Goal: Task Accomplishment & Management: Use online tool/utility

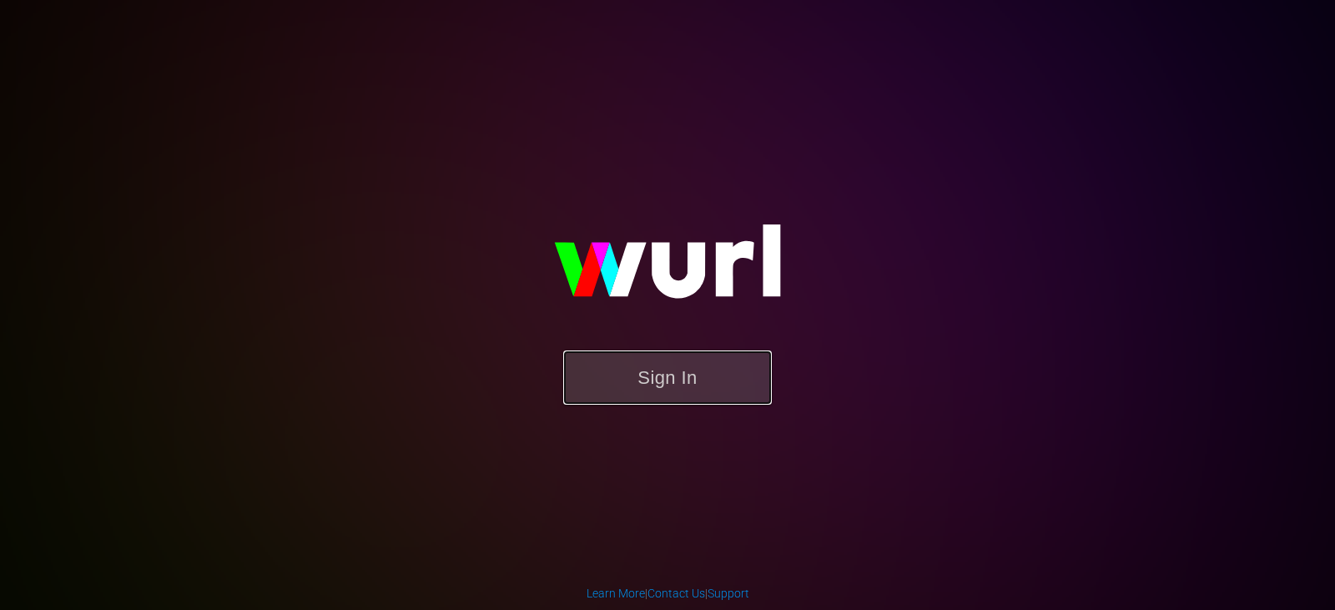
click at [679, 364] on button "Sign In" at bounding box center [667, 377] width 209 height 54
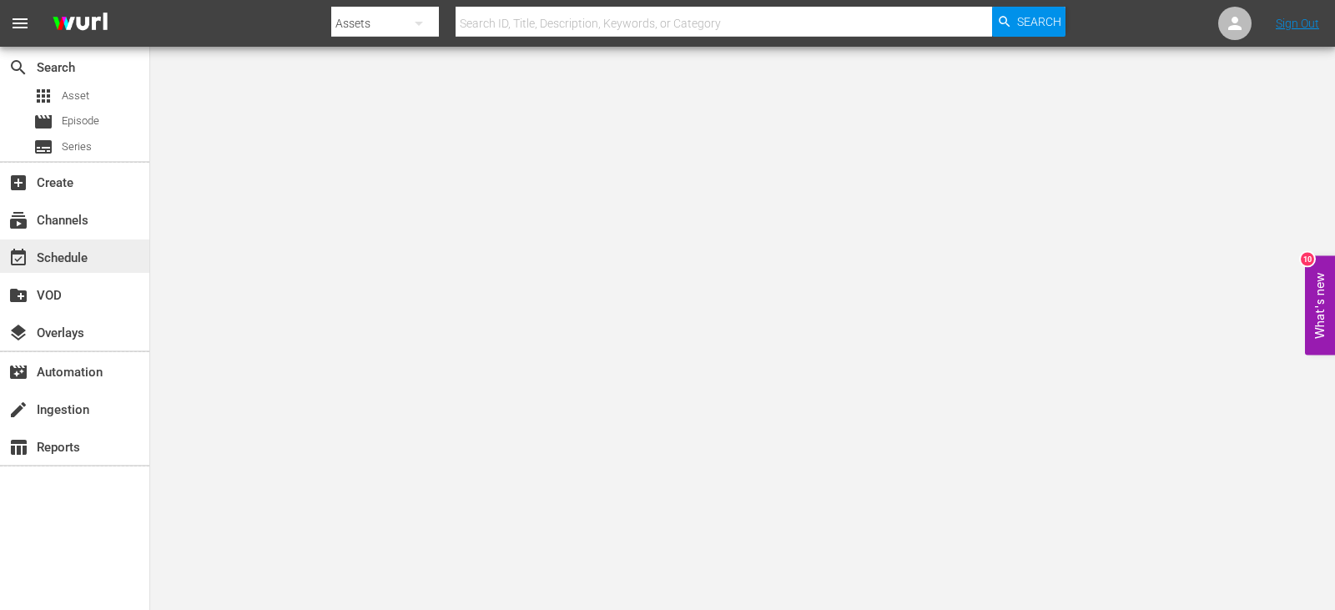
click at [69, 248] on div "event_available Schedule" at bounding box center [46, 255] width 93 height 15
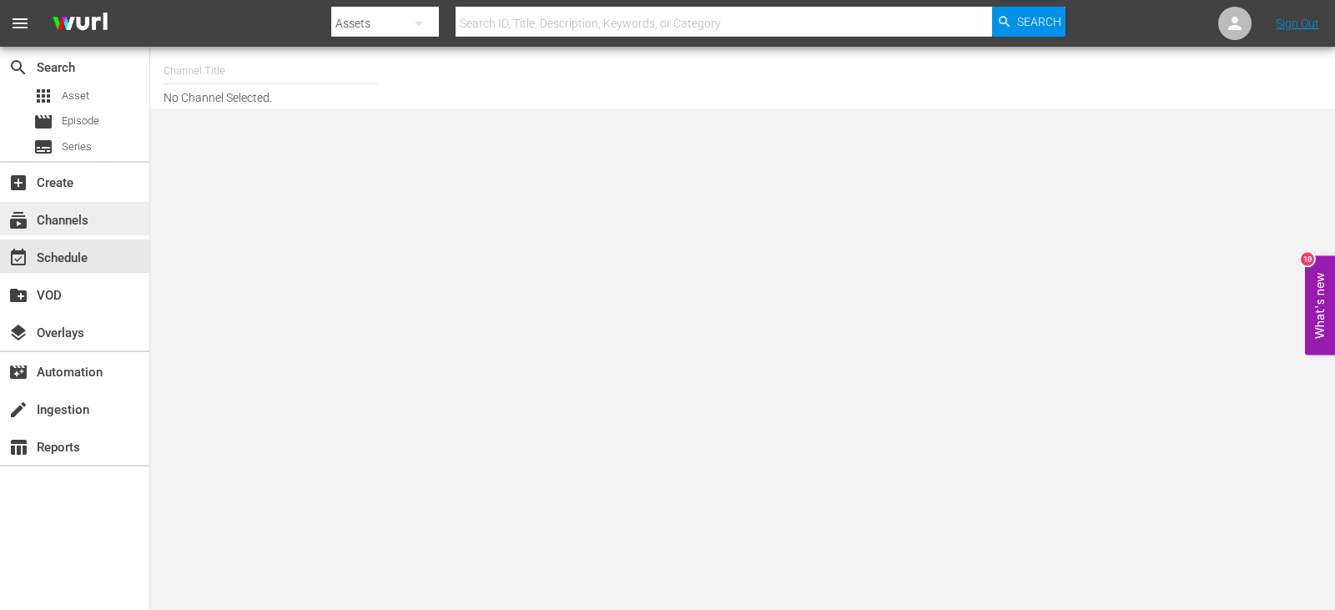
click at [76, 210] on div "subscriptions Channels" at bounding box center [46, 217] width 93 height 15
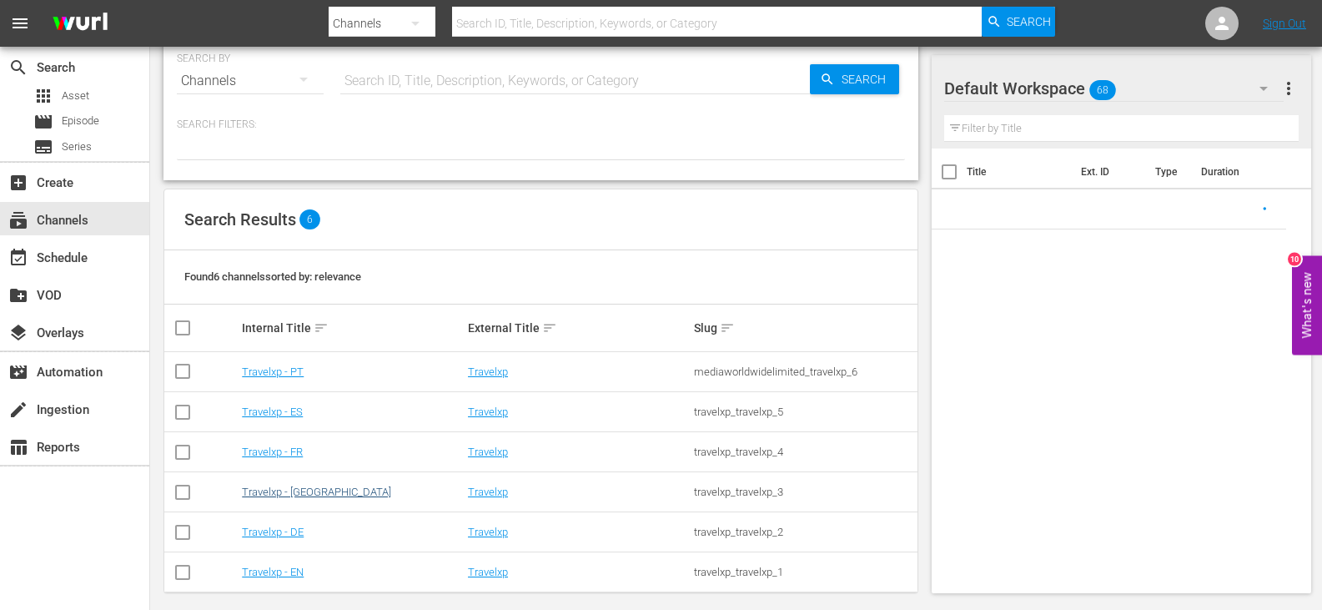
scroll to position [39, 0]
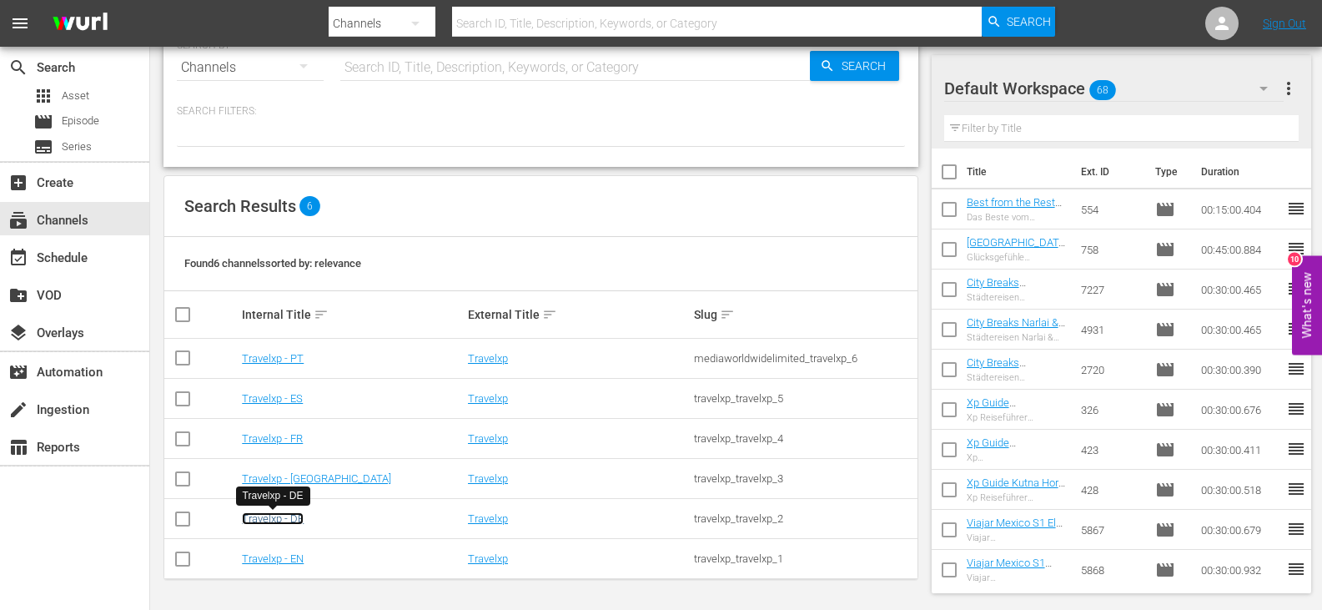
click at [279, 515] on link "Travelxp - DE" at bounding box center [273, 518] width 62 height 13
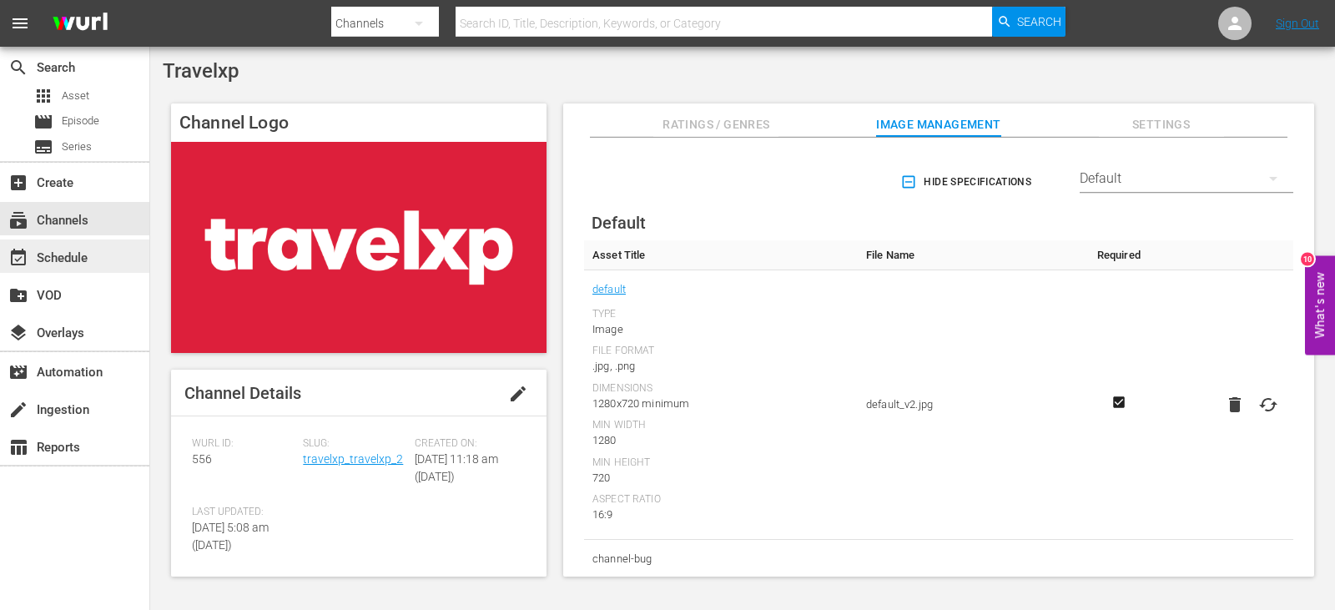
click at [87, 250] on div "event_available Schedule" at bounding box center [46, 255] width 93 height 15
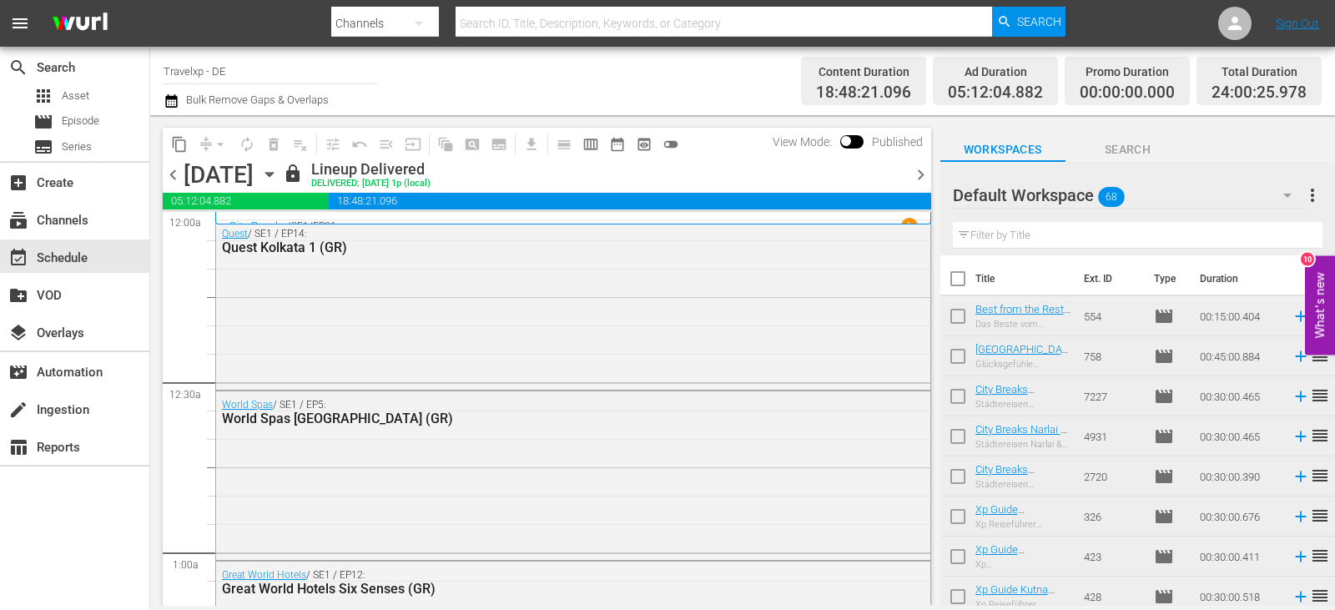
click at [920, 175] on span "chevron_right" at bounding box center [920, 174] width 21 height 21
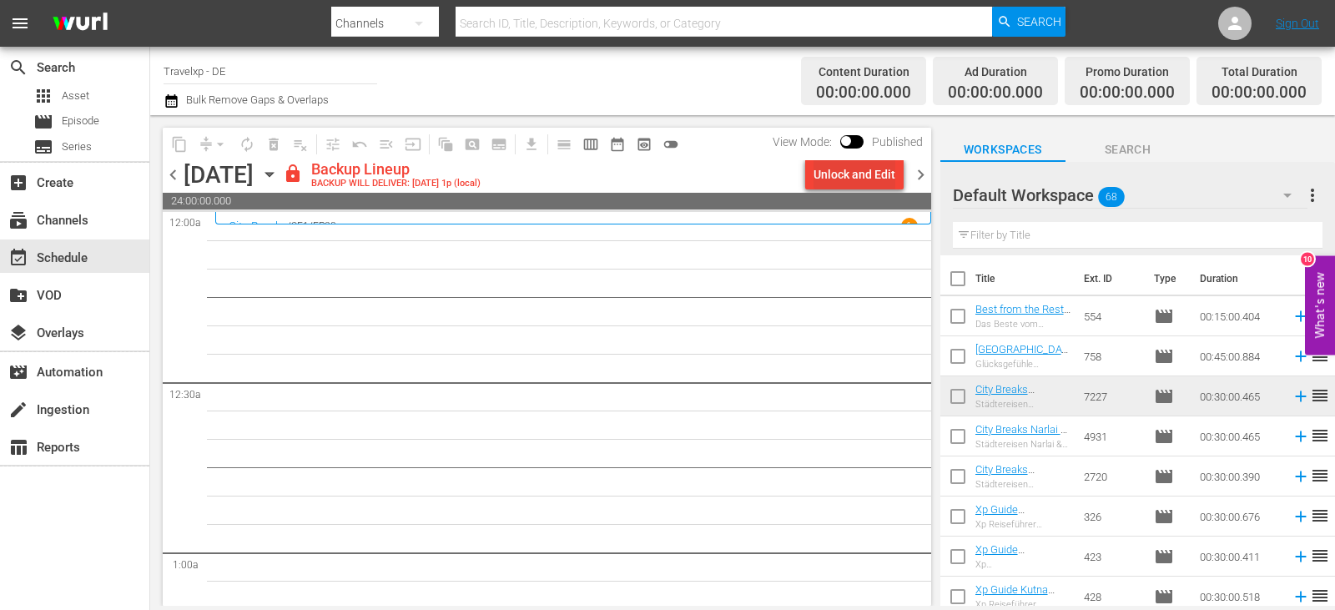
click at [848, 170] on div "Unlock and Edit" at bounding box center [854, 174] width 82 height 30
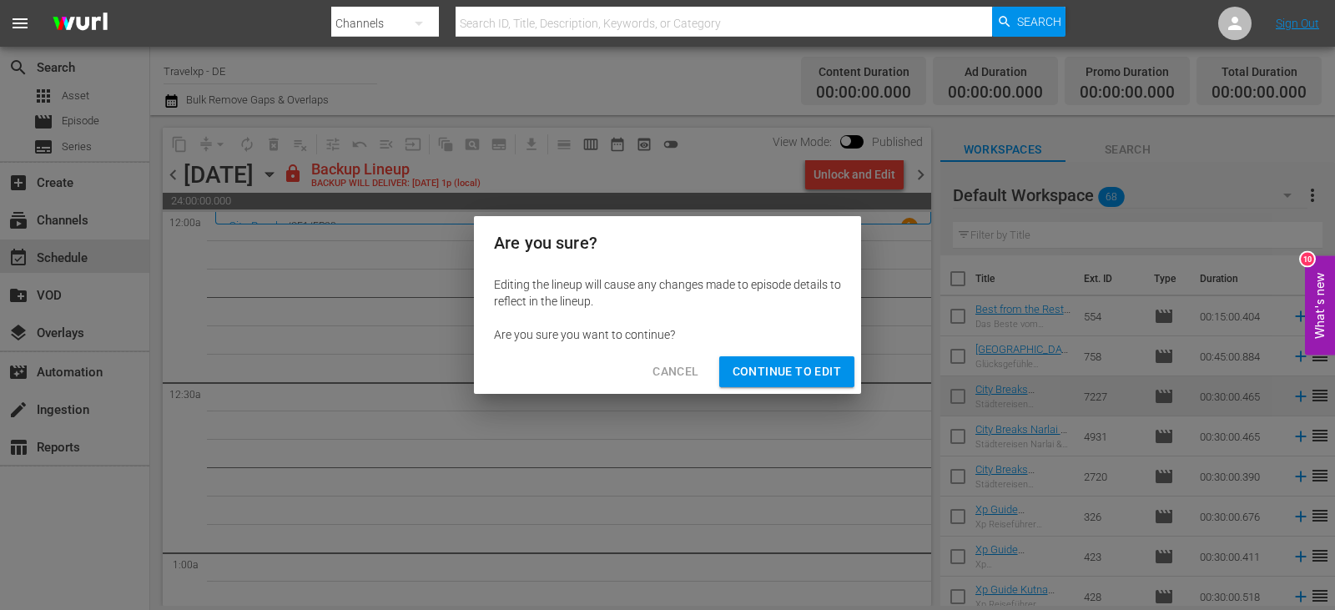
click at [806, 366] on span "Continue to Edit" at bounding box center [786, 371] width 108 height 21
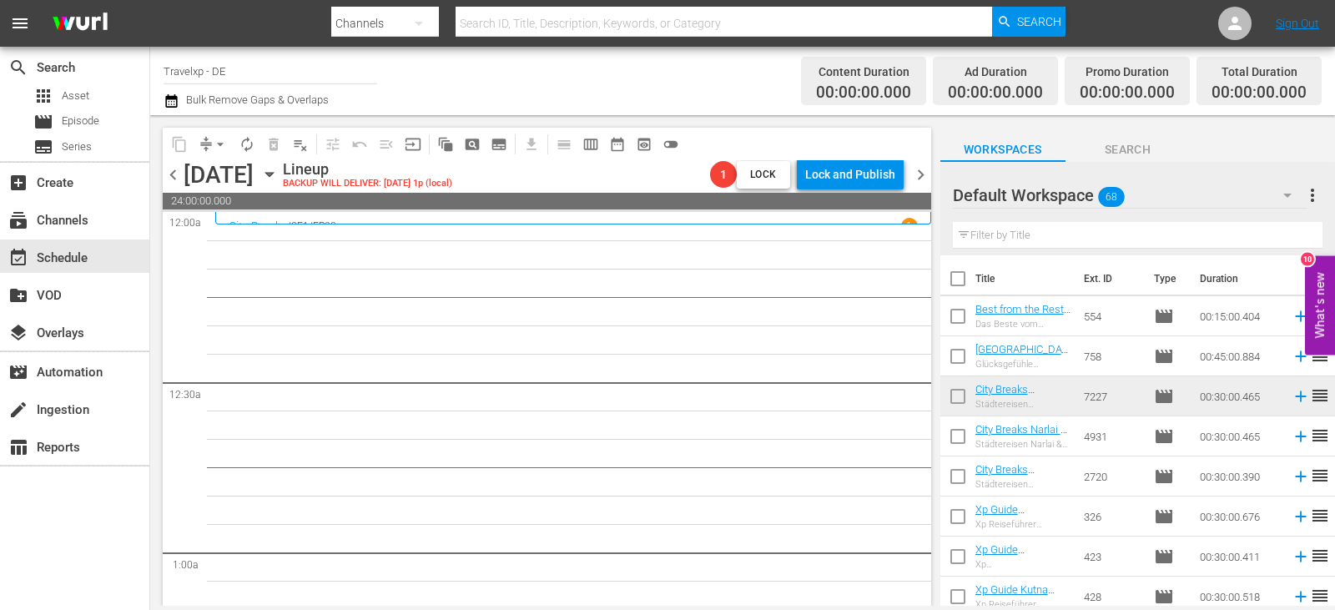
click at [1024, 244] on input "text" at bounding box center [1138, 235] width 370 height 27
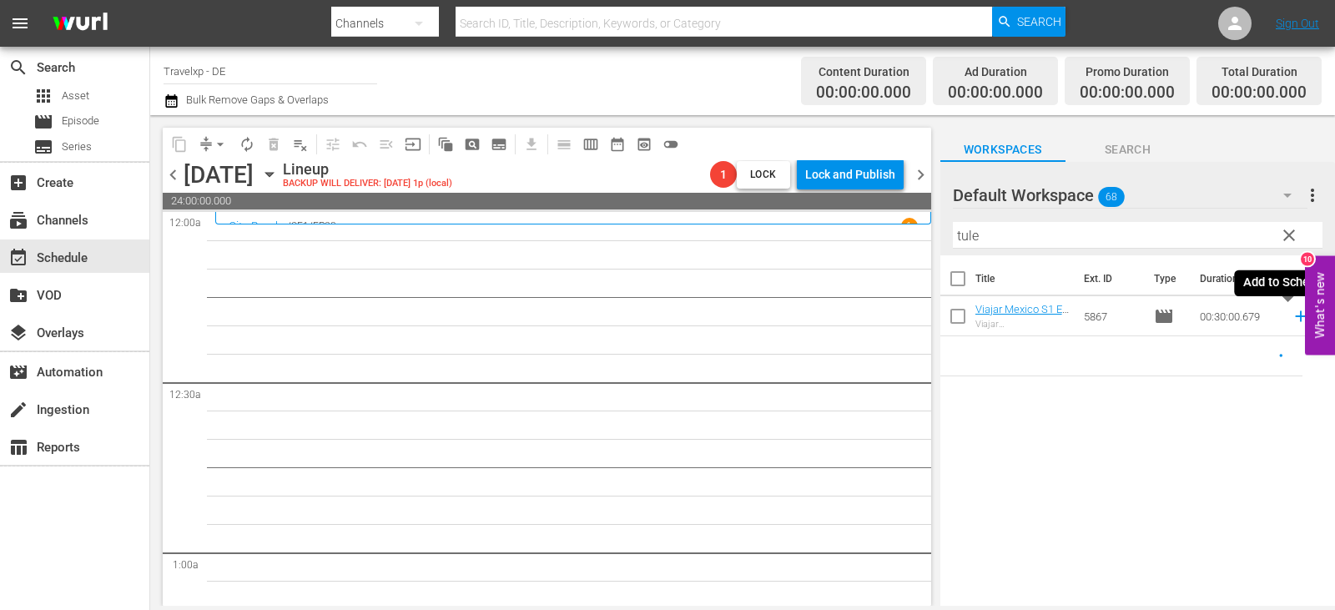
click at [1295, 317] on icon at bounding box center [1300, 316] width 11 height 11
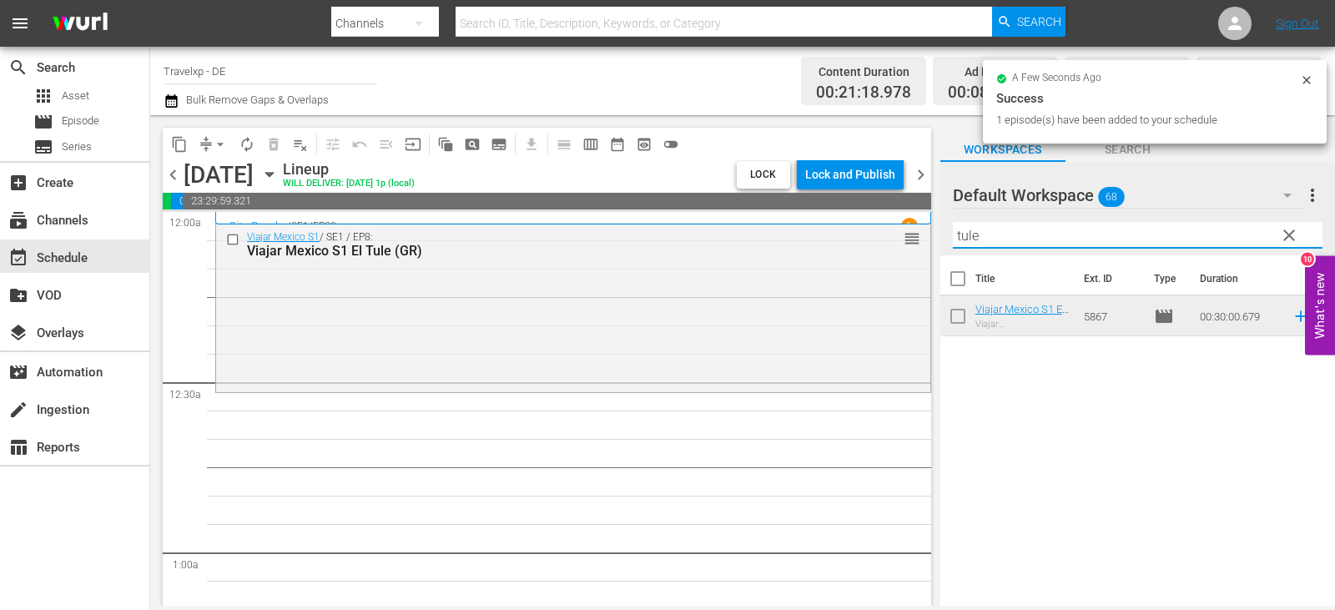
drag, startPoint x: 999, startPoint y: 237, endPoint x: 931, endPoint y: 234, distance: 67.7
click at [931, 234] on div "content_copy compress arrow_drop_down autorenew_outlined delete_forever_outline…" at bounding box center [742, 360] width 1185 height 491
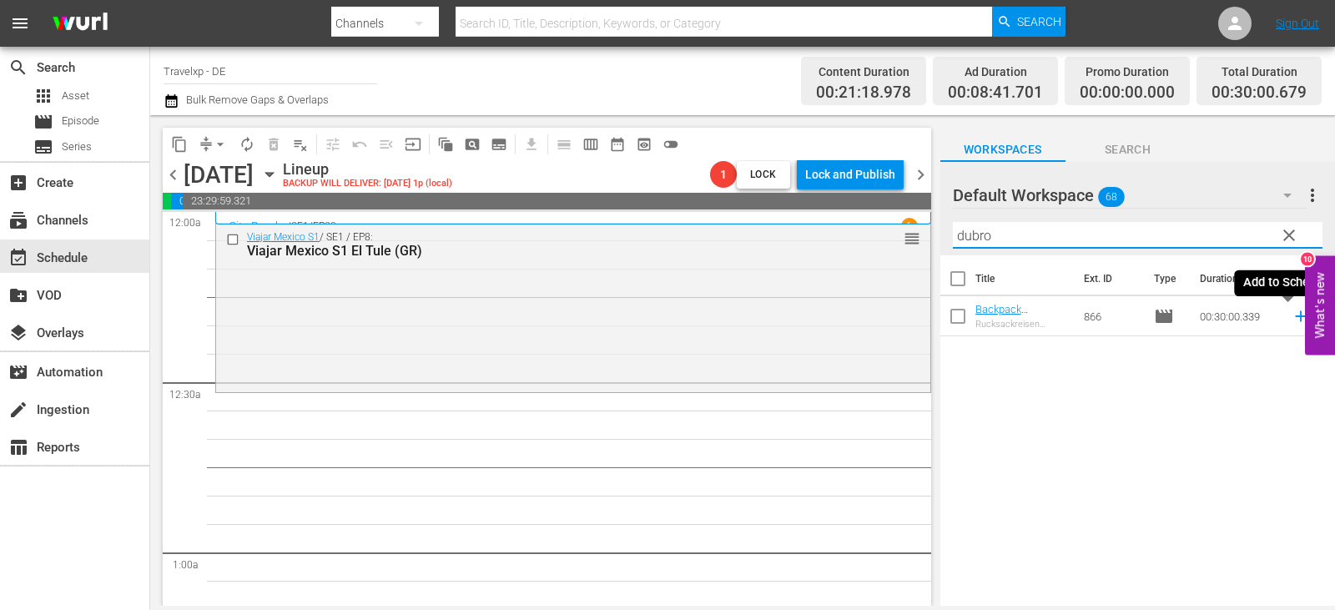
click at [1291, 316] on icon at bounding box center [1300, 316] width 18 height 18
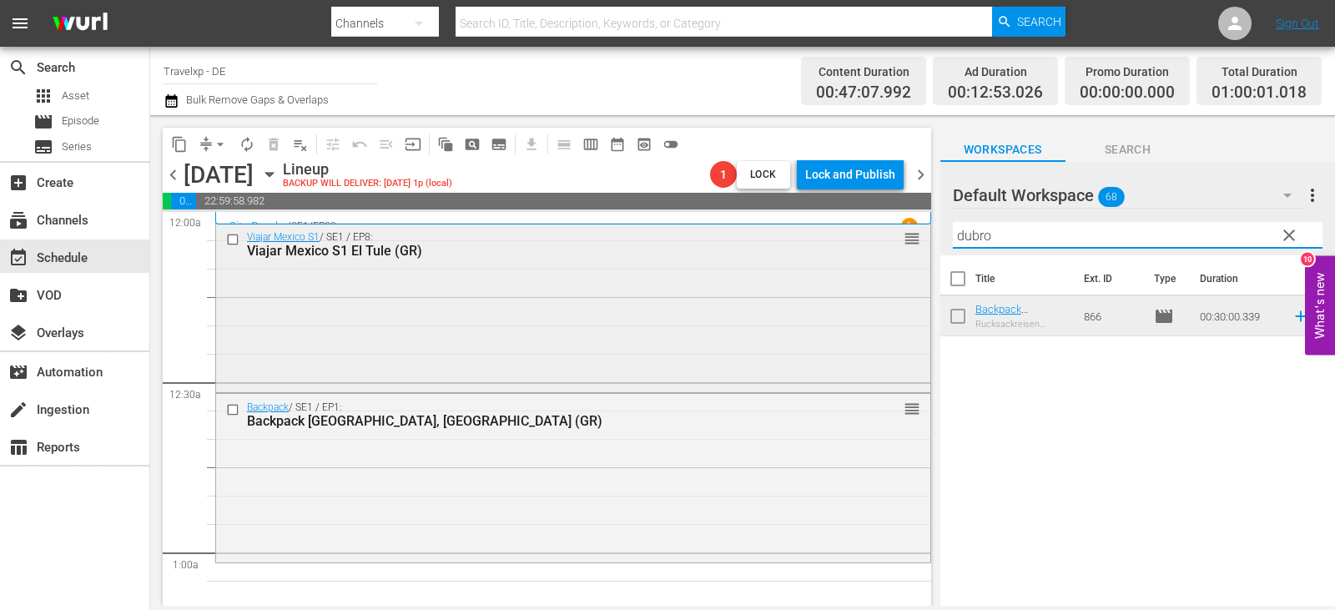
drag, startPoint x: 1024, startPoint y: 236, endPoint x: 873, endPoint y: 247, distance: 150.5
click at [873, 247] on div "content_copy compress arrow_drop_down autorenew_outlined delete_forever_outline…" at bounding box center [742, 360] width 1185 height 491
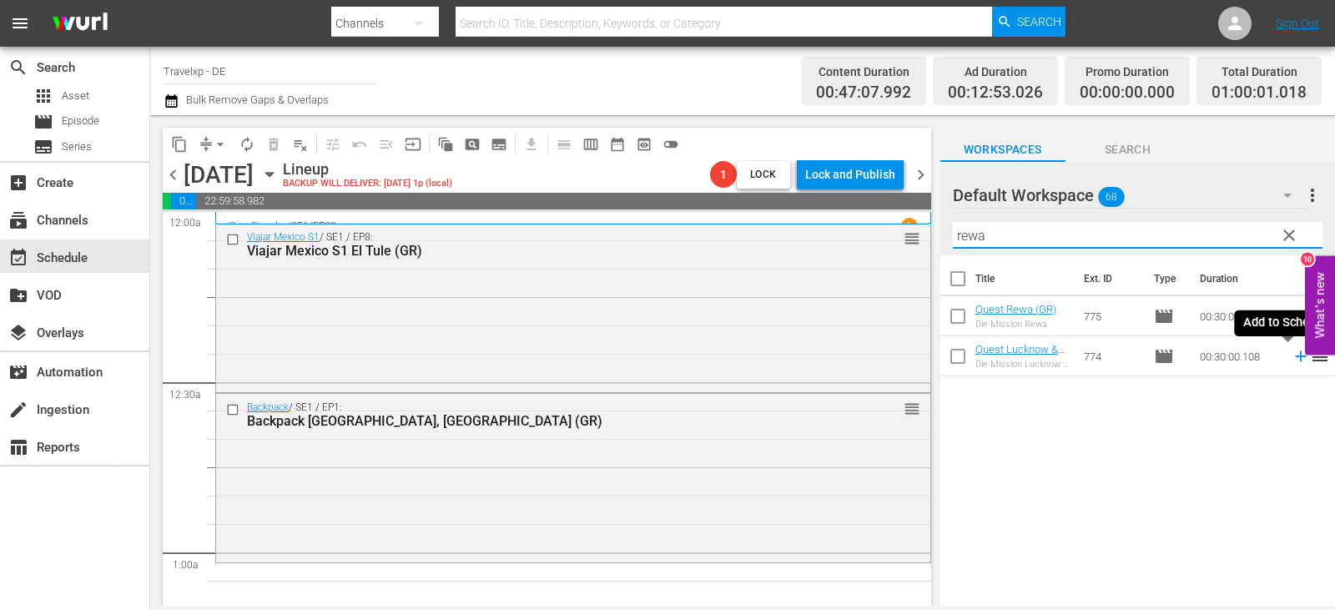
click at [1291, 354] on icon at bounding box center [1300, 356] width 18 height 18
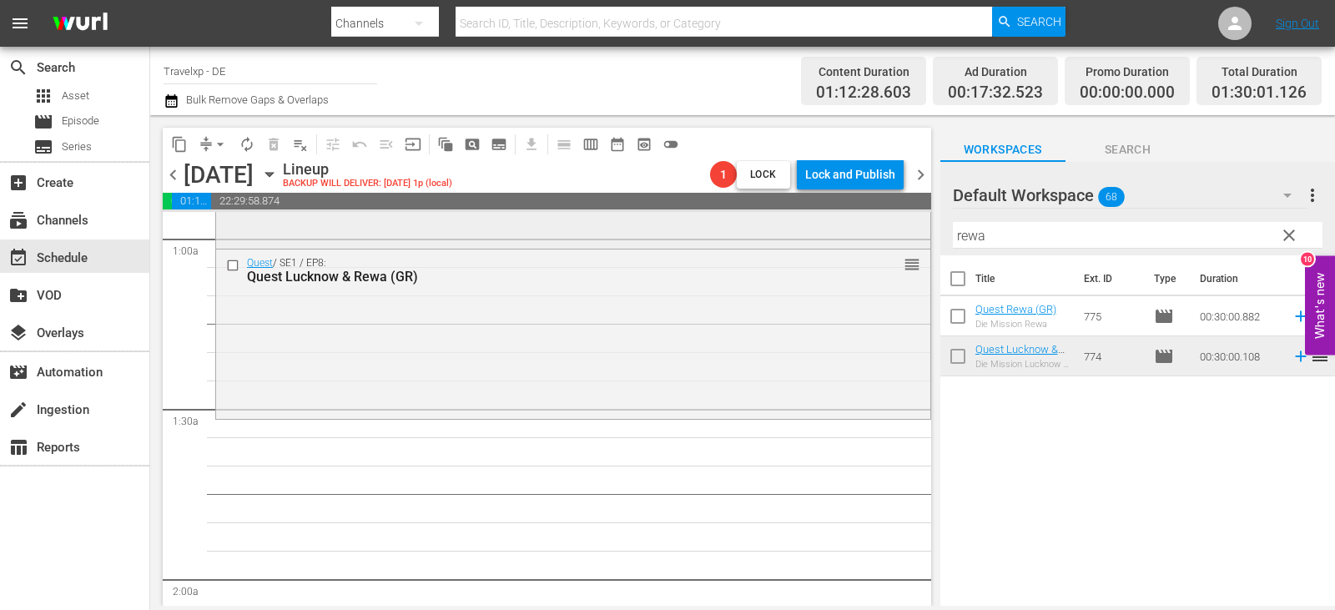
scroll to position [334, 0]
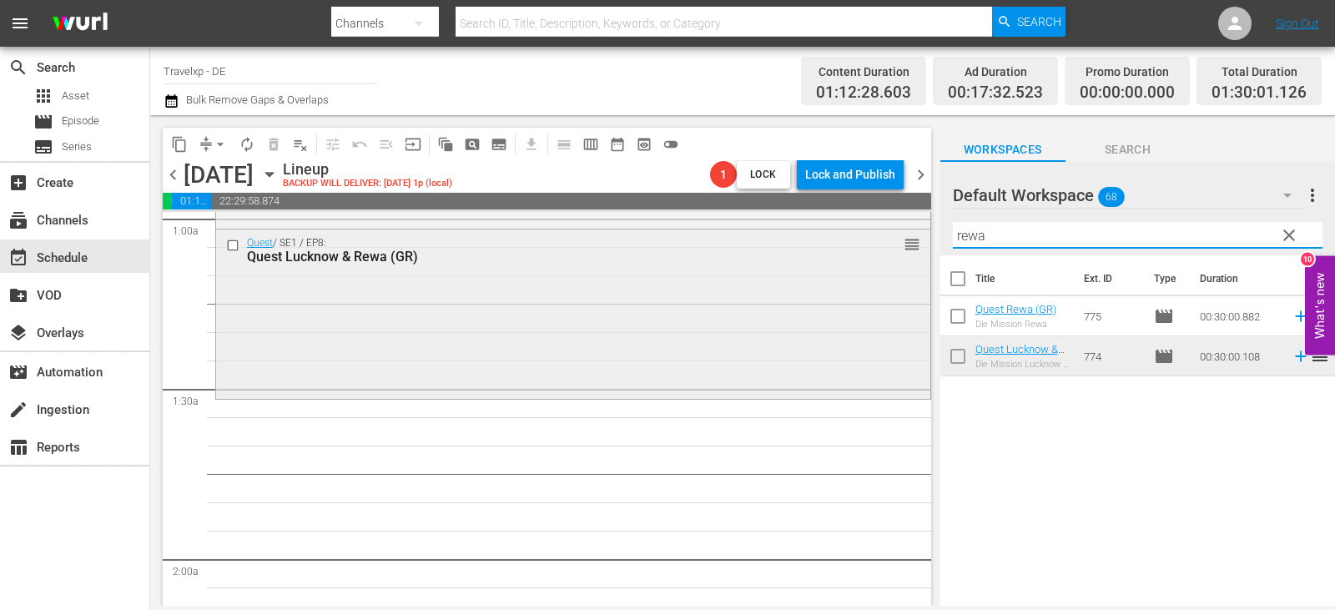
drag, startPoint x: 999, startPoint y: 231, endPoint x: 887, endPoint y: 240, distance: 112.2
click at [887, 240] on div "content_copy compress arrow_drop_down autorenew_outlined delete_forever_outline…" at bounding box center [742, 360] width 1185 height 491
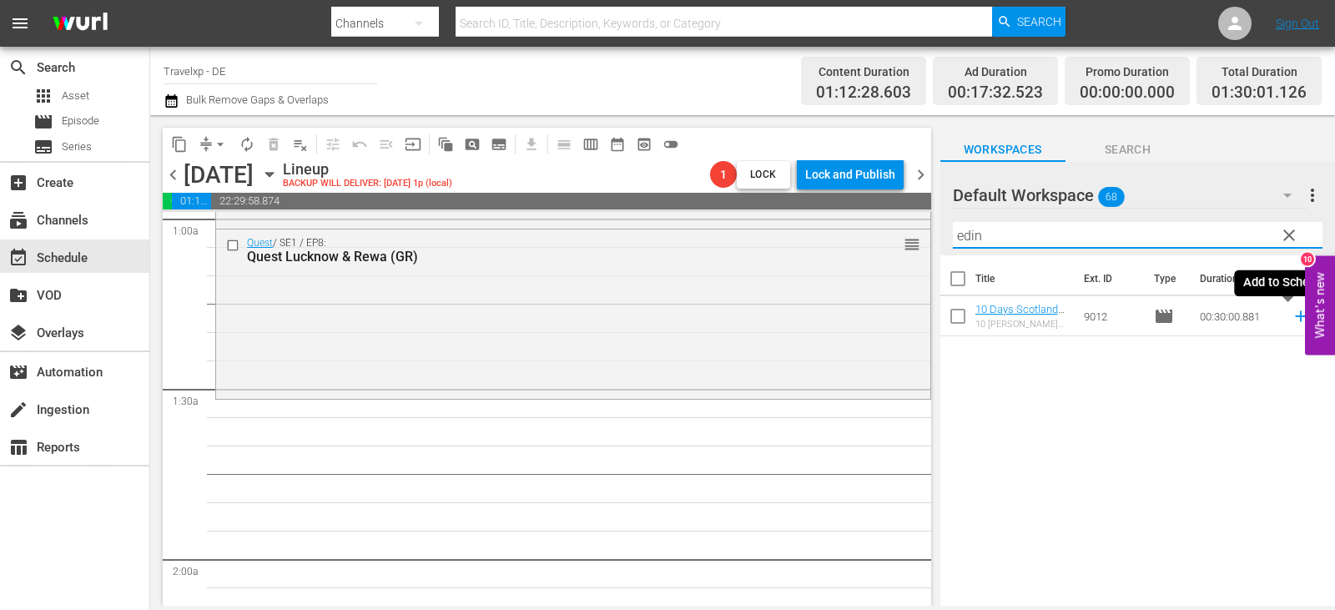
click at [1295, 317] on icon at bounding box center [1300, 316] width 11 height 11
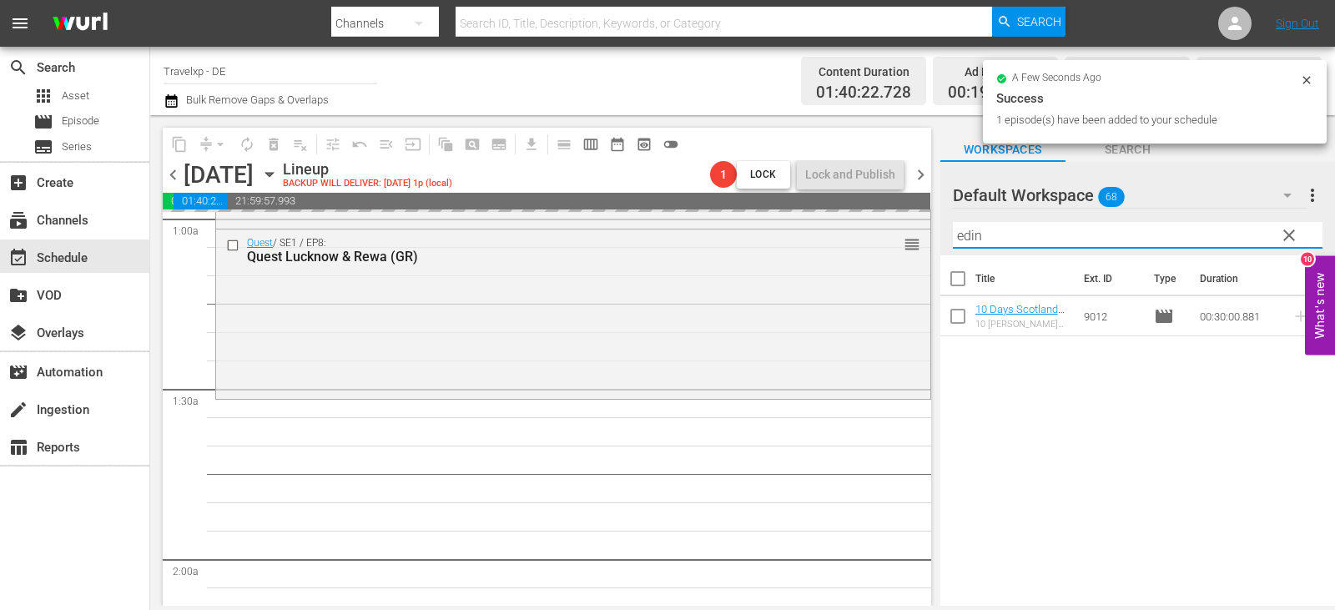
drag, startPoint x: 971, startPoint y: 238, endPoint x: 954, endPoint y: 237, distance: 16.7
click at [955, 238] on input "edin" at bounding box center [1138, 235] width 370 height 27
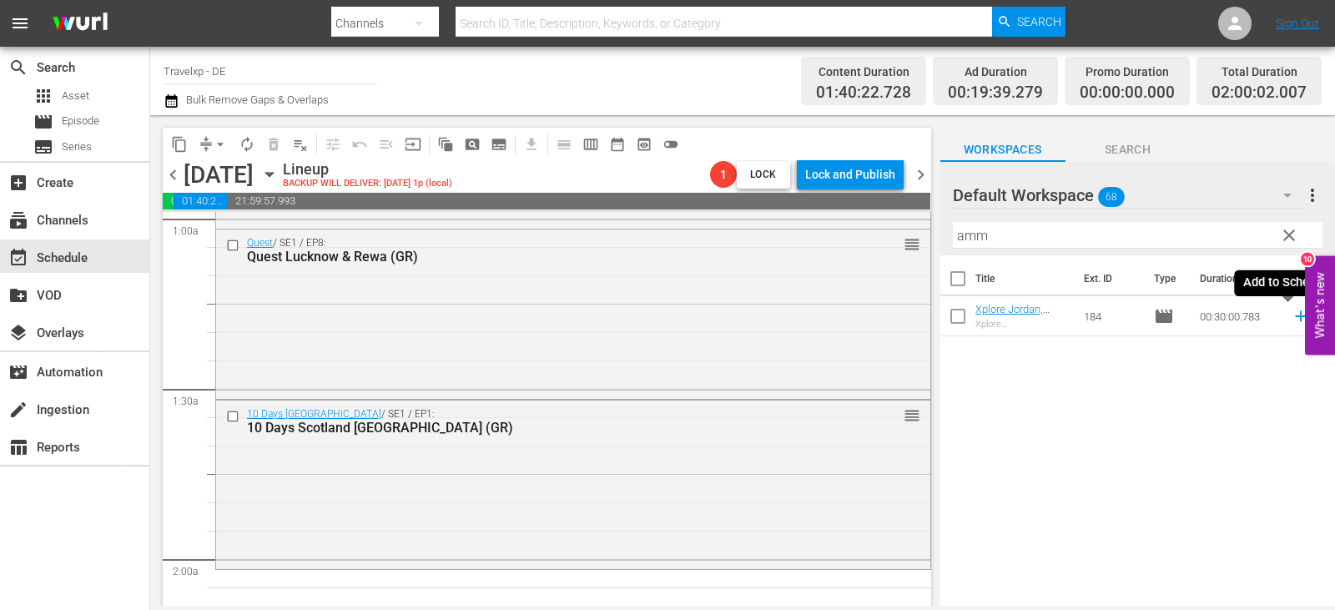
click at [1291, 312] on icon at bounding box center [1300, 316] width 18 height 18
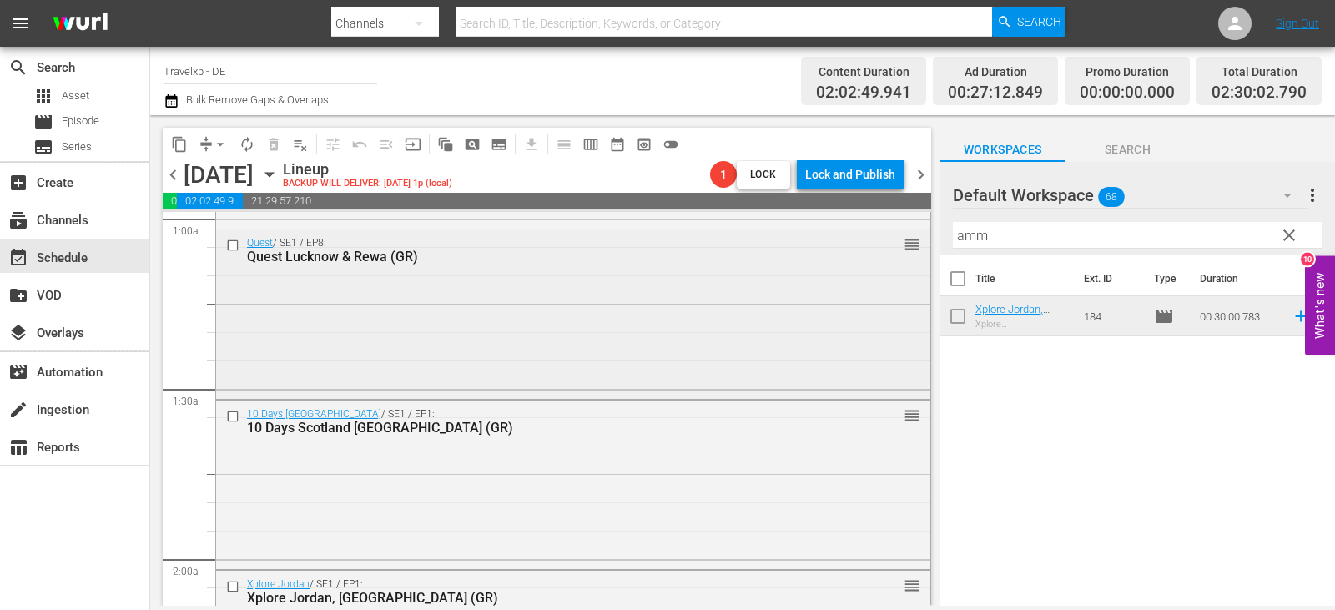
scroll to position [417, 0]
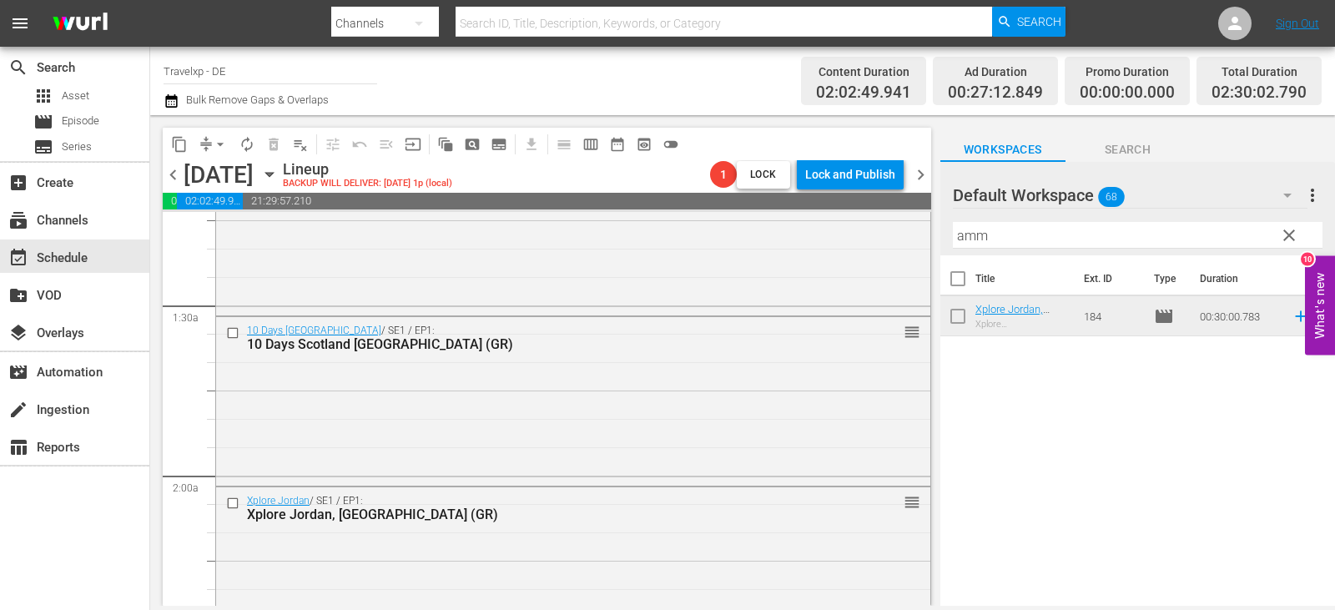
click at [1024, 227] on input "amm" at bounding box center [1138, 235] width 370 height 27
drag, startPoint x: 1008, startPoint y: 233, endPoint x: 734, endPoint y: 252, distance: 274.3
click at [734, 252] on div "content_copy compress arrow_drop_down autorenew_outlined delete_forever_outline…" at bounding box center [742, 360] width 1185 height 491
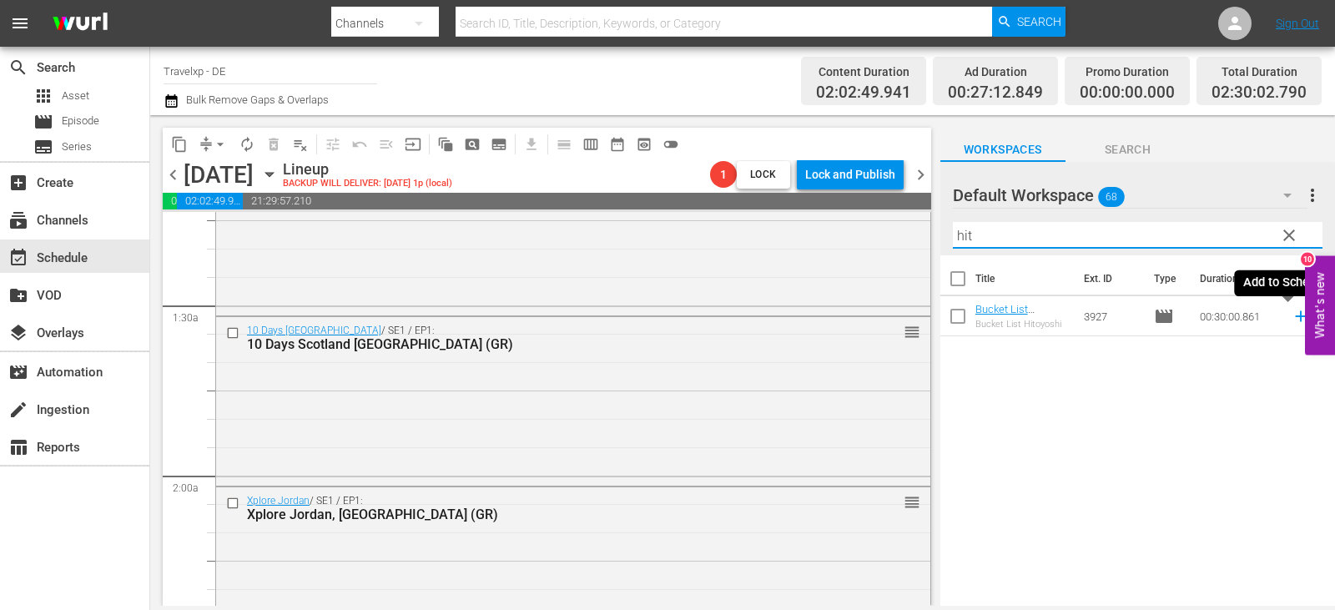
click at [1291, 319] on icon at bounding box center [1300, 316] width 18 height 18
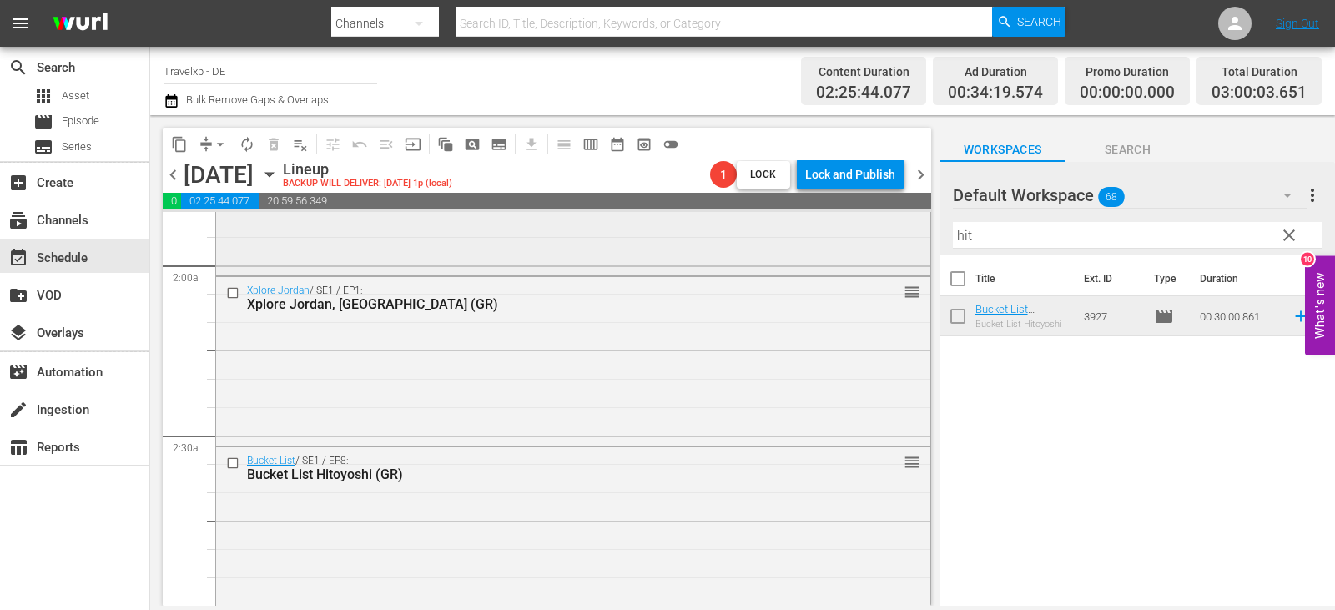
scroll to position [751, 0]
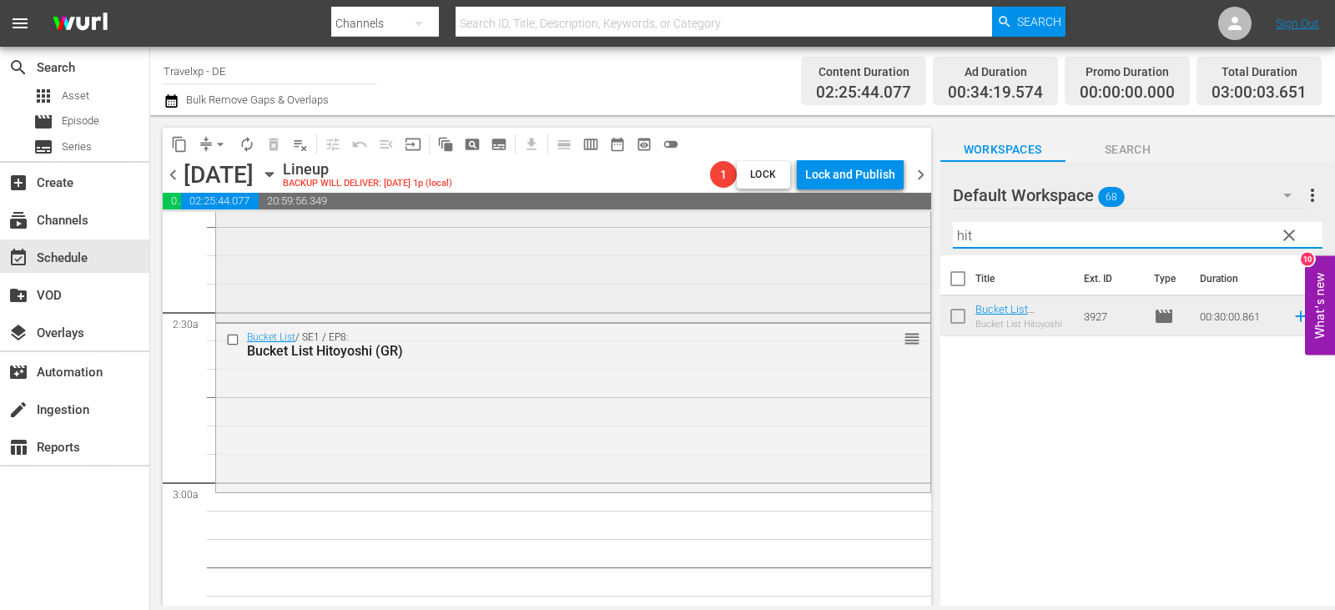
drag, startPoint x: 1005, startPoint y: 229, endPoint x: 840, endPoint y: 249, distance: 166.4
click at [840, 249] on div "content_copy compress arrow_drop_down autorenew_outlined delete_forever_outline…" at bounding box center [742, 360] width 1185 height 491
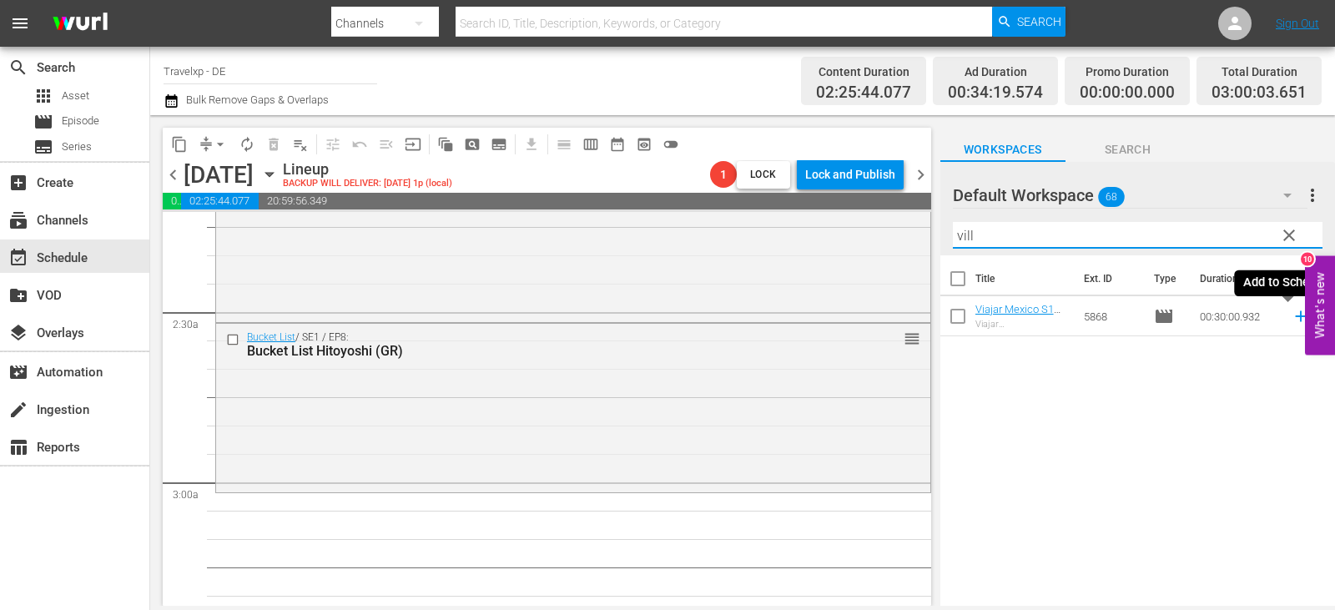
click at [1291, 318] on icon at bounding box center [1300, 316] width 18 height 18
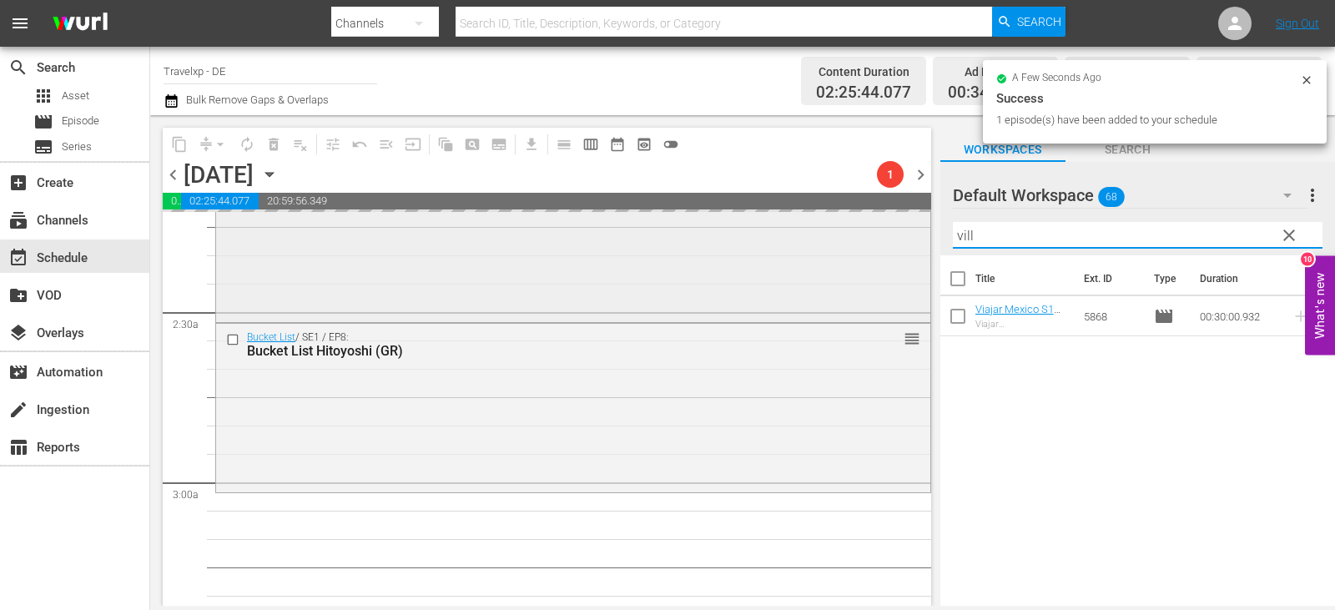
drag, startPoint x: 983, startPoint y: 234, endPoint x: 884, endPoint y: 243, distance: 98.8
click at [884, 243] on div "content_copy compress arrow_drop_down autorenew_outlined delete_forever_outline…" at bounding box center [742, 360] width 1185 height 491
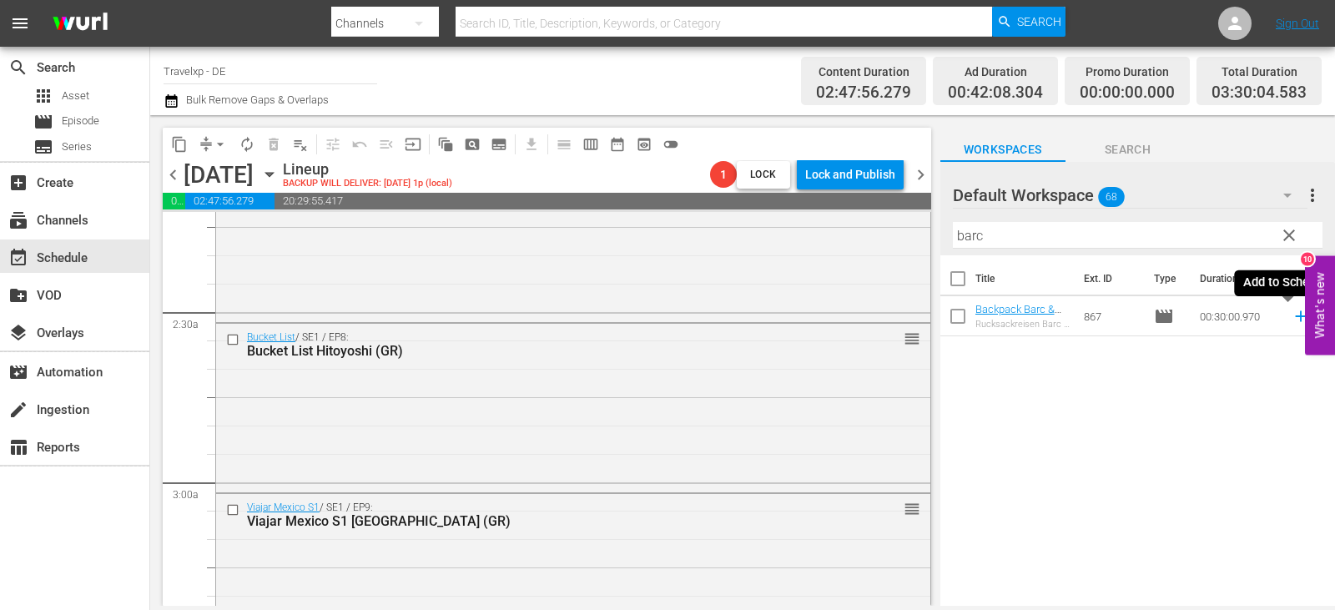
click at [1295, 315] on icon at bounding box center [1300, 316] width 11 height 11
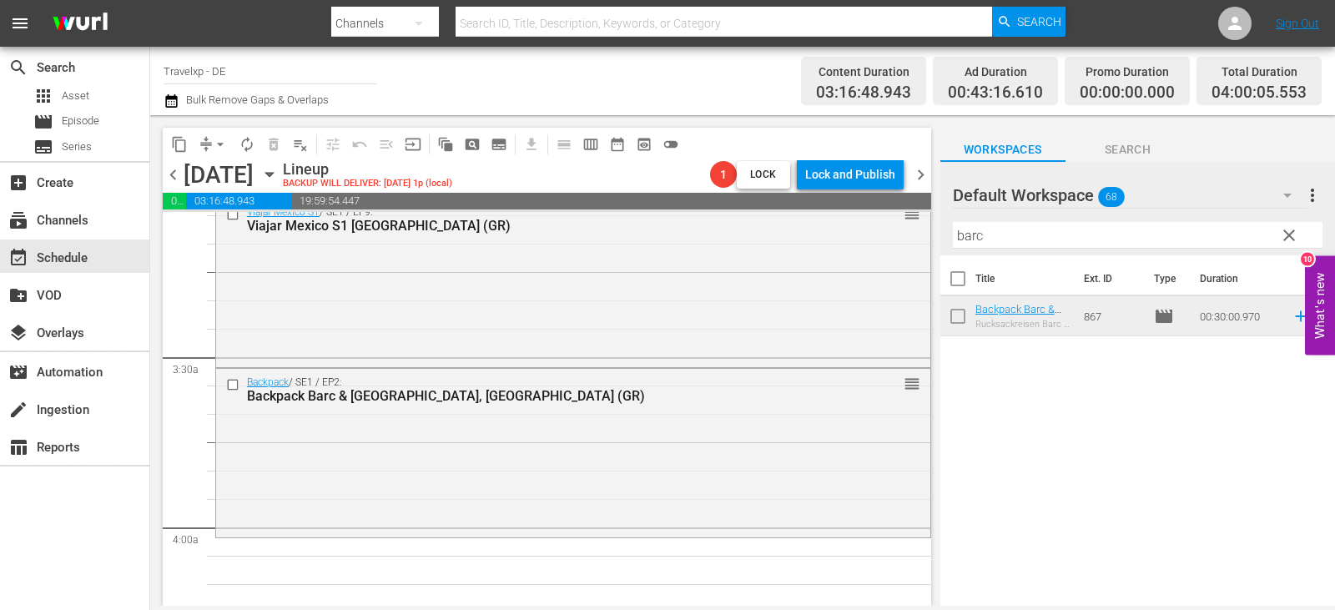
scroll to position [1084, 0]
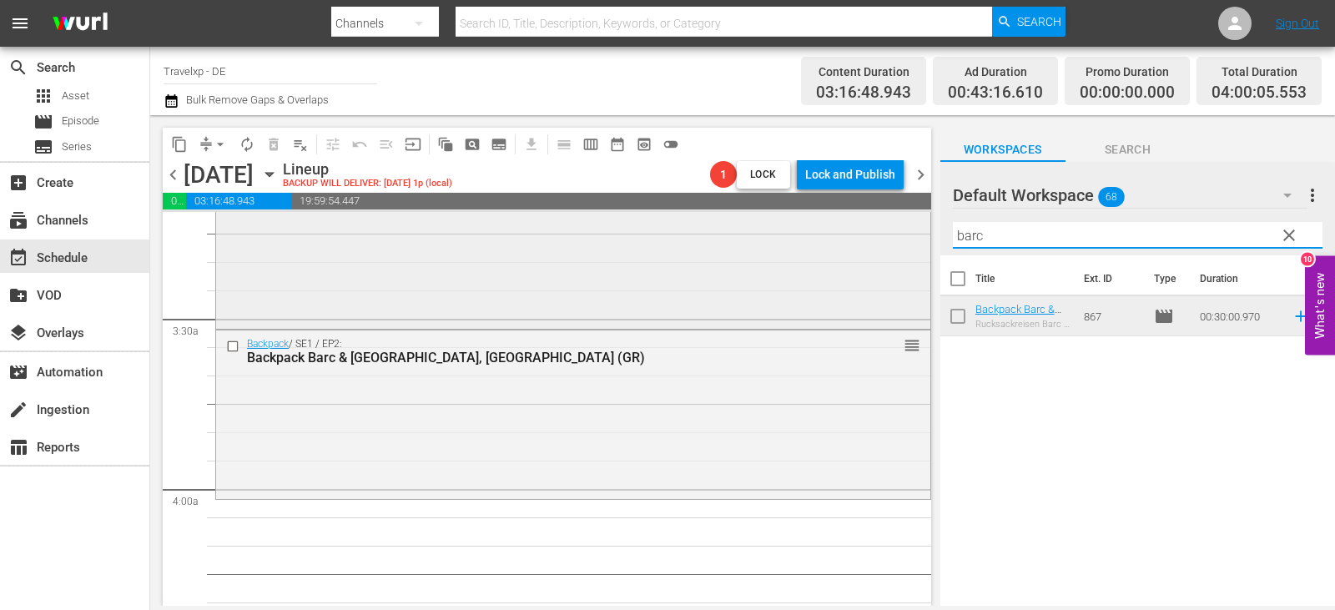
drag, startPoint x: 1013, startPoint y: 236, endPoint x: 914, endPoint y: 233, distance: 98.5
click at [914, 233] on div "content_copy compress arrow_drop_down autorenew_outlined delete_forever_outline…" at bounding box center [742, 360] width 1185 height 491
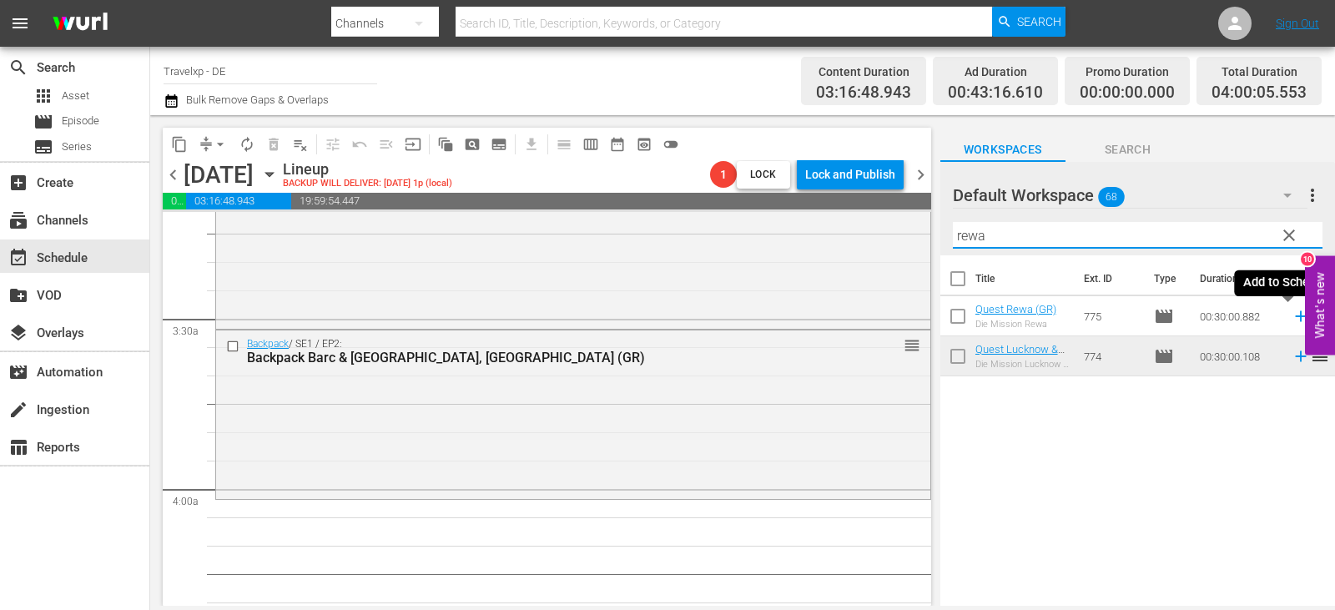
drag, startPoint x: 1290, startPoint y: 319, endPoint x: 1275, endPoint y: 314, distance: 15.0
click at [1291, 319] on icon at bounding box center [1300, 316] width 18 height 18
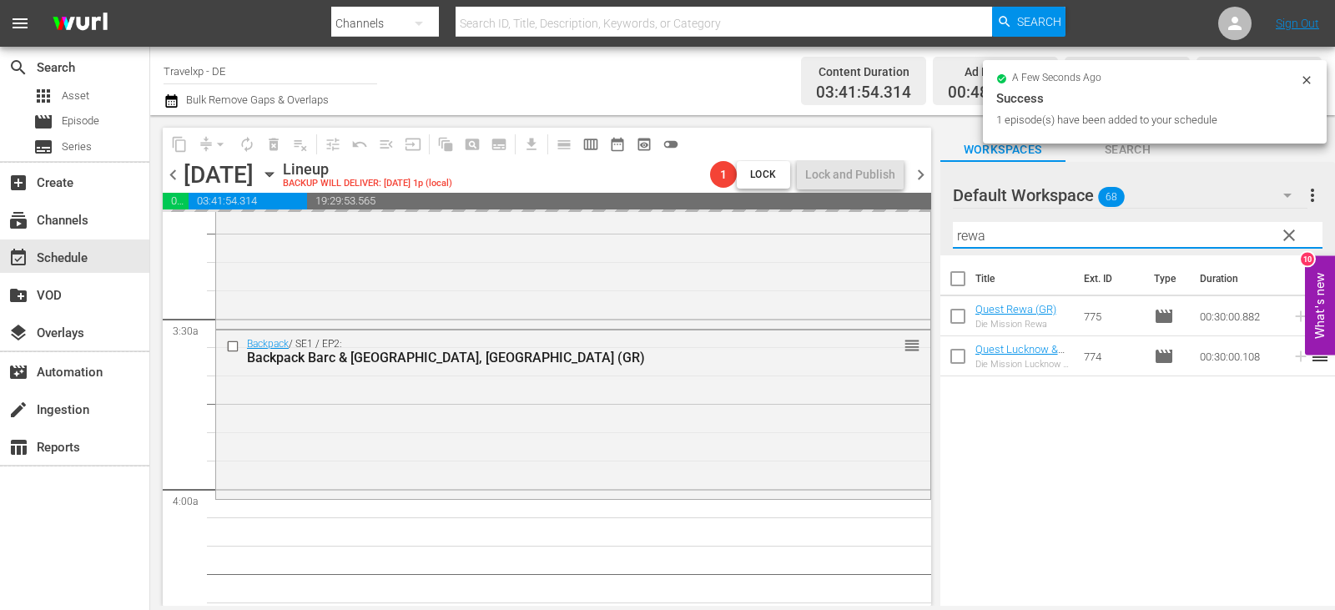
drag, startPoint x: 997, startPoint y: 236, endPoint x: 922, endPoint y: 234, distance: 75.1
click at [922, 234] on div "content_copy compress arrow_drop_down autorenew_outlined delete_forever_outline…" at bounding box center [742, 360] width 1185 height 491
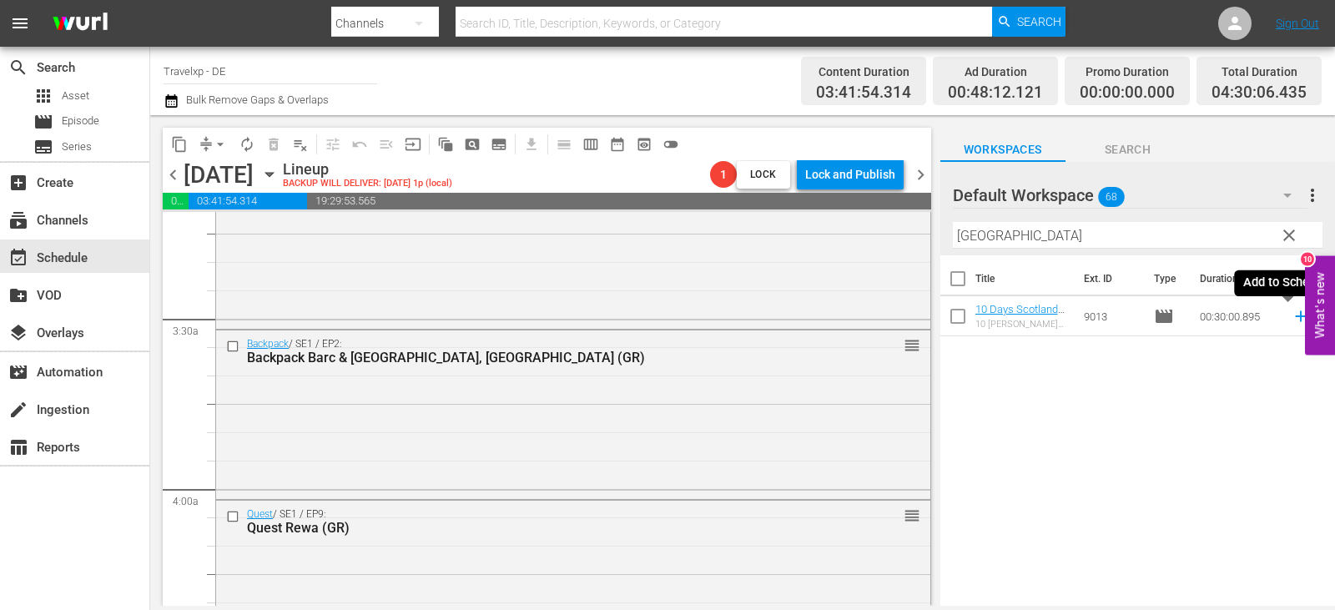
click at [1291, 322] on icon at bounding box center [1300, 316] width 18 height 18
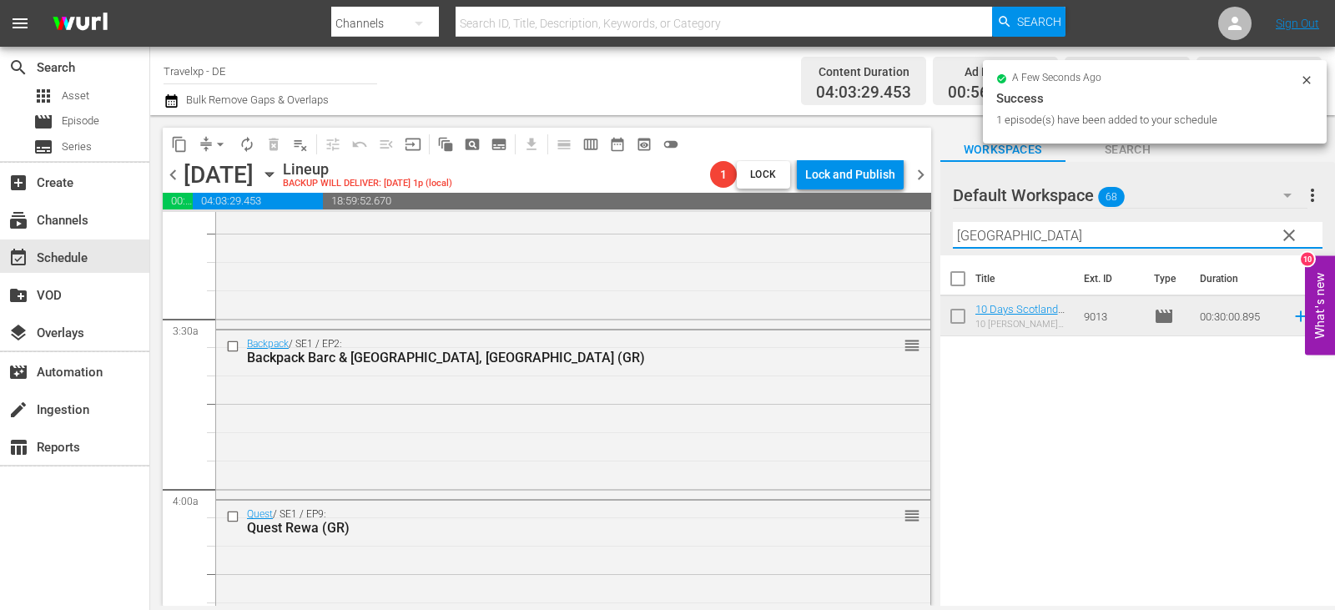
click at [916, 240] on div "content_copy compress arrow_drop_down autorenew_outlined delete_forever_outline…" at bounding box center [742, 360] width 1185 height 491
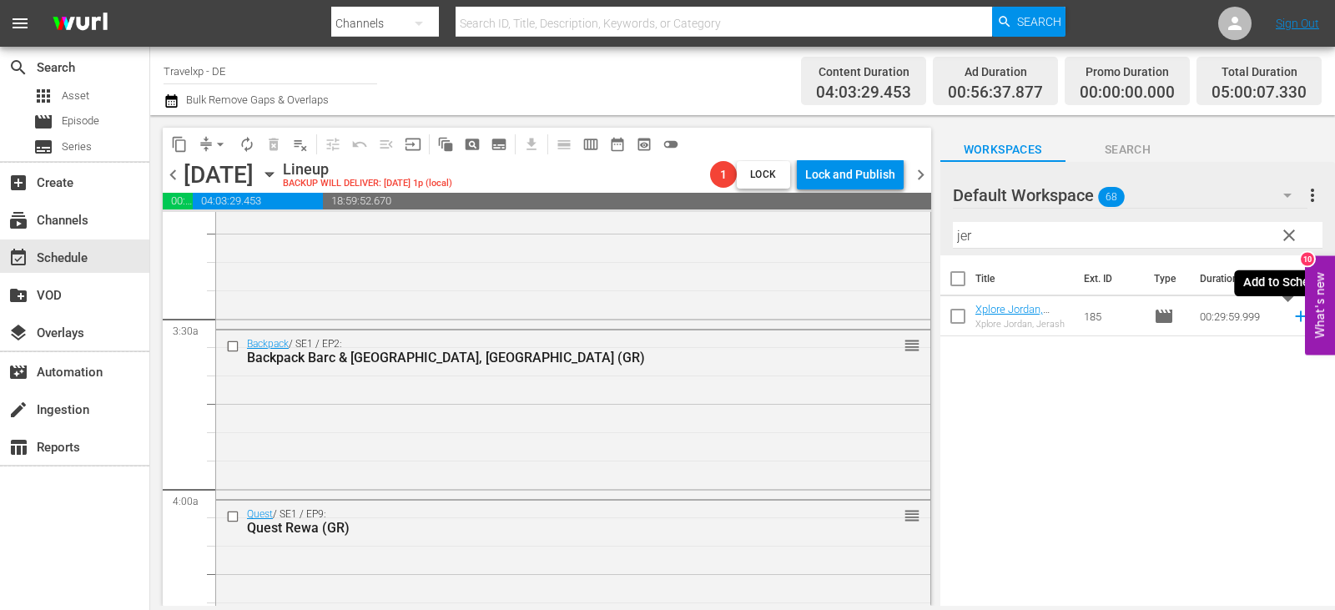
click at [1295, 317] on icon at bounding box center [1300, 316] width 11 height 11
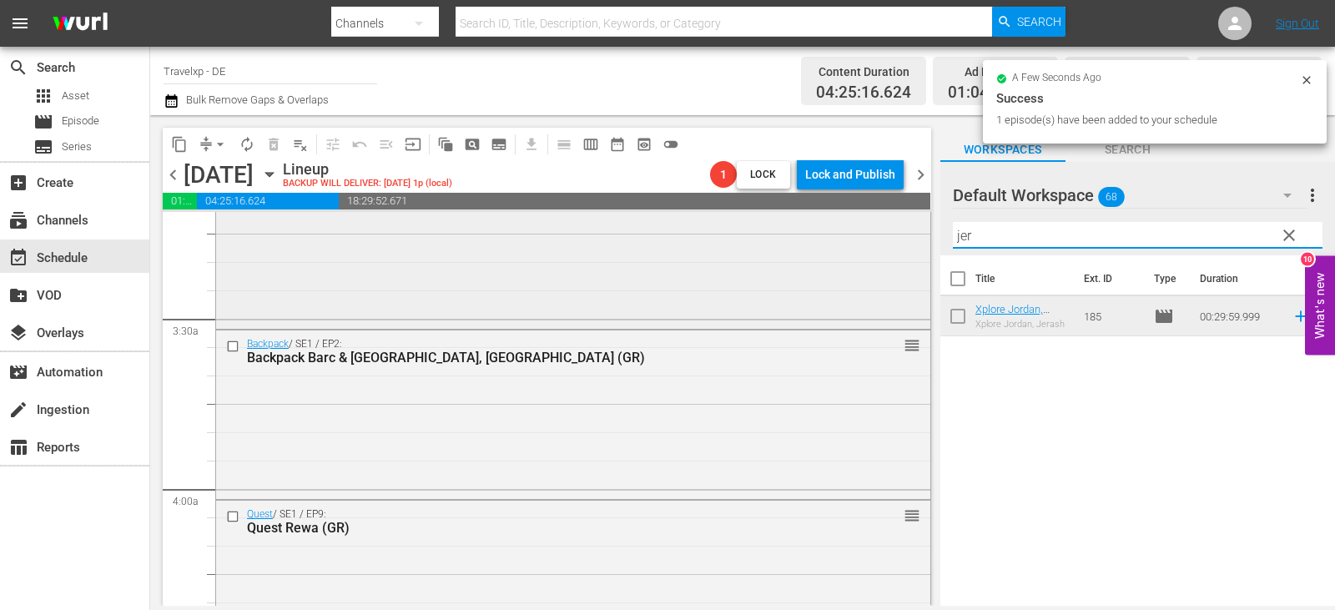
drag, startPoint x: 994, startPoint y: 242, endPoint x: 862, endPoint y: 247, distance: 132.7
click at [862, 247] on div "content_copy compress arrow_drop_down autorenew_outlined delete_forever_outline…" at bounding box center [742, 360] width 1185 height 491
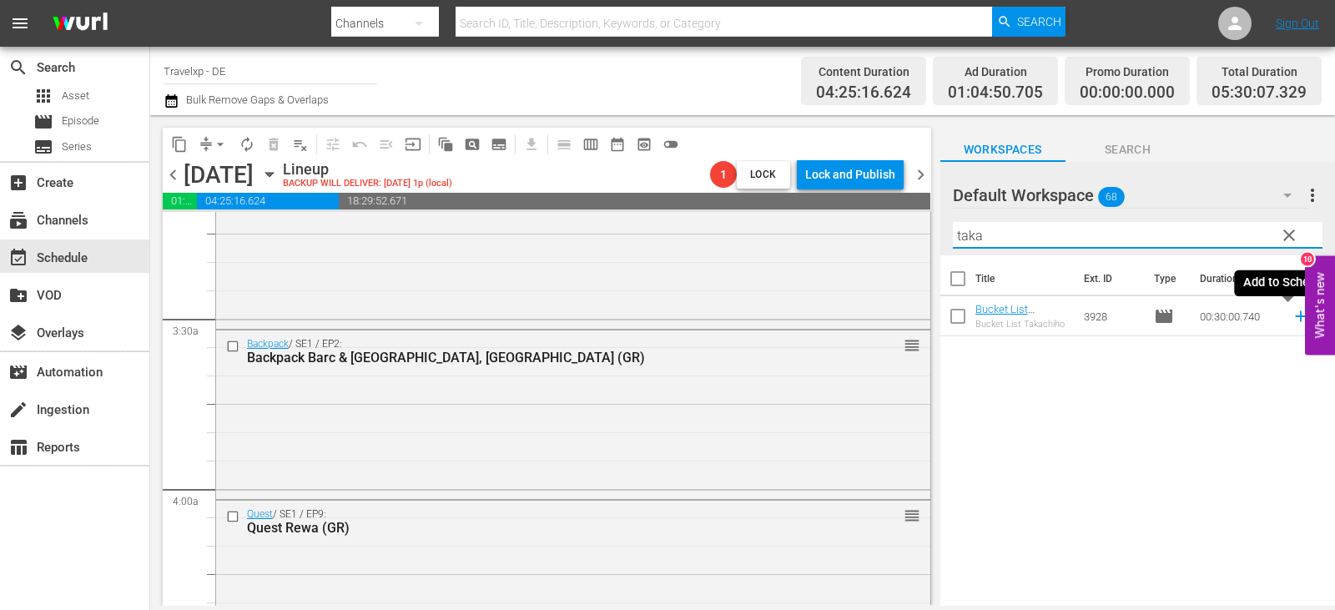
click at [1291, 315] on icon at bounding box center [1300, 316] width 18 height 18
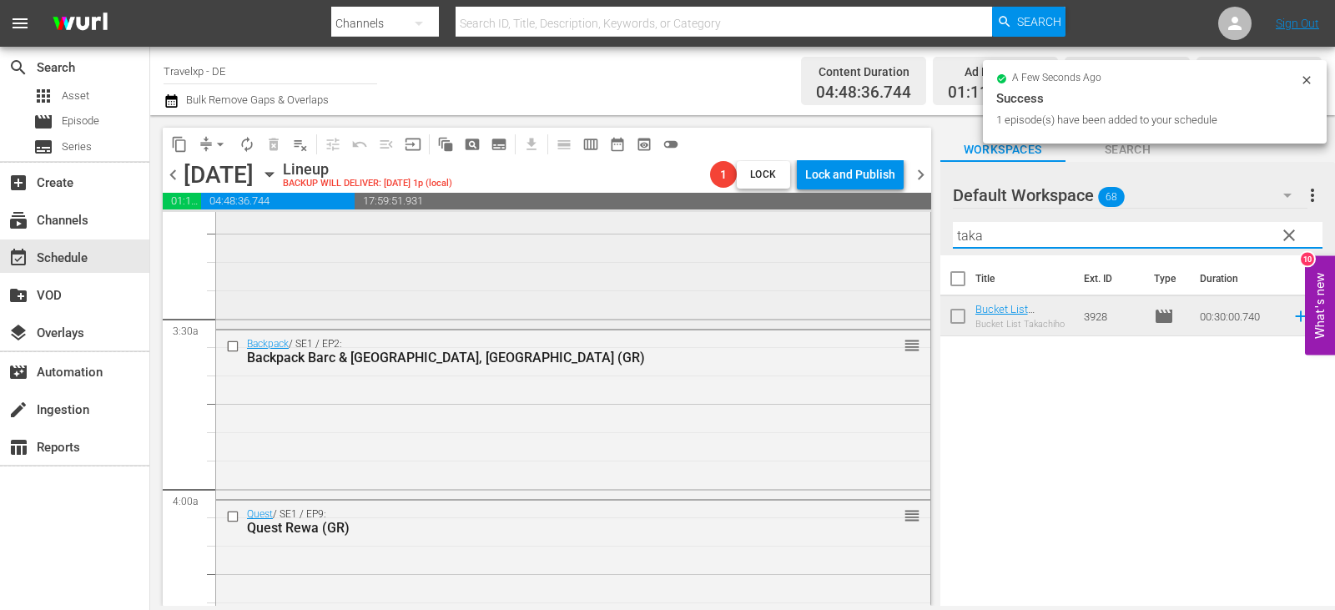
drag, startPoint x: 999, startPoint y: 242, endPoint x: 903, endPoint y: 242, distance: 95.9
click at [903, 242] on div "content_copy compress arrow_drop_down autorenew_outlined delete_forever_outline…" at bounding box center [742, 360] width 1185 height 491
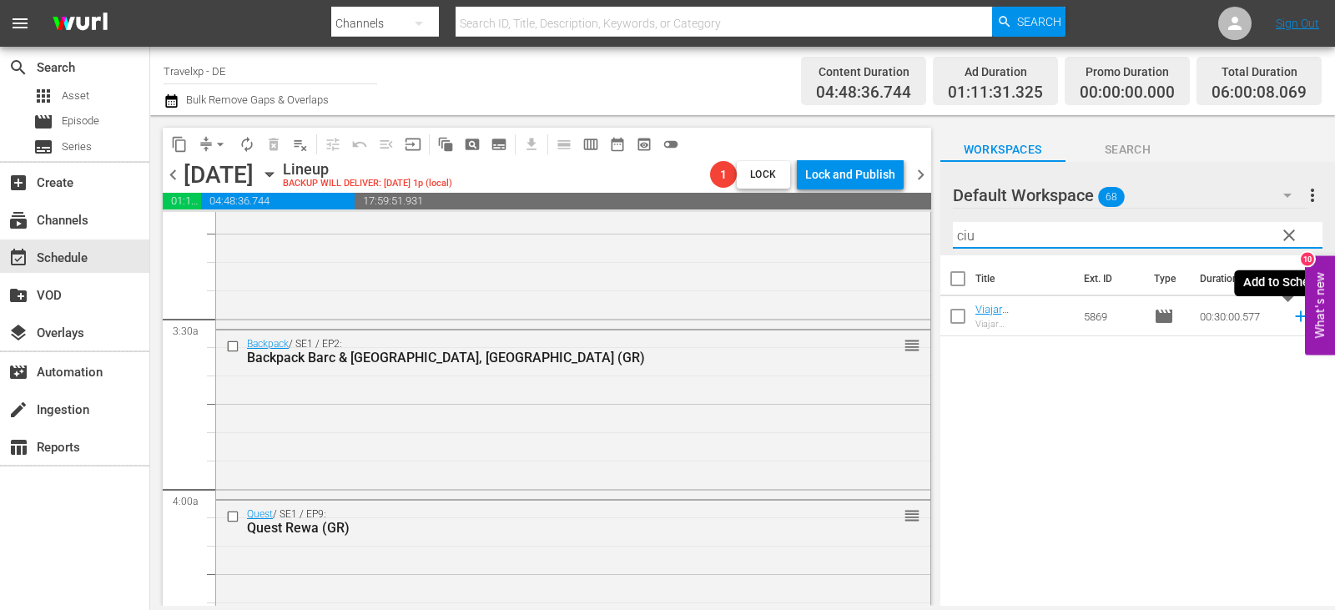
click at [1291, 314] on icon at bounding box center [1300, 316] width 18 height 18
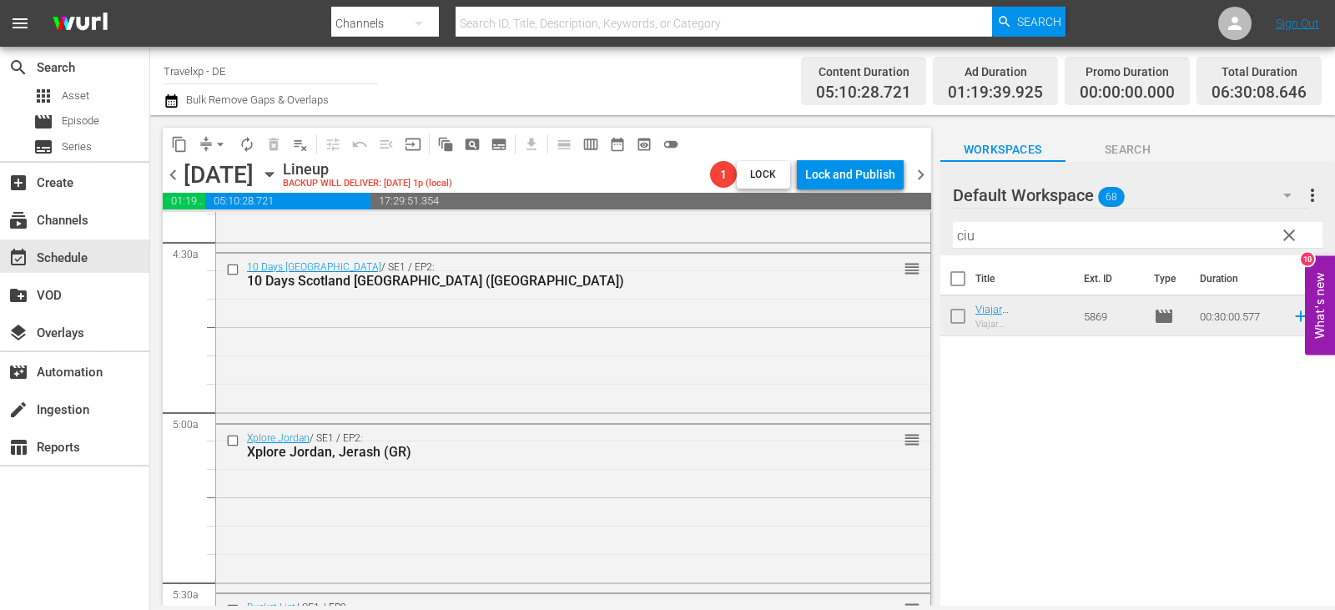
scroll to position [1919, 0]
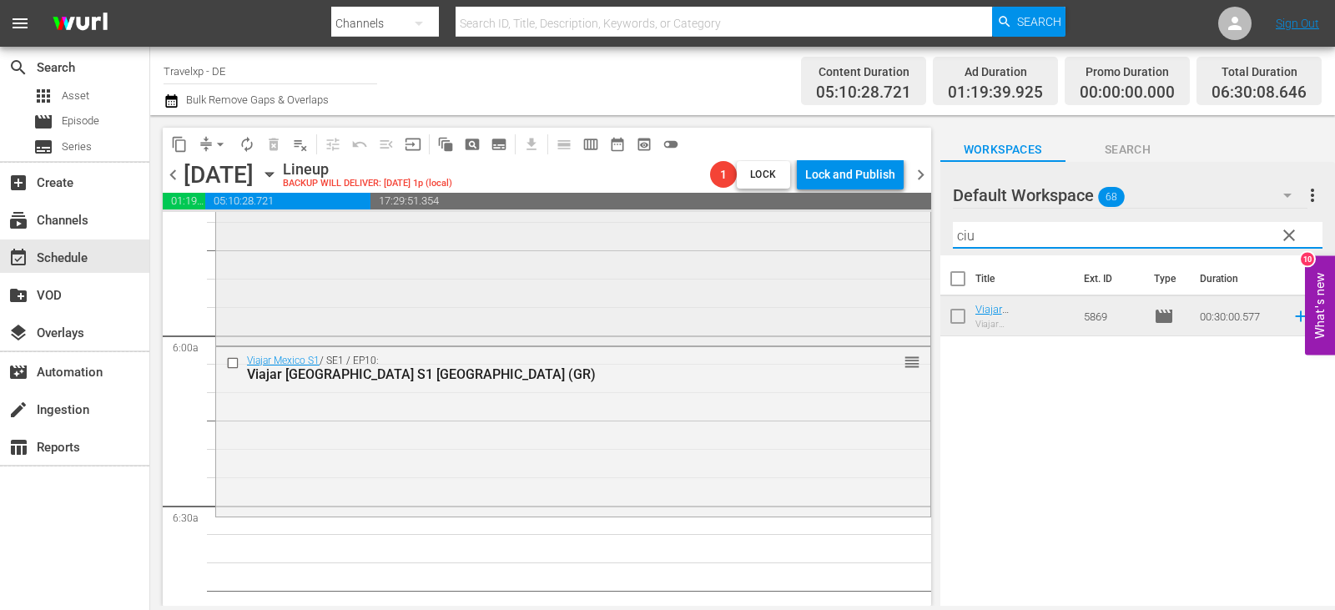
drag, startPoint x: 1003, startPoint y: 232, endPoint x: 882, endPoint y: 250, distance: 122.3
click at [882, 250] on div "content_copy compress arrow_drop_down autorenew_outlined delete_forever_outline…" at bounding box center [742, 360] width 1185 height 491
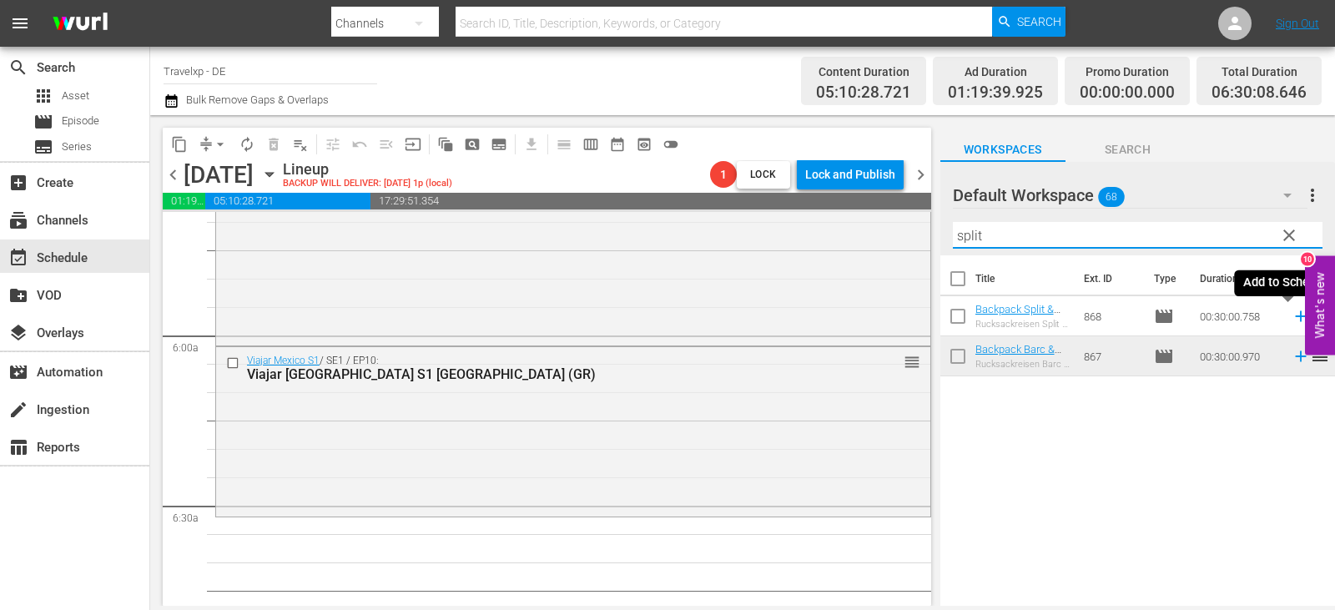
click at [1295, 317] on icon at bounding box center [1300, 316] width 11 height 11
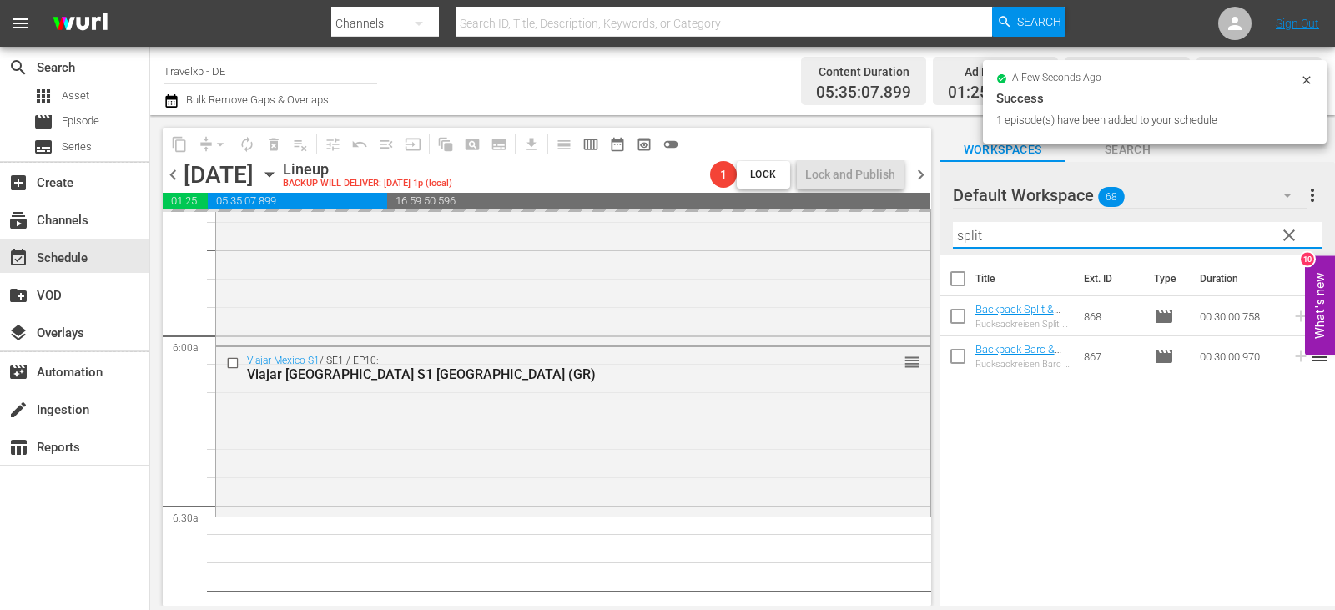
click at [885, 247] on div "content_copy compress arrow_drop_down autorenew_outlined delete_forever_outline…" at bounding box center [742, 360] width 1185 height 491
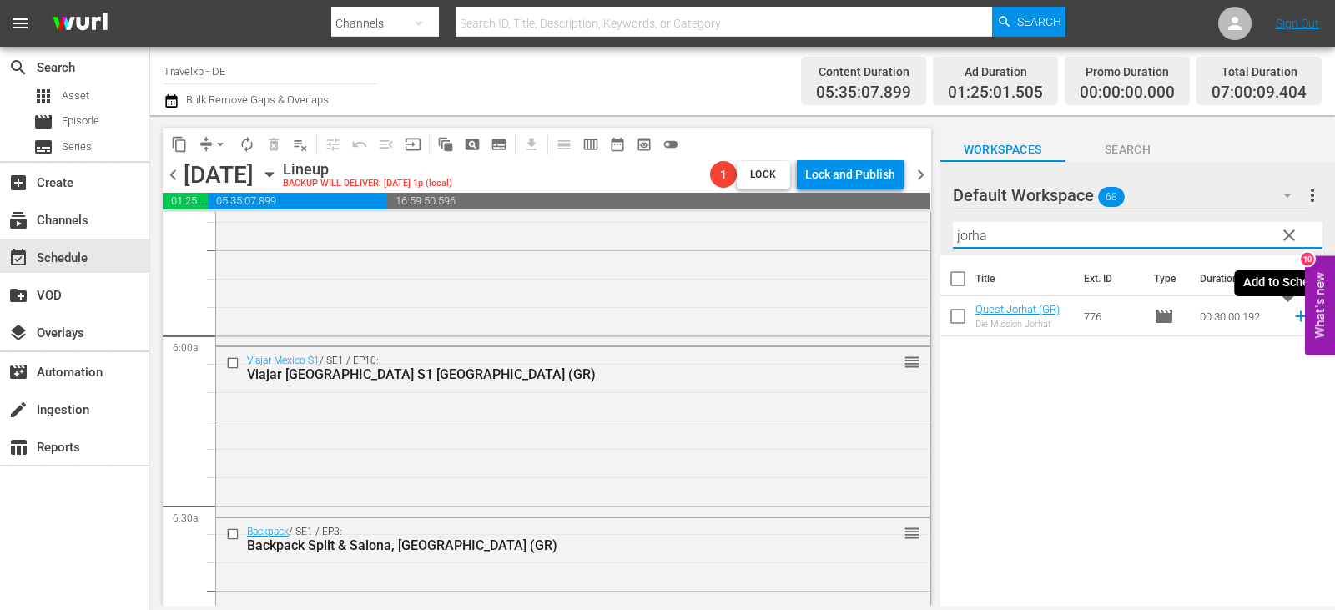
click at [1291, 313] on icon at bounding box center [1300, 316] width 18 height 18
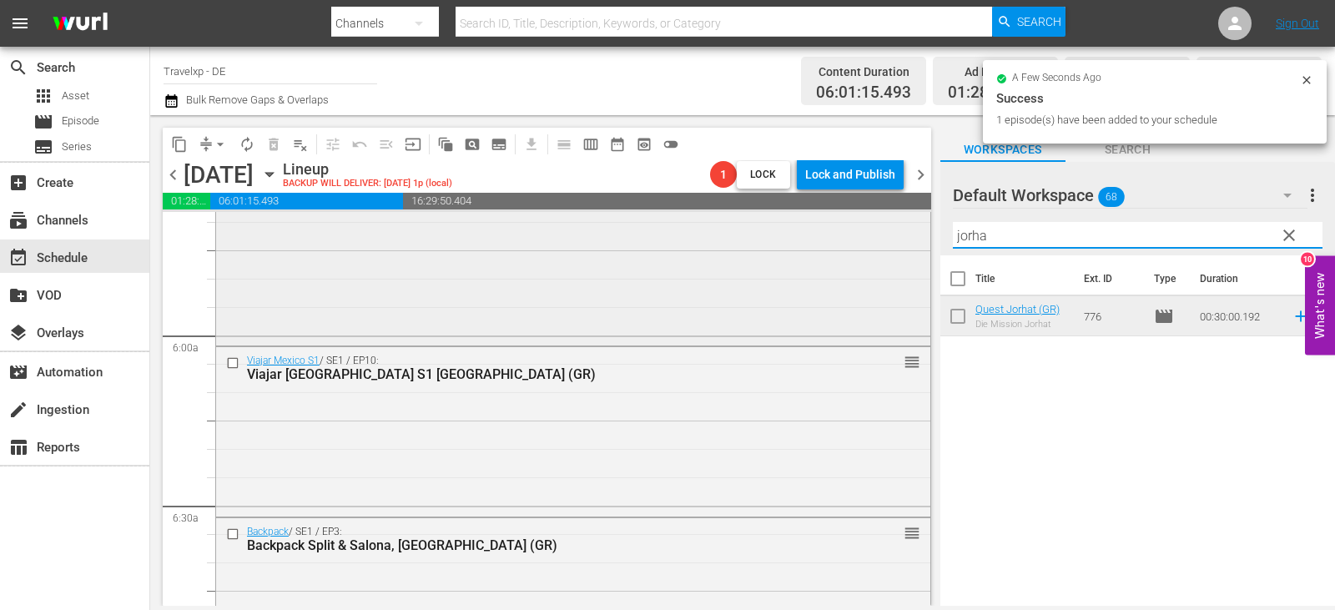
drag, startPoint x: 1000, startPoint y: 234, endPoint x: 828, endPoint y: 238, distance: 172.7
click at [828, 238] on div "content_copy compress arrow_drop_down autorenew_outlined delete_forever_outline…" at bounding box center [742, 360] width 1185 height 491
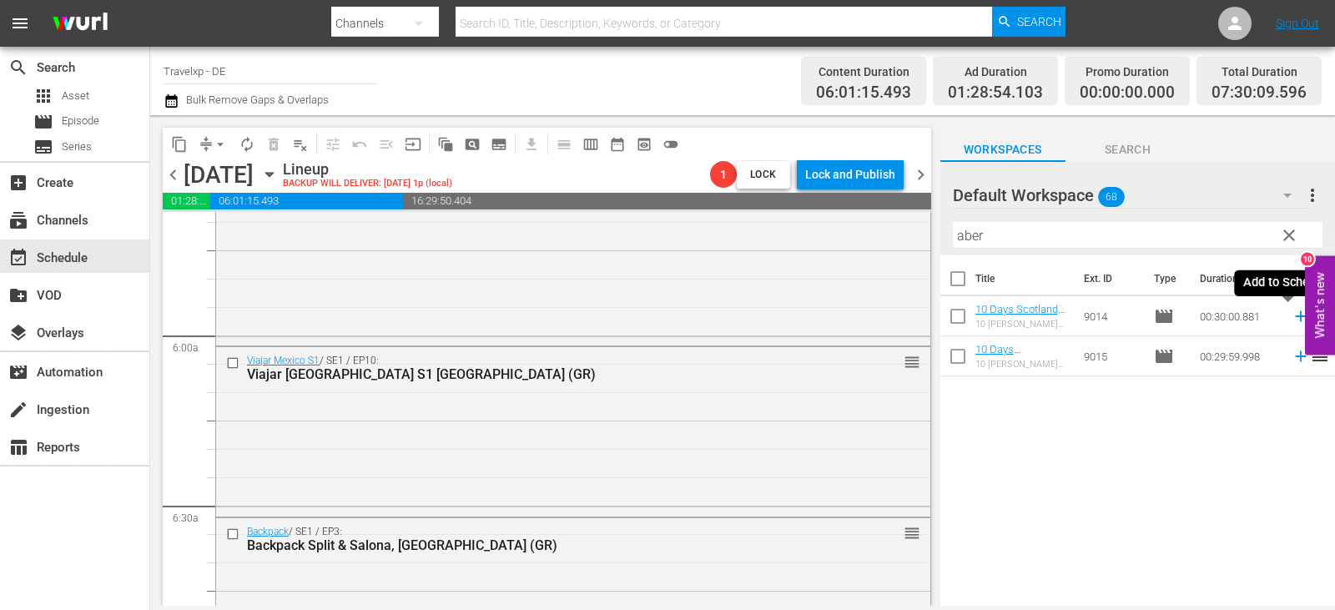
click at [1291, 319] on icon at bounding box center [1300, 316] width 18 height 18
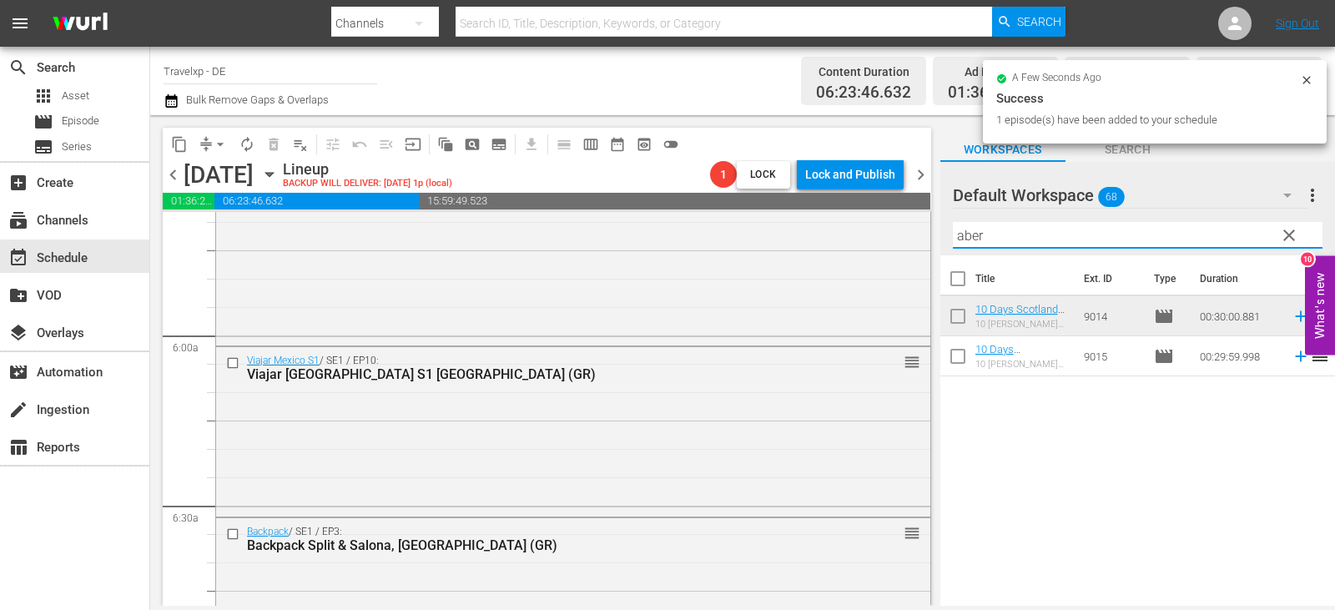
click at [868, 239] on div "content_copy compress arrow_drop_down autorenew_outlined delete_forever_outline…" at bounding box center [742, 360] width 1185 height 491
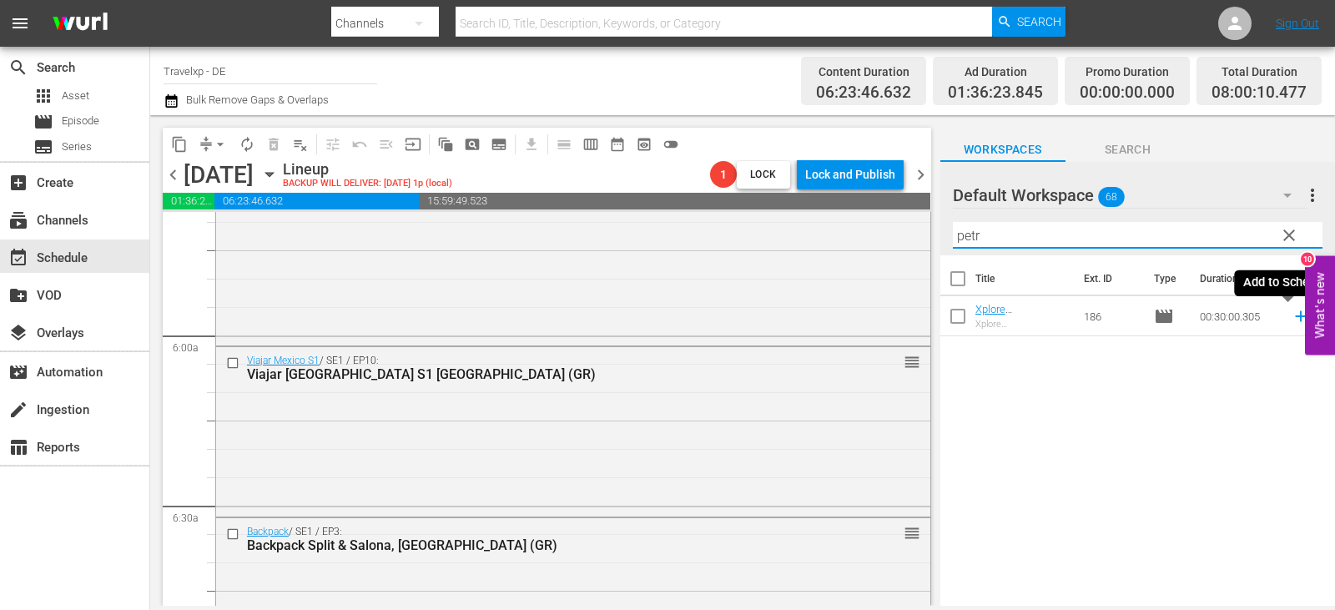
click at [1295, 317] on icon at bounding box center [1300, 316] width 11 height 11
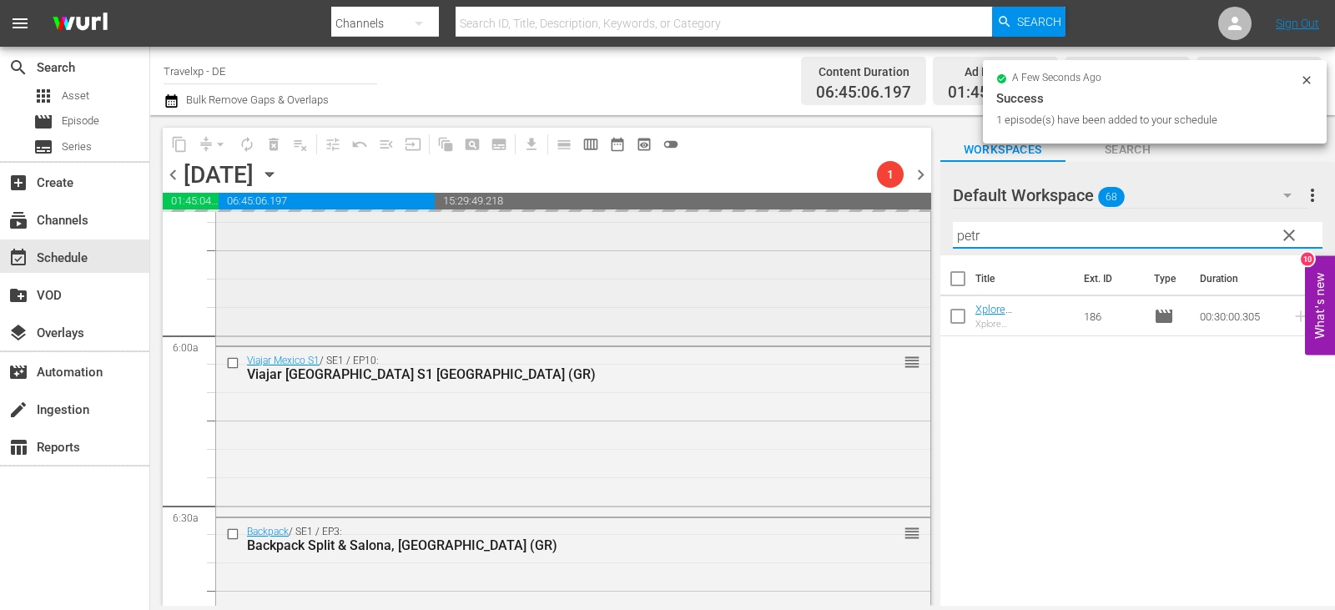
drag, startPoint x: 999, startPoint y: 238, endPoint x: 903, endPoint y: 239, distance: 95.1
click at [903, 239] on div "content_copy compress arrow_drop_down autorenew_outlined delete_forever_outline…" at bounding box center [742, 360] width 1185 height 491
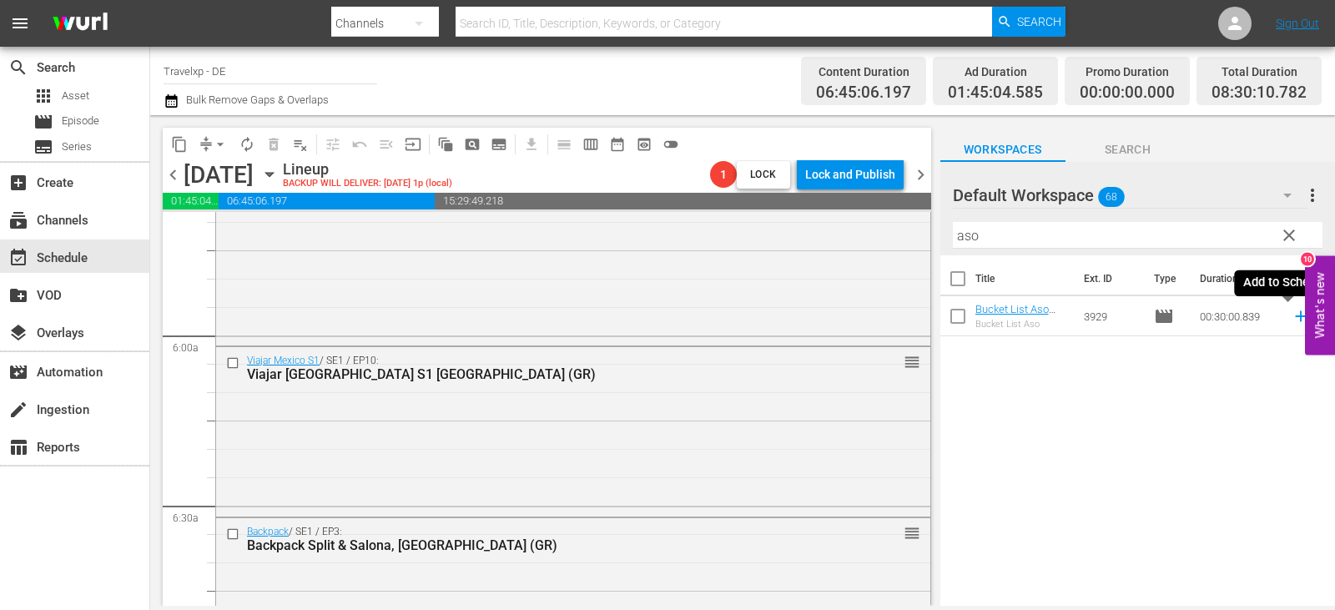
click at [1295, 320] on icon at bounding box center [1300, 316] width 11 height 11
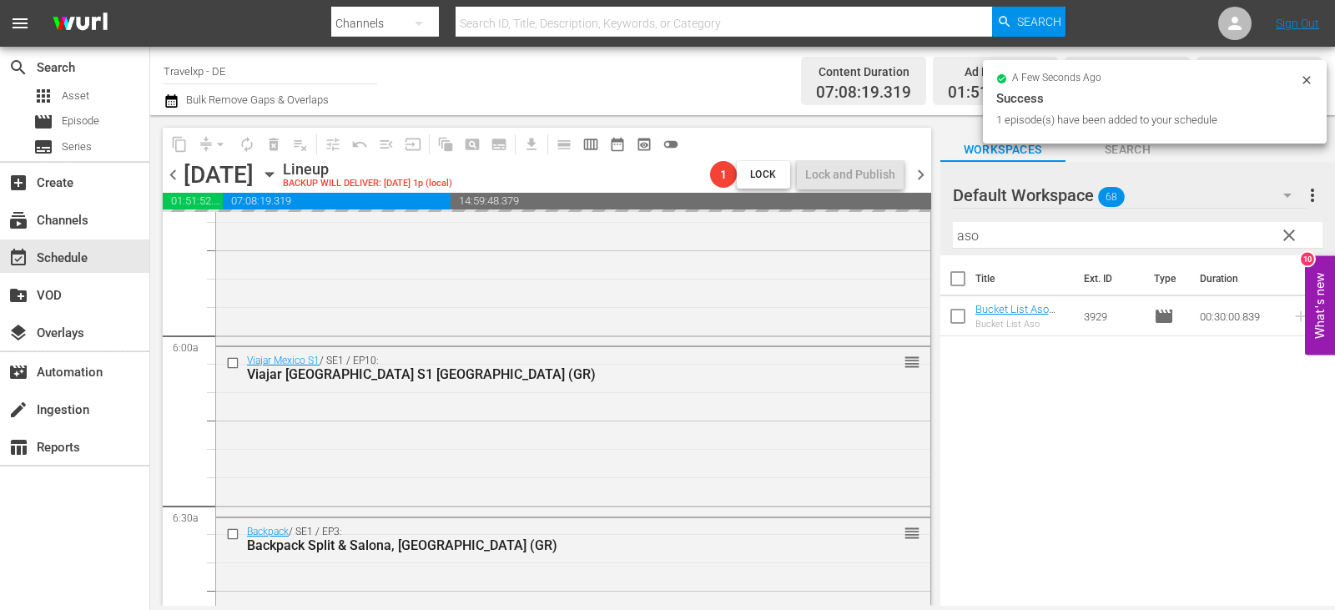
click at [928, 230] on div "content_copy compress arrow_drop_down autorenew_outlined delete_forever_outline…" at bounding box center [742, 360] width 1185 height 491
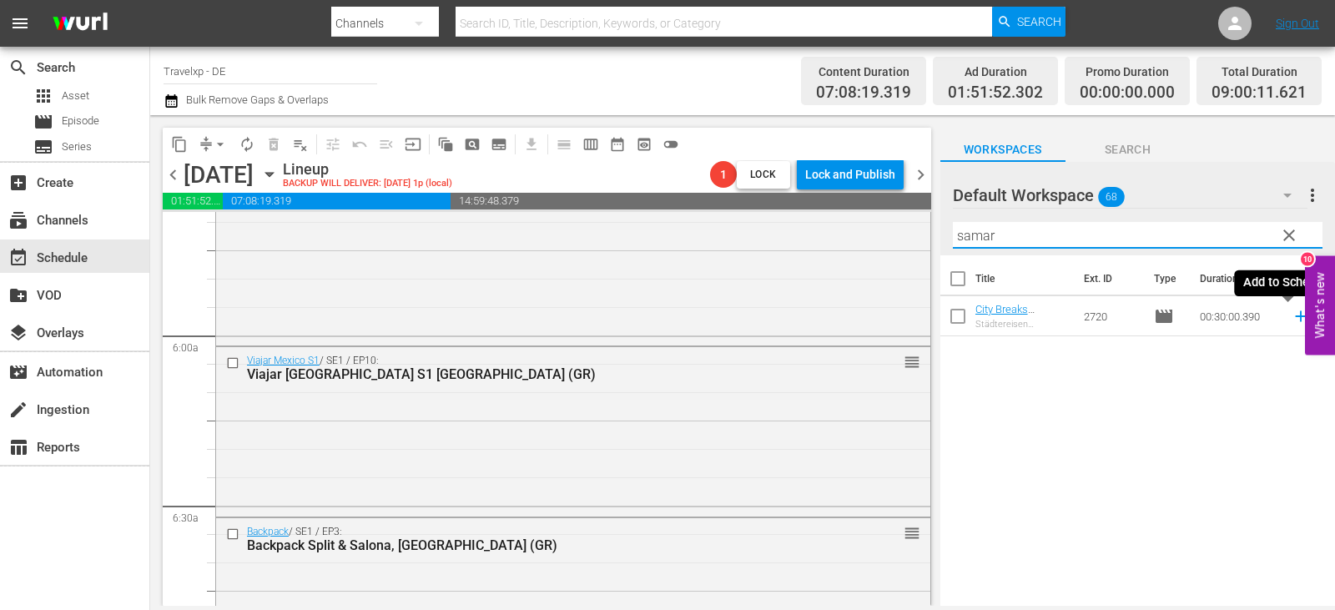
click at [1291, 321] on icon at bounding box center [1300, 316] width 18 height 18
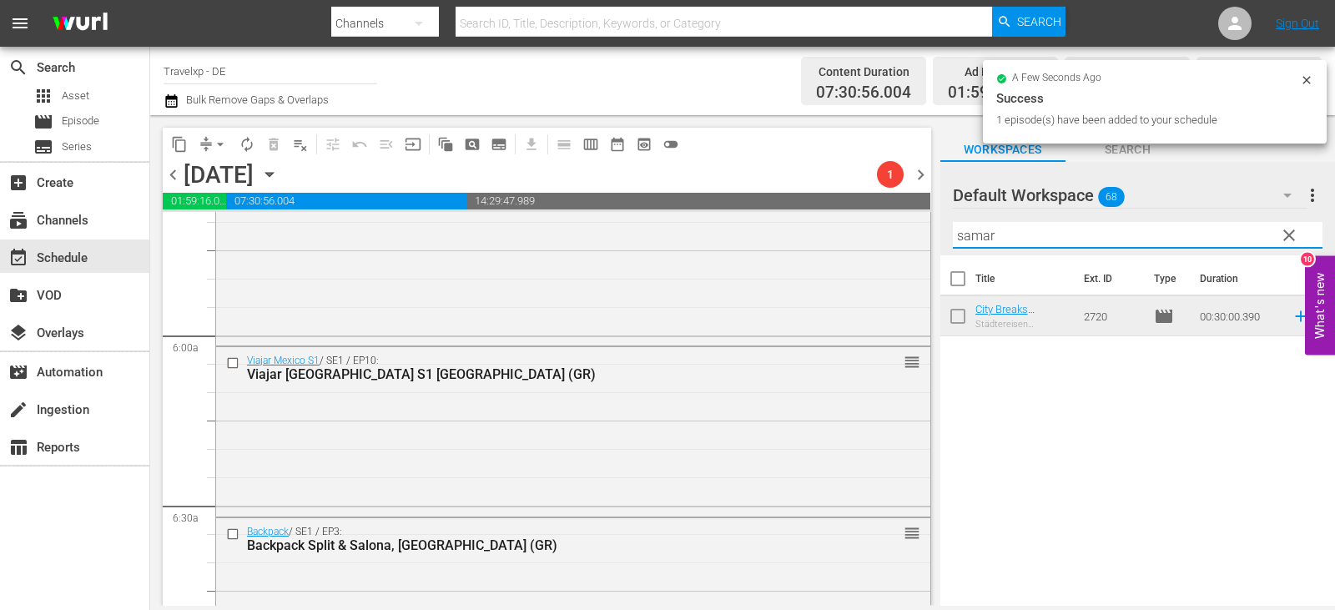
click at [878, 256] on div "content_copy compress arrow_drop_down autorenew_outlined delete_forever_outline…" at bounding box center [742, 360] width 1185 height 491
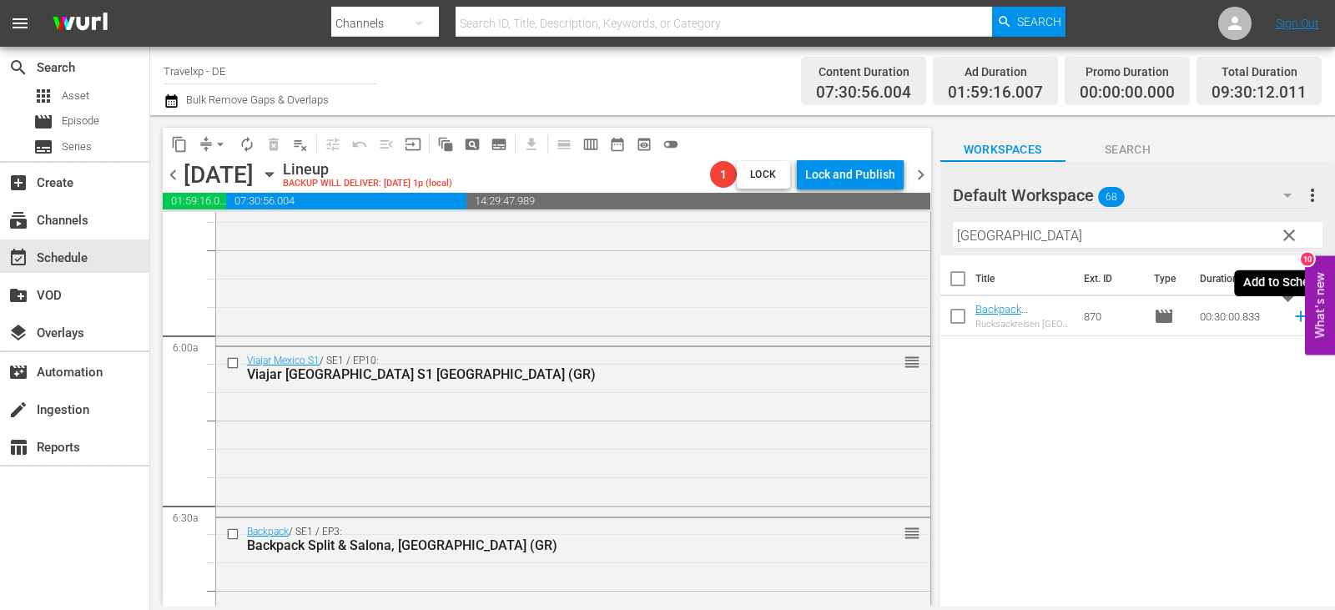
click at [1291, 318] on icon at bounding box center [1300, 316] width 18 height 18
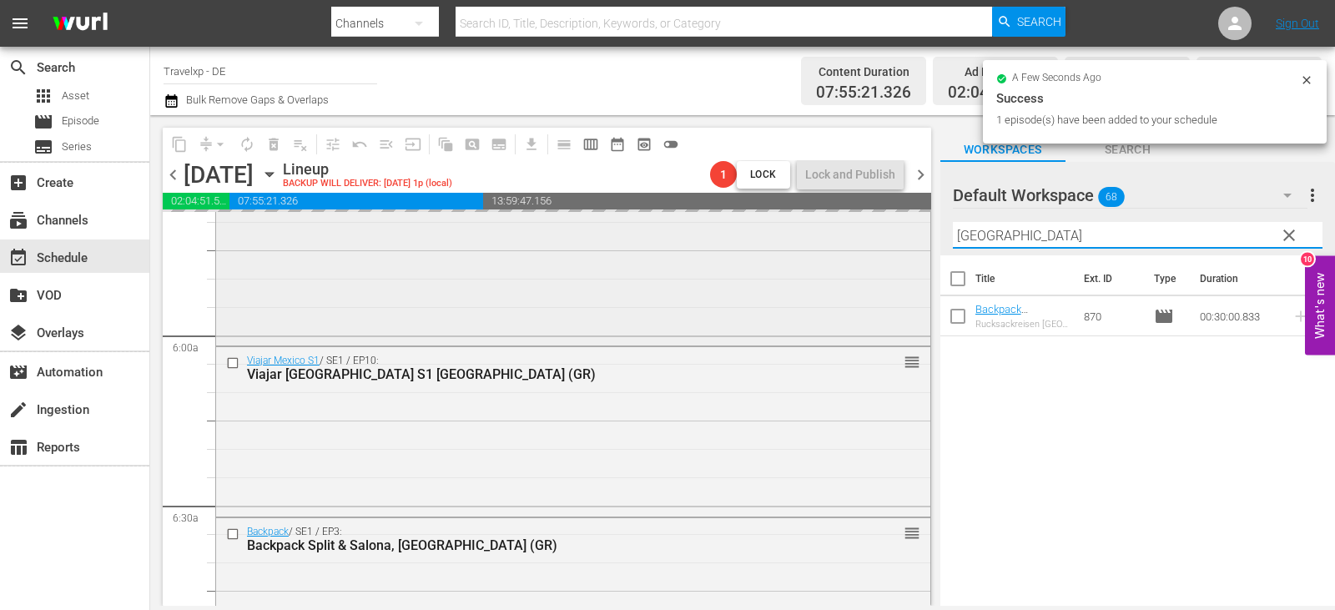
click at [822, 256] on div "content_copy compress arrow_drop_down autorenew_outlined delete_forever_outline…" at bounding box center [742, 360] width 1185 height 491
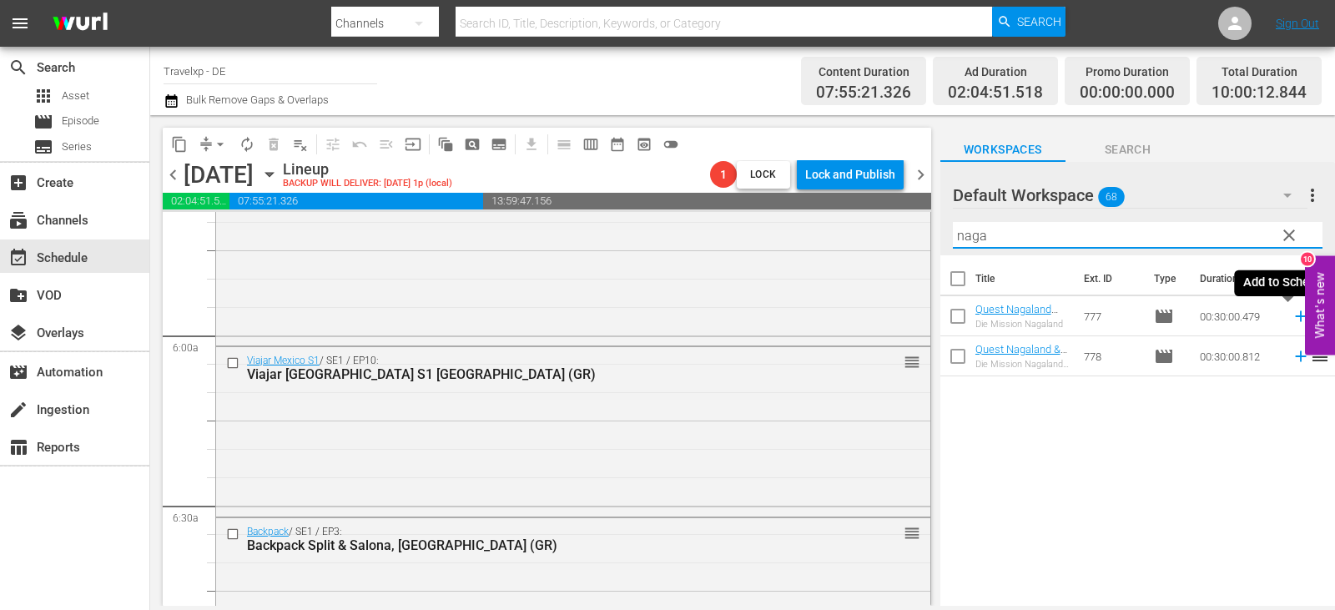
click at [1291, 316] on icon at bounding box center [1300, 316] width 18 height 18
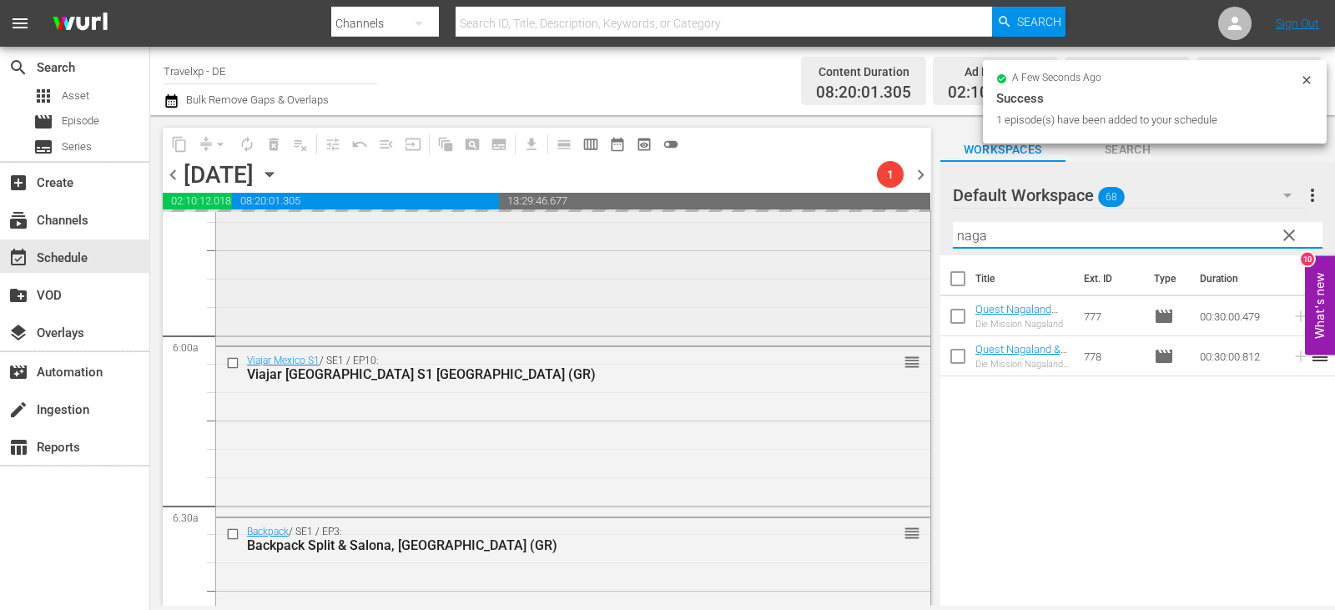
click at [887, 259] on div "content_copy compress arrow_drop_down autorenew_outlined delete_forever_outline…" at bounding box center [742, 360] width 1185 height 491
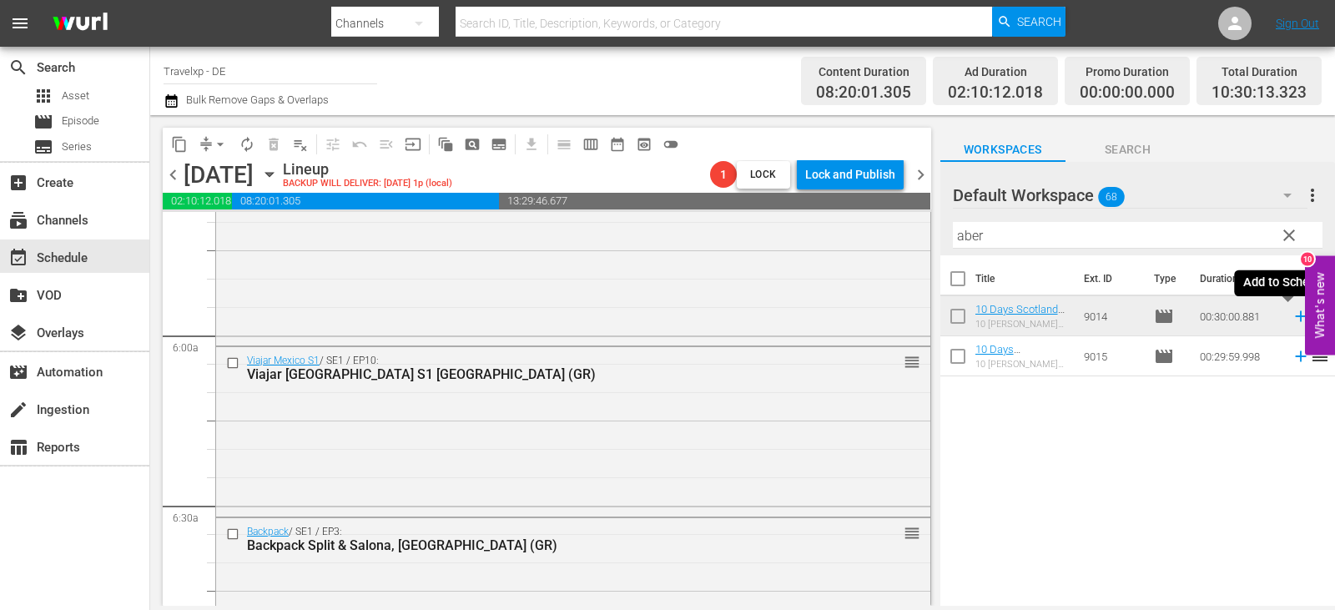
click at [1295, 316] on icon at bounding box center [1300, 316] width 11 height 11
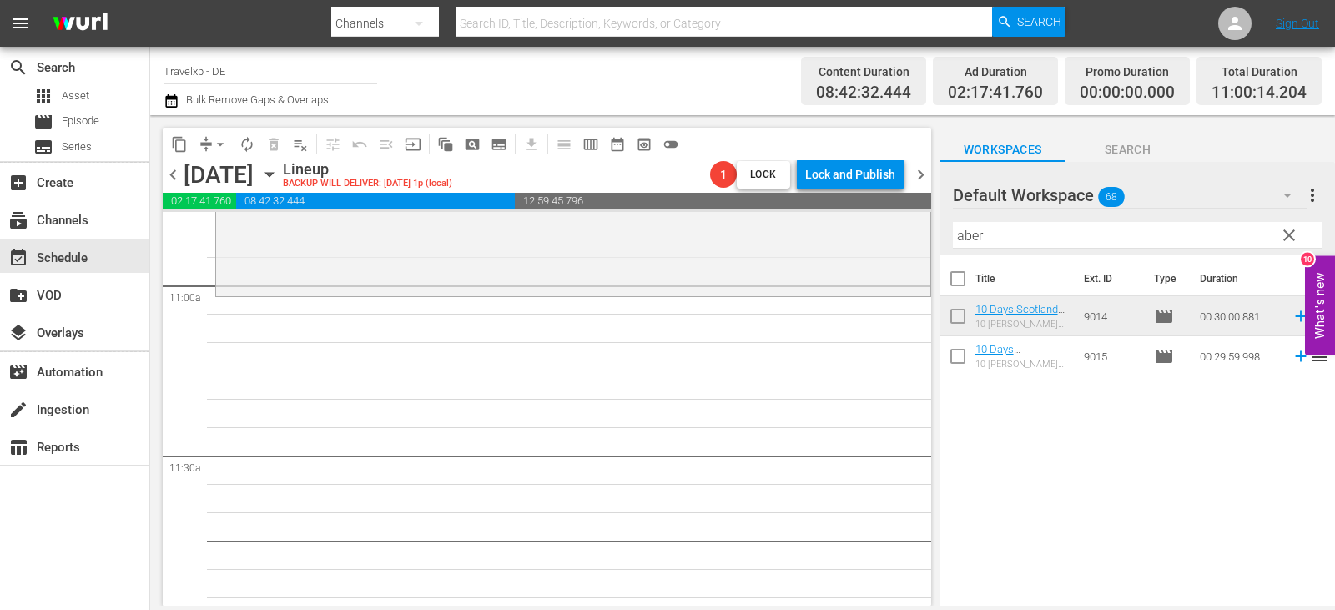
scroll to position [3504, 0]
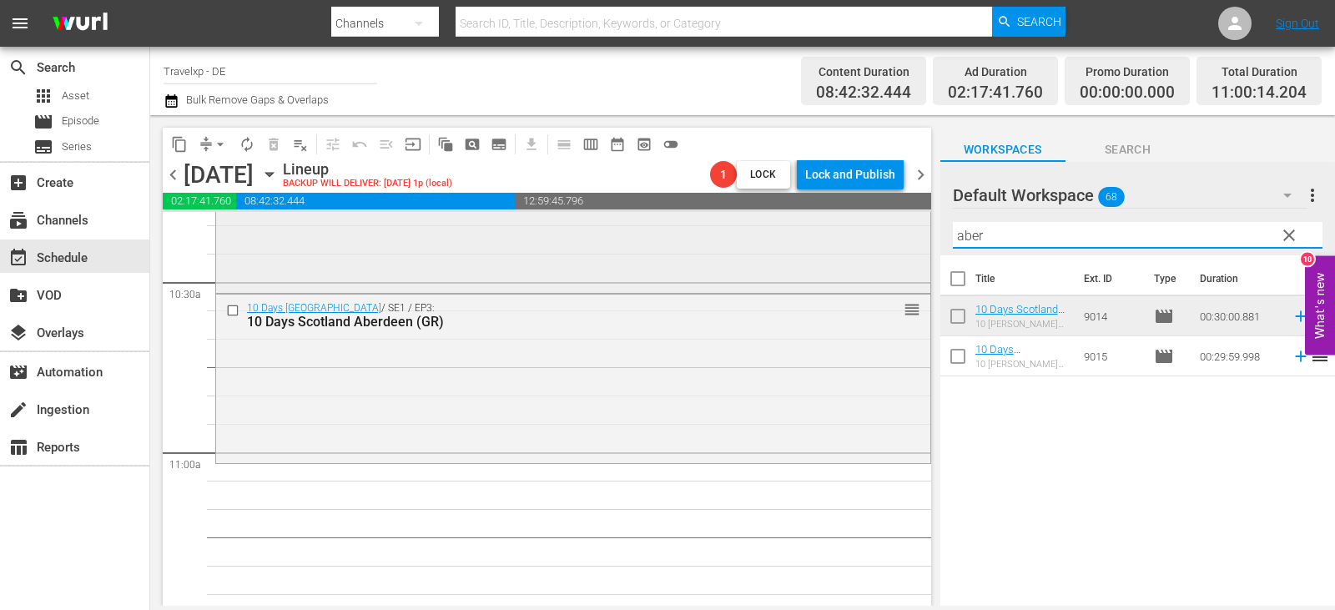
drag, startPoint x: 858, startPoint y: 249, endPoint x: 807, endPoint y: 254, distance: 51.1
click at [807, 254] on div "content_copy compress arrow_drop_down autorenew_outlined delete_forever_outline…" at bounding box center [742, 360] width 1185 height 491
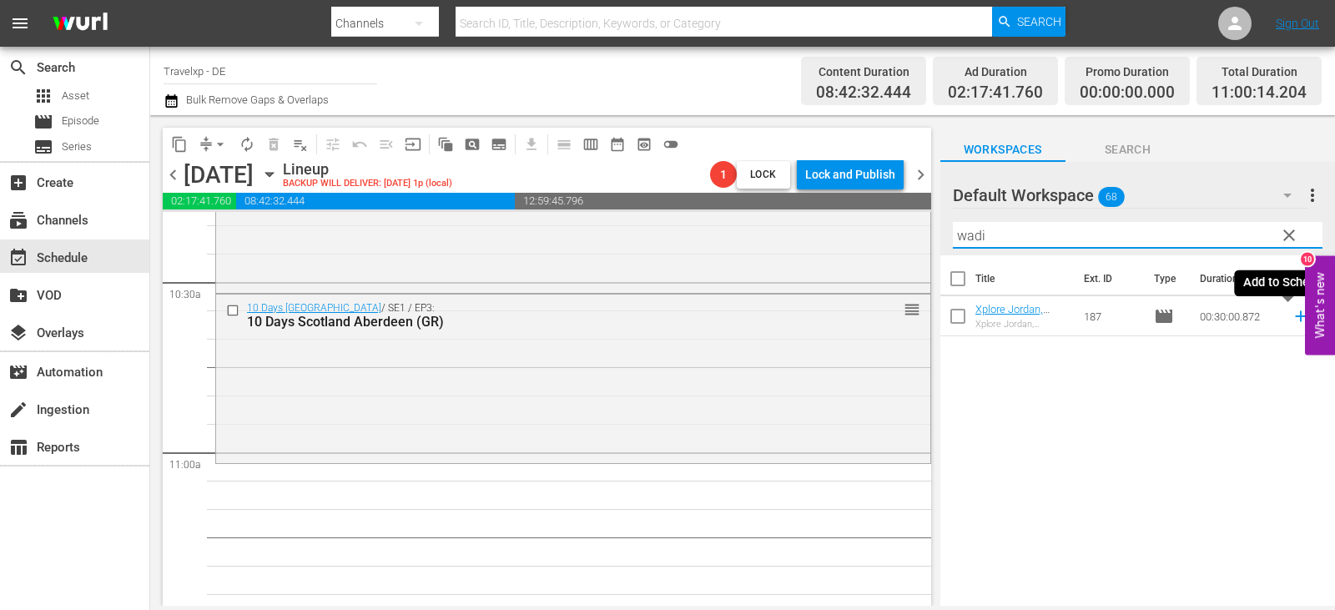
click at [1291, 318] on icon at bounding box center [1300, 316] width 18 height 18
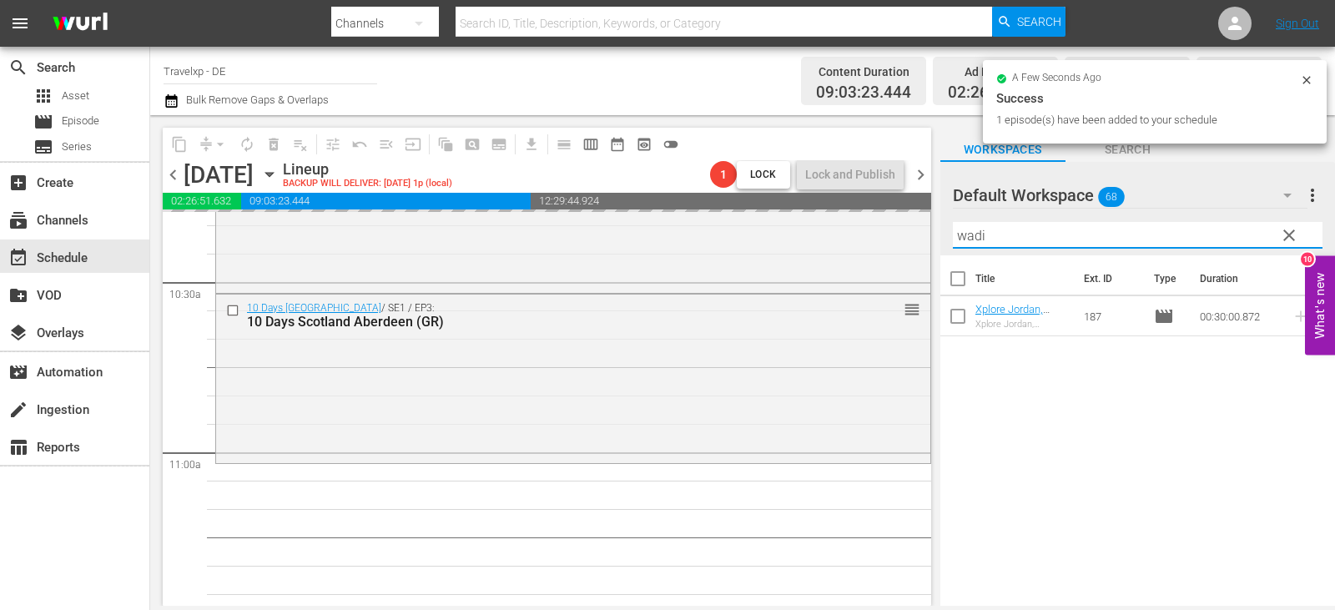
click at [938, 241] on div "content_copy compress arrow_drop_down autorenew_outlined delete_forever_outline…" at bounding box center [742, 360] width 1185 height 491
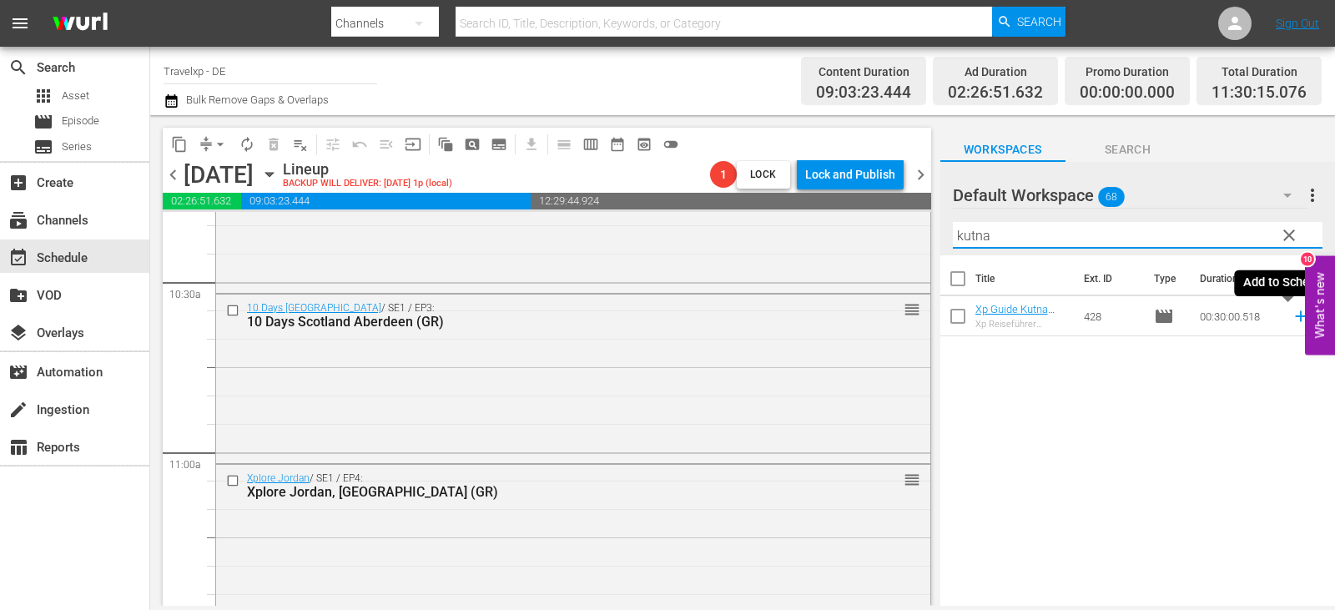
click at [1291, 312] on icon at bounding box center [1300, 316] width 18 height 18
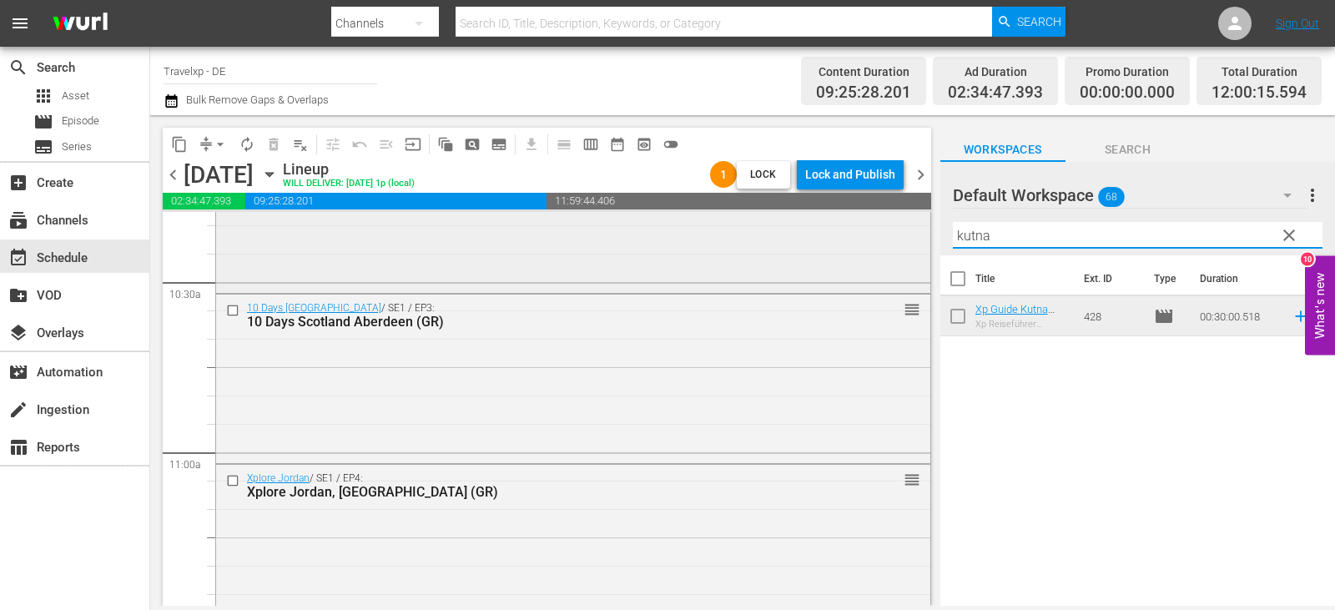
drag, startPoint x: 1003, startPoint y: 226, endPoint x: 869, endPoint y: 249, distance: 135.4
click at [869, 249] on div "content_copy compress arrow_drop_down autorenew_outlined delete_forever_outline…" at bounding box center [742, 360] width 1185 height 491
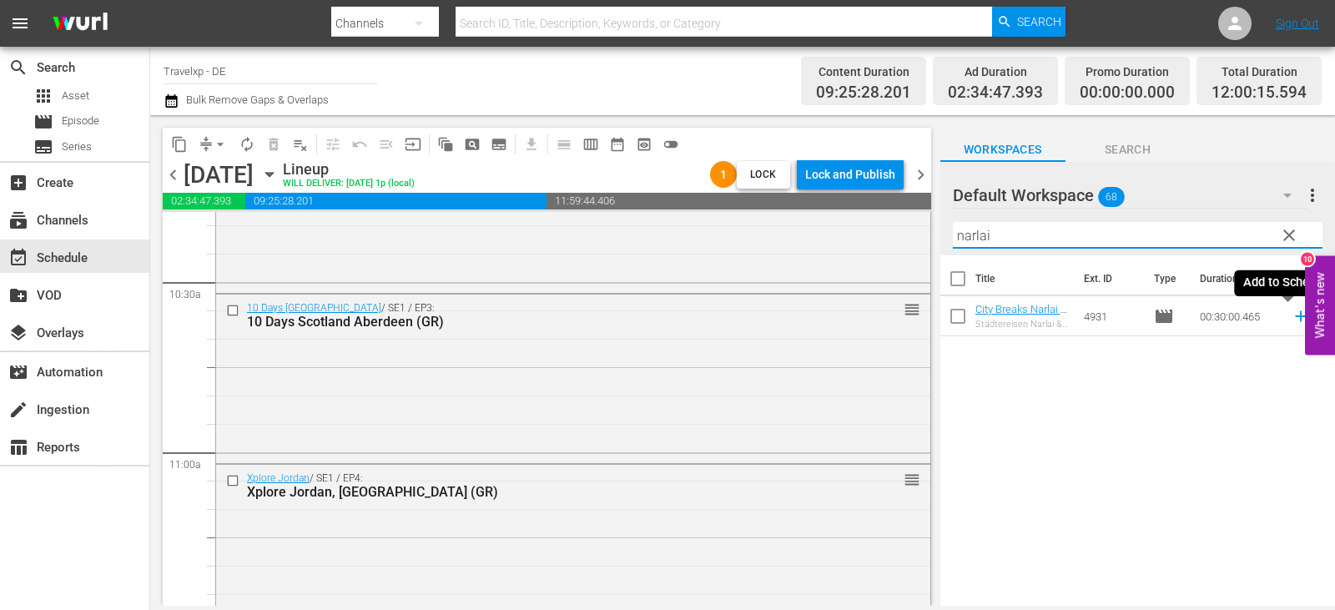
click at [1291, 314] on icon at bounding box center [1300, 316] width 18 height 18
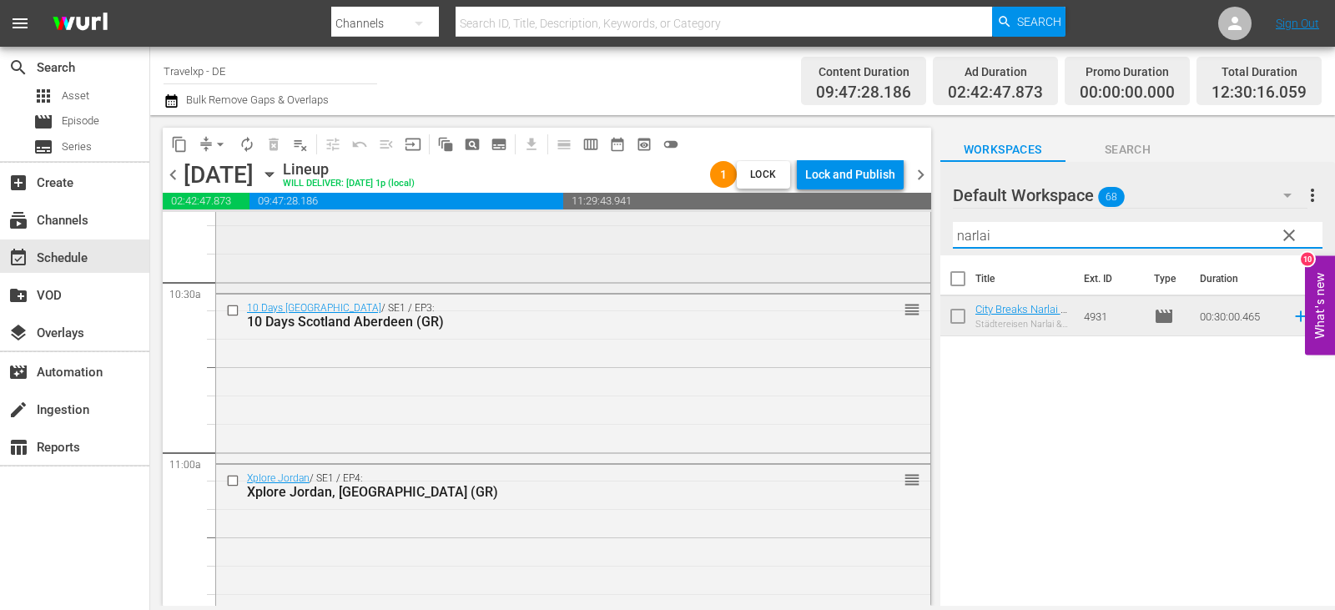
drag, startPoint x: 926, startPoint y: 244, endPoint x: 898, endPoint y: 244, distance: 27.5
click at [898, 244] on div "content_copy compress arrow_drop_down autorenew_outlined delete_forever_outline…" at bounding box center [742, 360] width 1185 height 491
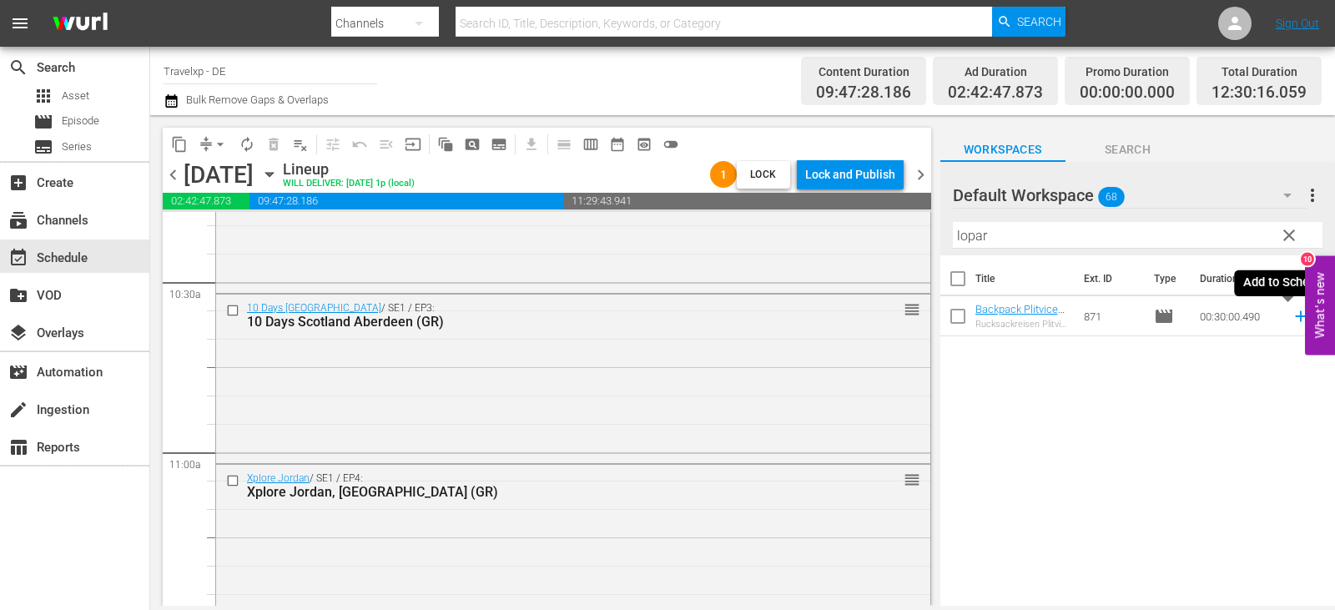
click at [1295, 318] on icon at bounding box center [1300, 316] width 11 height 11
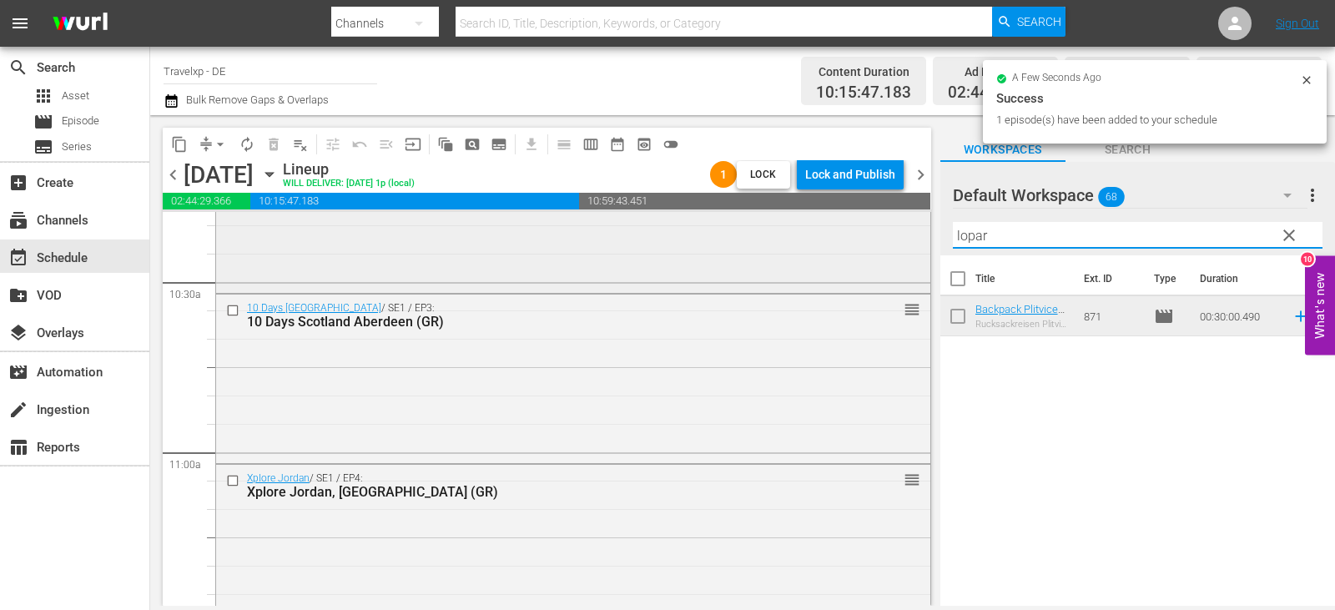
click at [852, 235] on div "content_copy compress arrow_drop_down autorenew_outlined delete_forever_outline…" at bounding box center [742, 360] width 1185 height 491
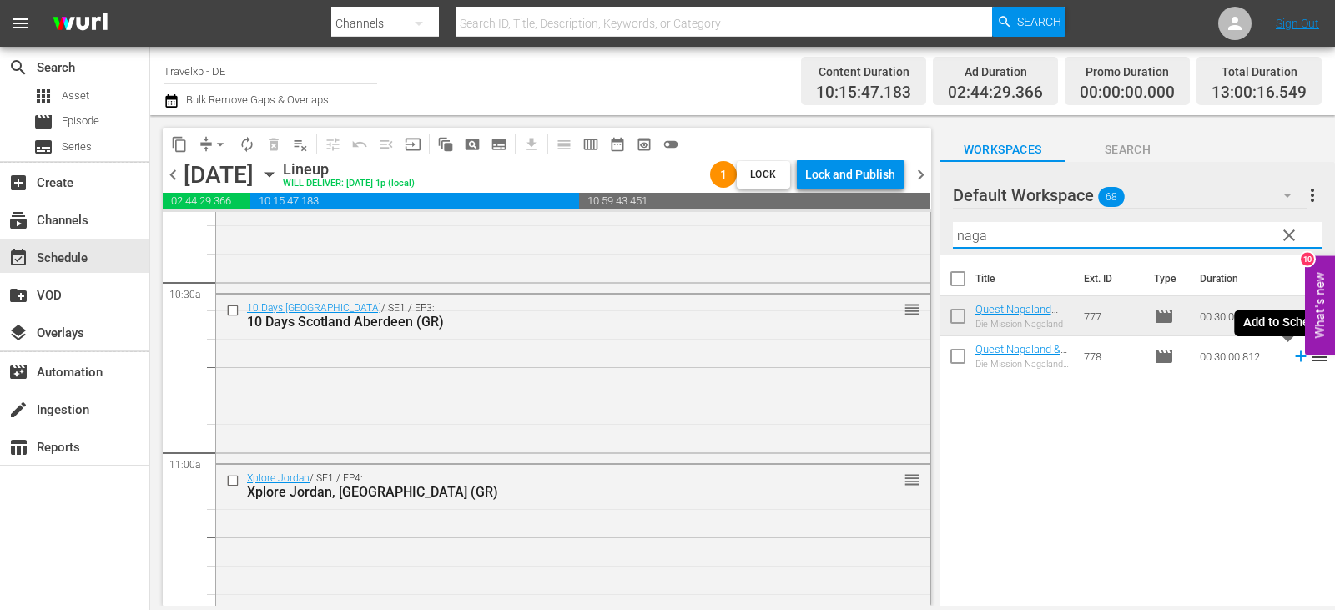
click at [1295, 358] on icon at bounding box center [1300, 356] width 11 height 11
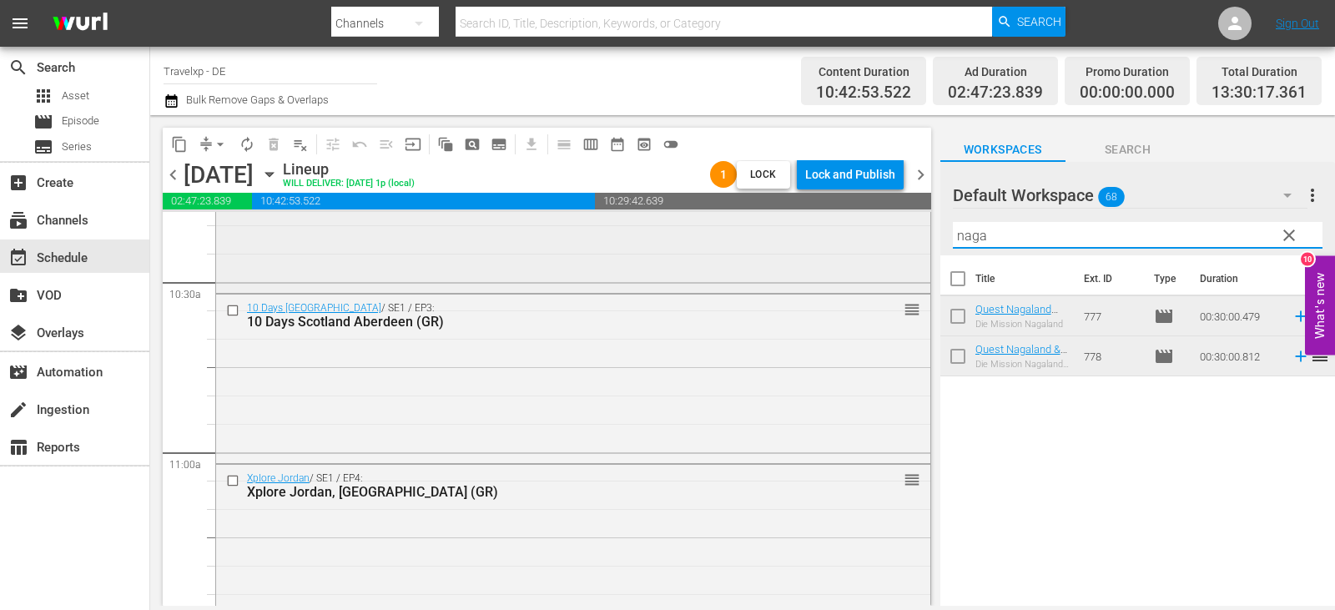
drag, startPoint x: 1001, startPoint y: 232, endPoint x: 787, endPoint y: 239, distance: 214.5
click at [787, 239] on div "content_copy compress arrow_drop_down autorenew_outlined delete_forever_outline…" at bounding box center [742, 360] width 1185 height 491
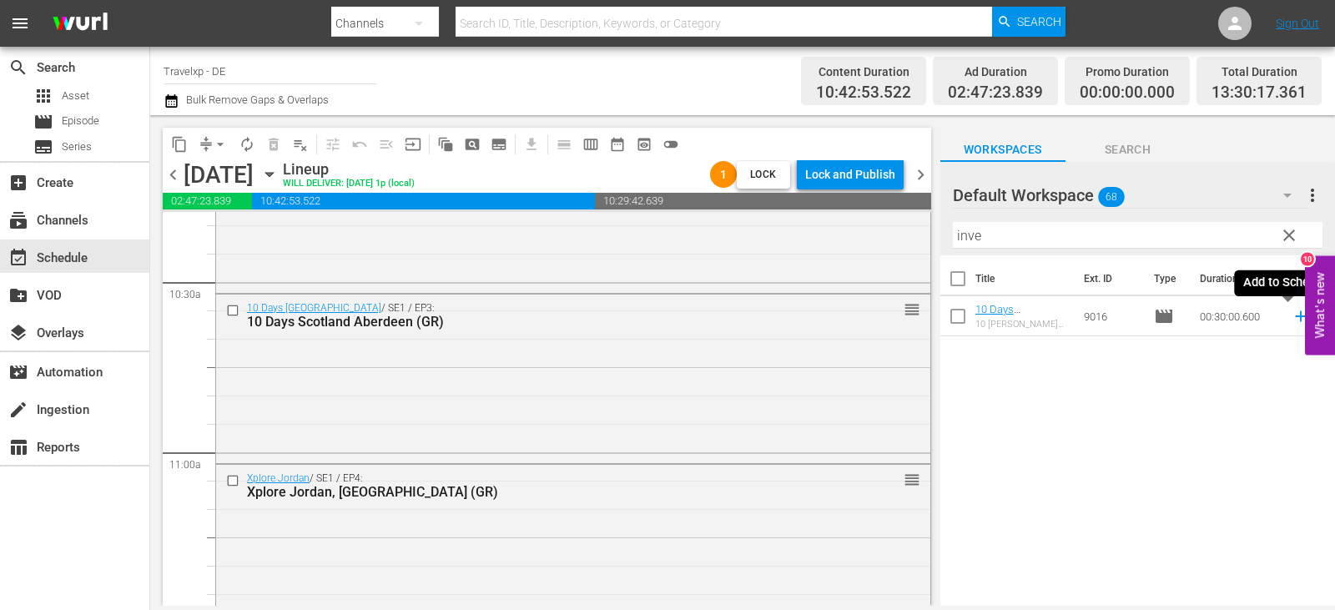
click at [1291, 318] on icon at bounding box center [1300, 316] width 18 height 18
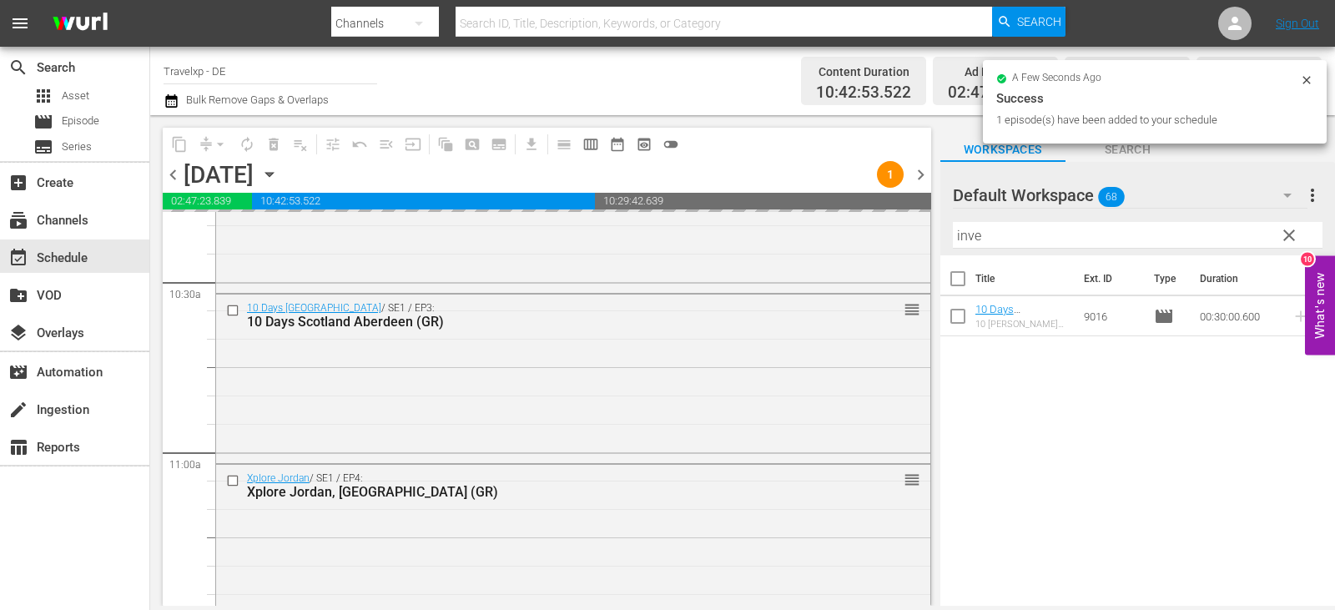
drag, startPoint x: 970, startPoint y: 239, endPoint x: 993, endPoint y: 234, distance: 23.3
click at [938, 244] on div "content_copy compress arrow_drop_down autorenew_outlined delete_forever_outline…" at bounding box center [742, 360] width 1185 height 491
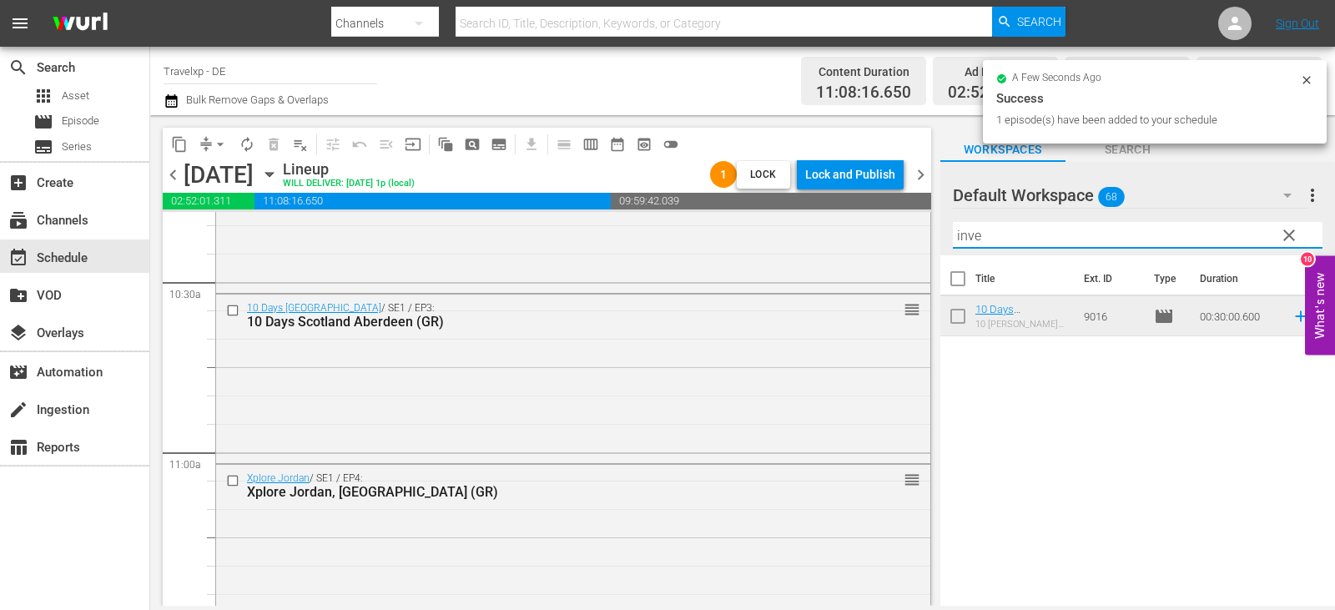
drag, startPoint x: 994, startPoint y: 234, endPoint x: 924, endPoint y: 238, distance: 70.2
click at [924, 238] on div "content_copy compress arrow_drop_down autorenew_outlined delete_forever_outline…" at bounding box center [742, 360] width 1185 height 491
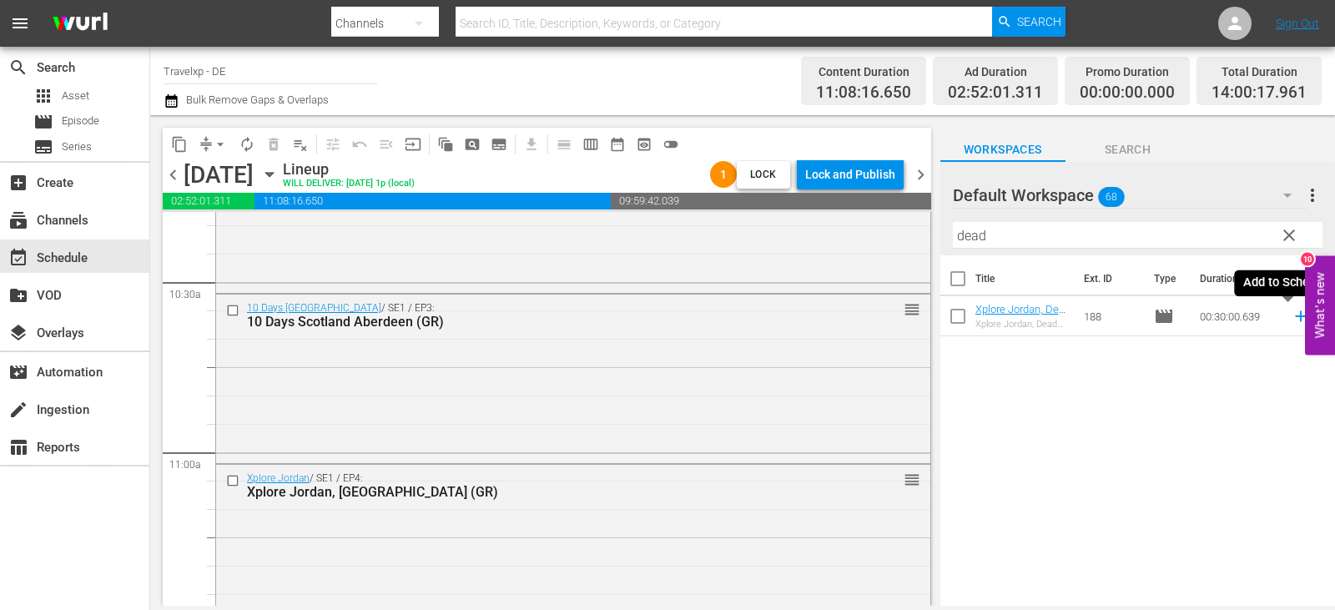
click at [1291, 318] on icon at bounding box center [1300, 316] width 18 height 18
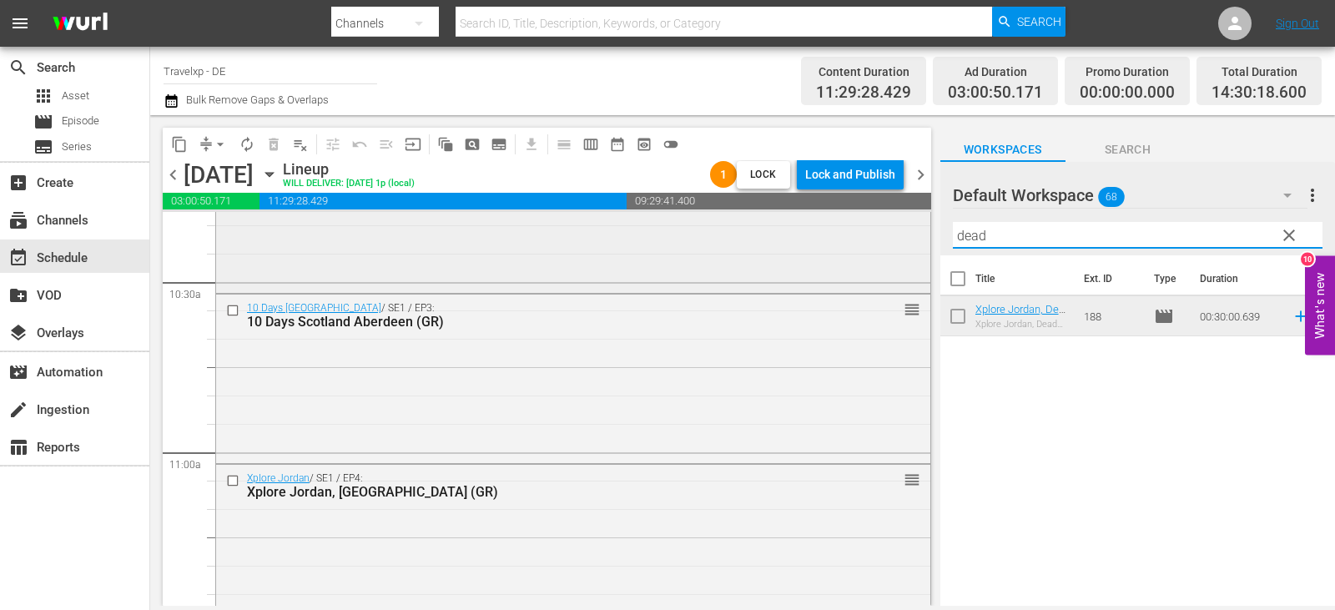
drag, startPoint x: 1017, startPoint y: 234, endPoint x: 823, endPoint y: 232, distance: 194.4
click at [823, 232] on div "content_copy compress arrow_drop_down autorenew_outlined delete_forever_outline…" at bounding box center [742, 360] width 1185 height 491
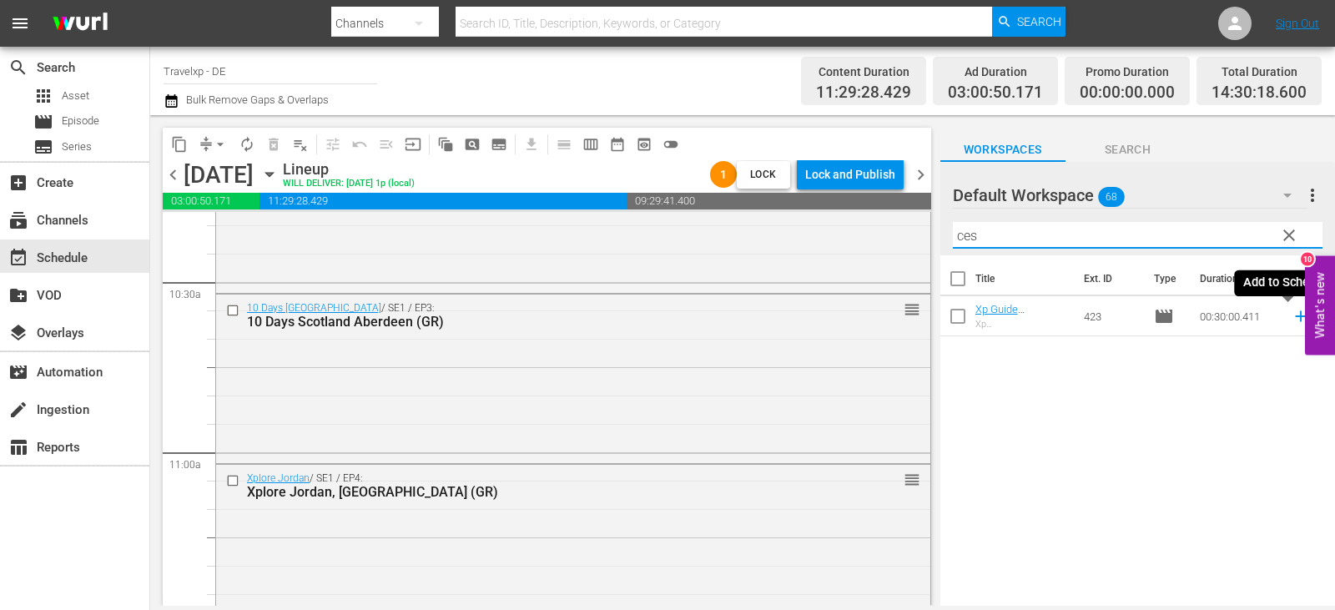
drag, startPoint x: 1287, startPoint y: 316, endPoint x: 1249, endPoint y: 316, distance: 38.4
click at [1295, 316] on icon at bounding box center [1300, 316] width 11 height 11
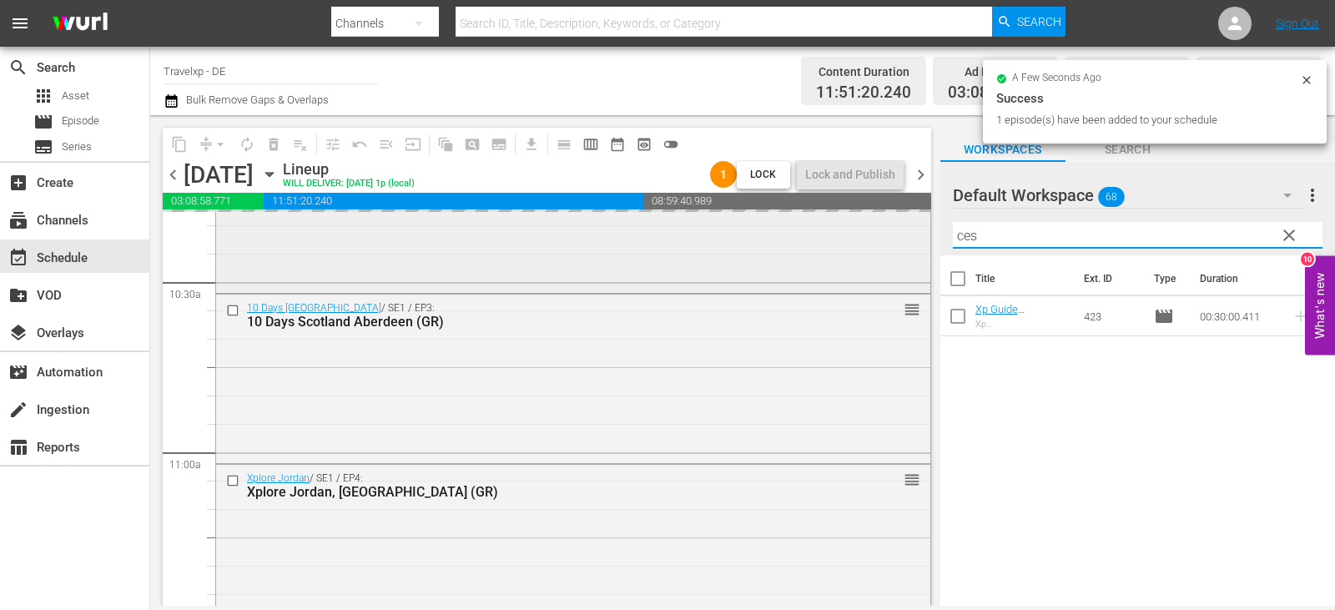
drag, startPoint x: 1038, startPoint y: 237, endPoint x: 846, endPoint y: 237, distance: 191.9
click at [846, 237] on div "content_copy compress arrow_drop_down autorenew_outlined delete_forever_outline…" at bounding box center [742, 360] width 1185 height 491
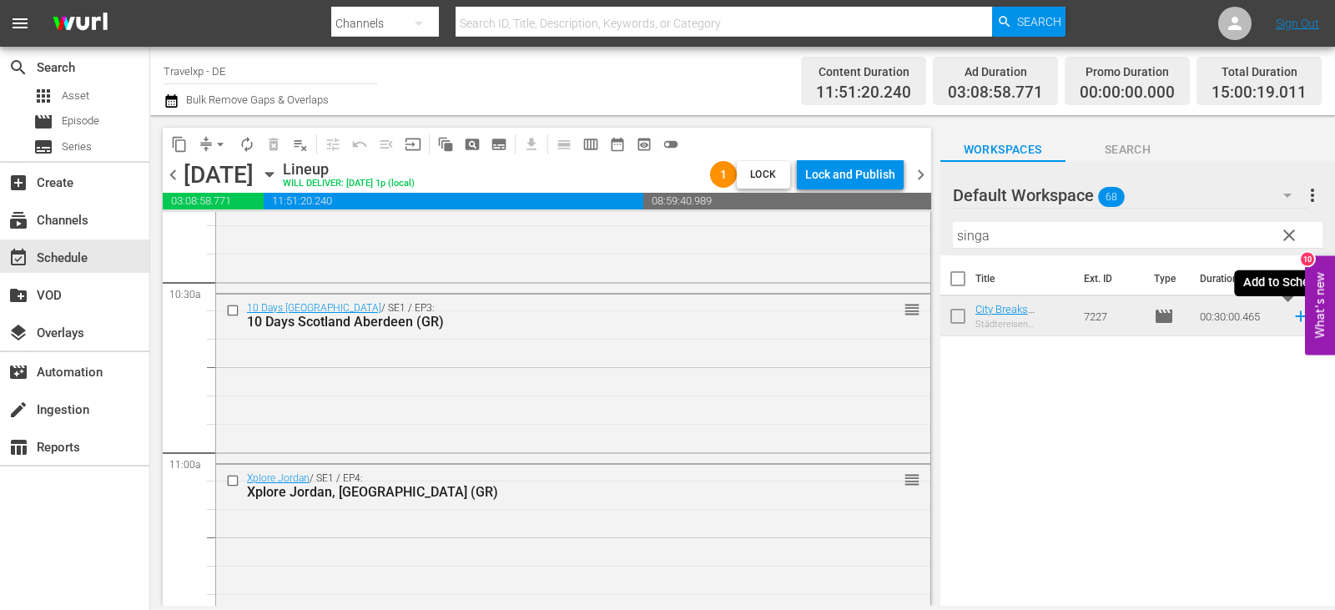
click at [1295, 317] on icon at bounding box center [1300, 316] width 11 height 11
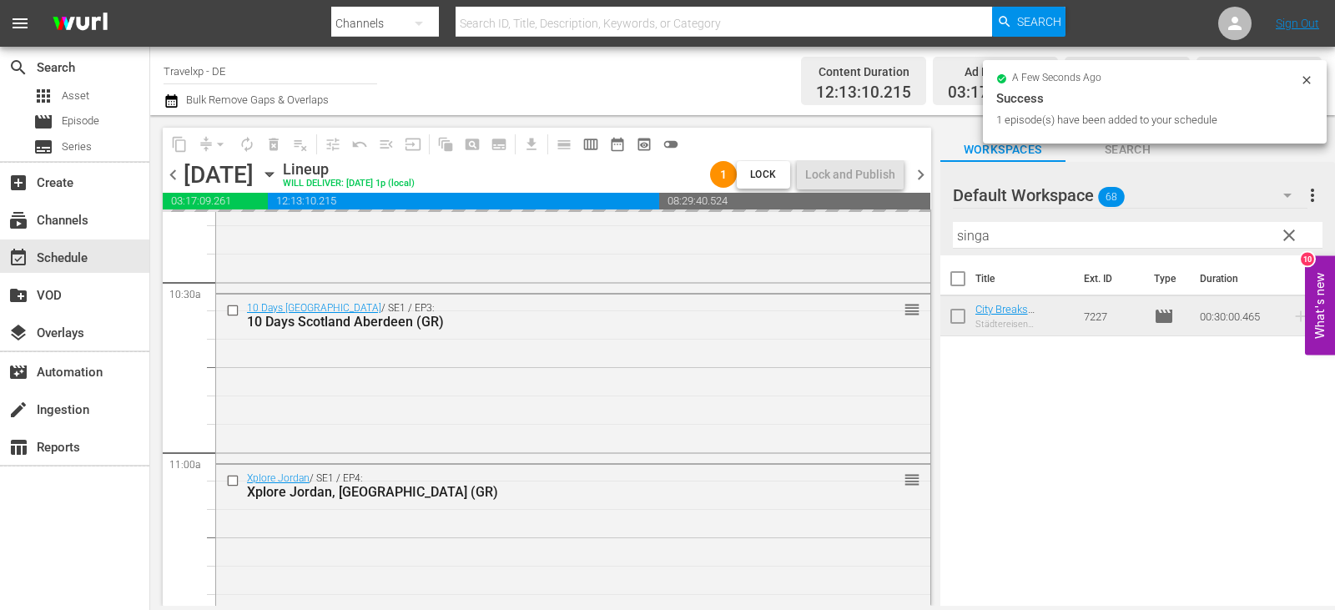
drag, startPoint x: 1012, startPoint y: 237, endPoint x: 924, endPoint y: 239, distance: 87.6
click at [933, 239] on div "content_copy compress arrow_drop_down autorenew_outlined delete_forever_outline…" at bounding box center [742, 360] width 1185 height 491
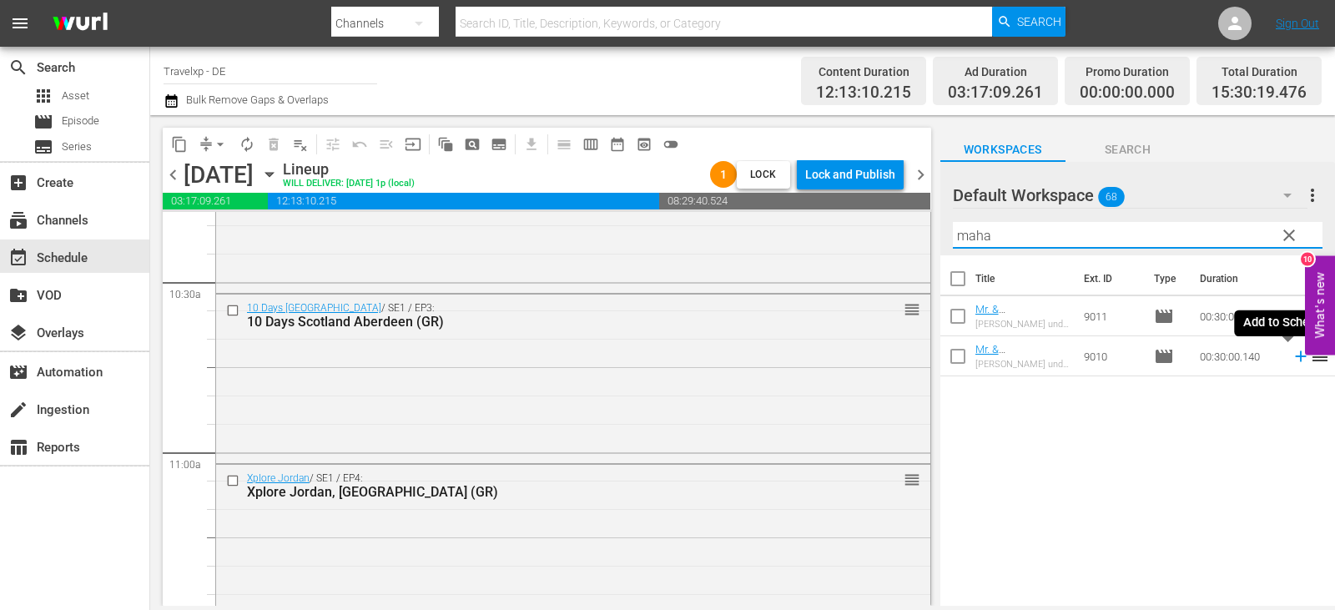
click at [1295, 355] on icon at bounding box center [1300, 356] width 11 height 11
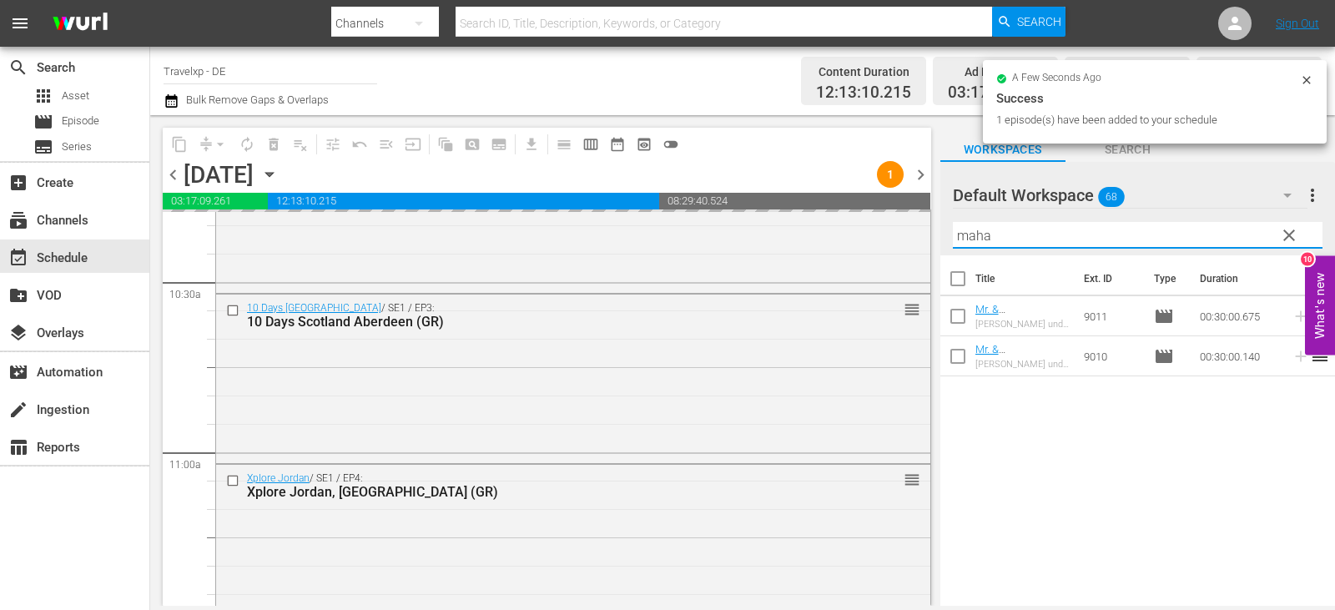
click at [894, 243] on div "content_copy compress arrow_drop_down autorenew_outlined delete_forever_outline…" at bounding box center [742, 360] width 1185 height 491
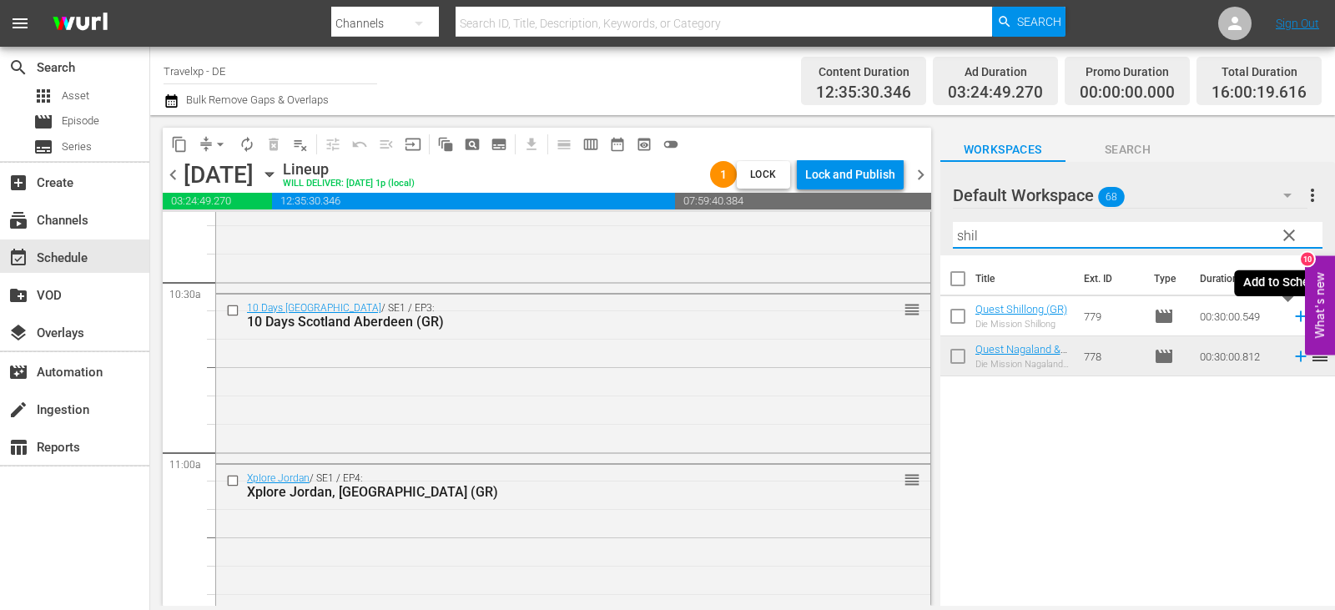
click at [1291, 314] on icon at bounding box center [1300, 316] width 18 height 18
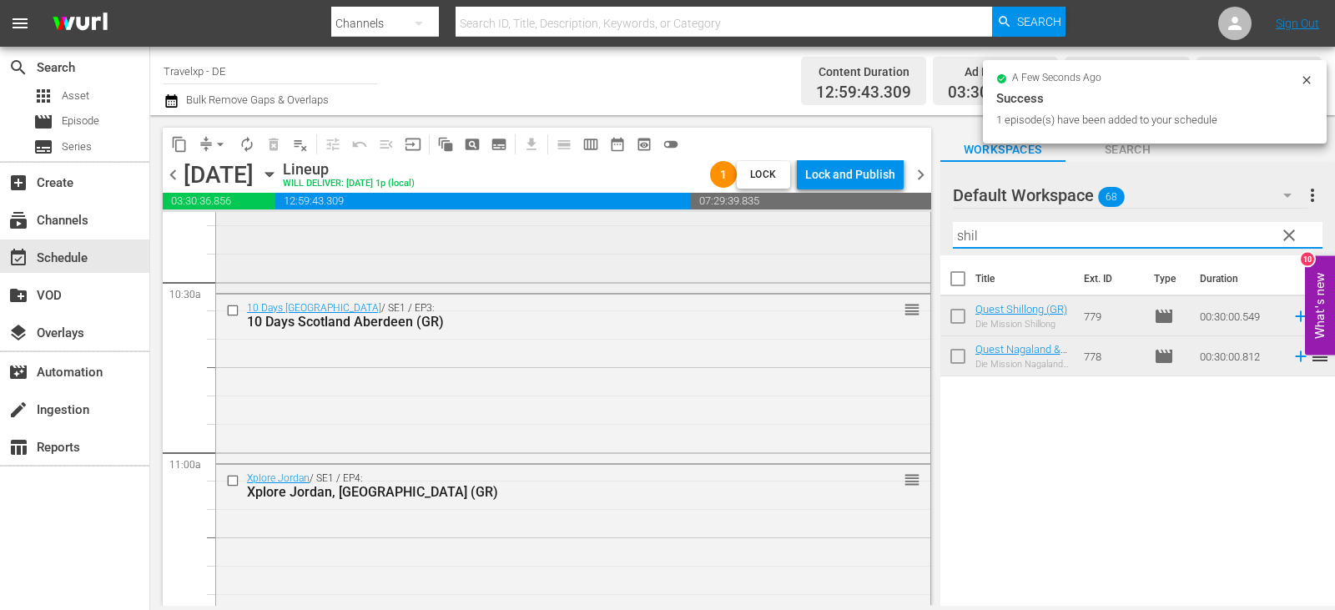
drag, startPoint x: 990, startPoint y: 236, endPoint x: 887, endPoint y: 237, distance: 103.4
click at [887, 237] on div "content_copy compress arrow_drop_down autorenew_outlined delete_forever_outline…" at bounding box center [742, 360] width 1185 height 491
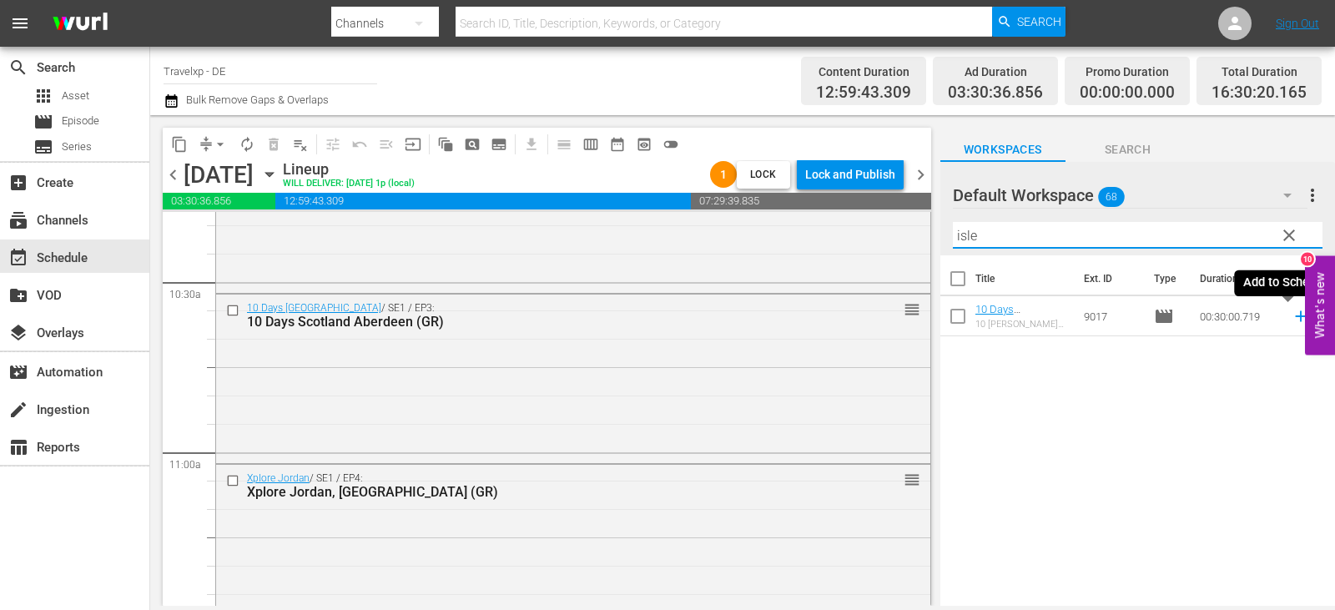
click at [1295, 319] on icon at bounding box center [1300, 316] width 11 height 11
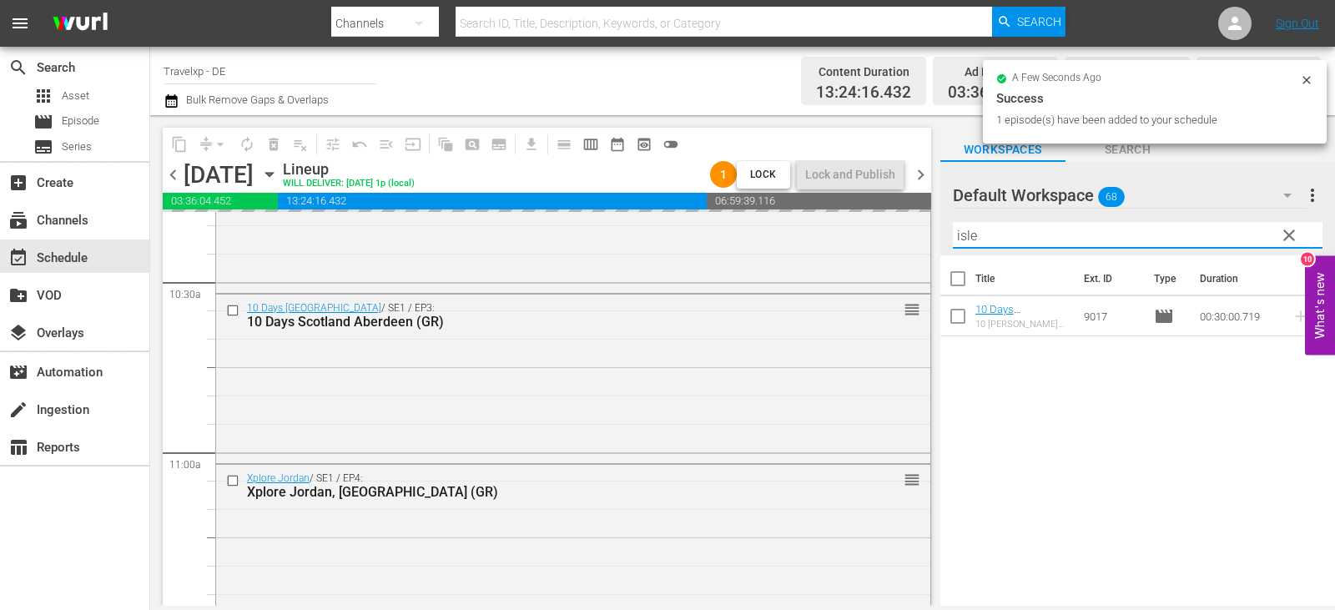
drag, startPoint x: 987, startPoint y: 234, endPoint x: 928, endPoint y: 241, distance: 58.8
click at [928, 241] on div "content_copy compress arrow_drop_down autorenew_outlined delete_forever_outline…" at bounding box center [742, 360] width 1185 height 491
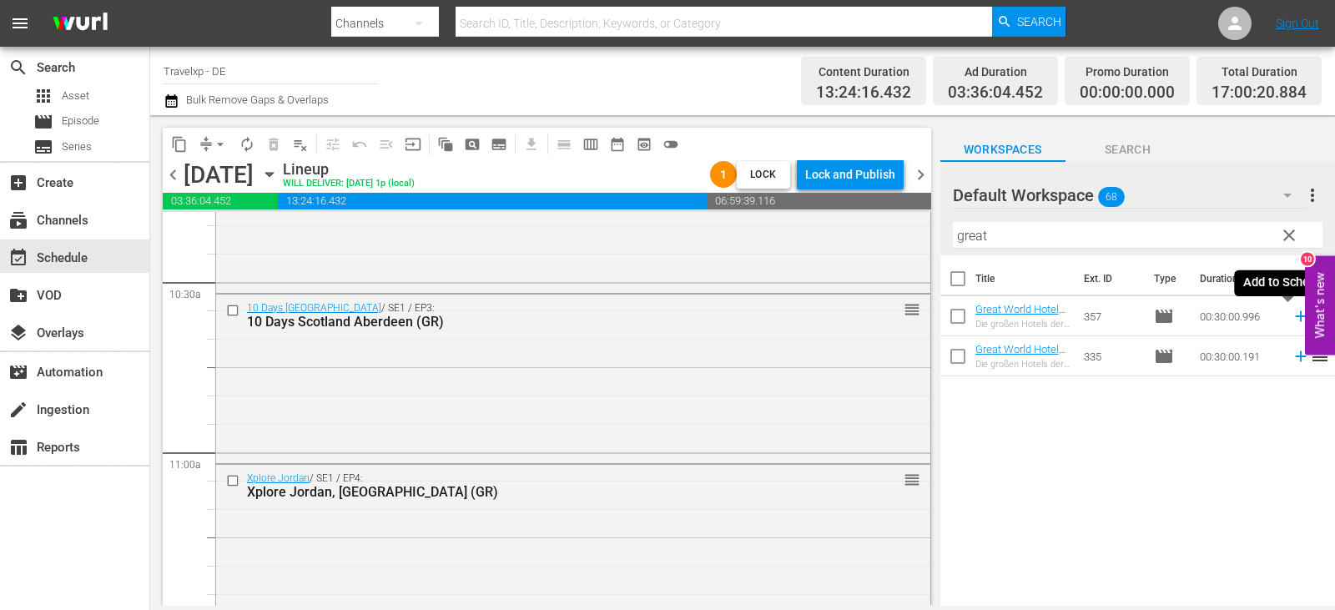
click at [1295, 316] on icon at bounding box center [1300, 316] width 18 height 18
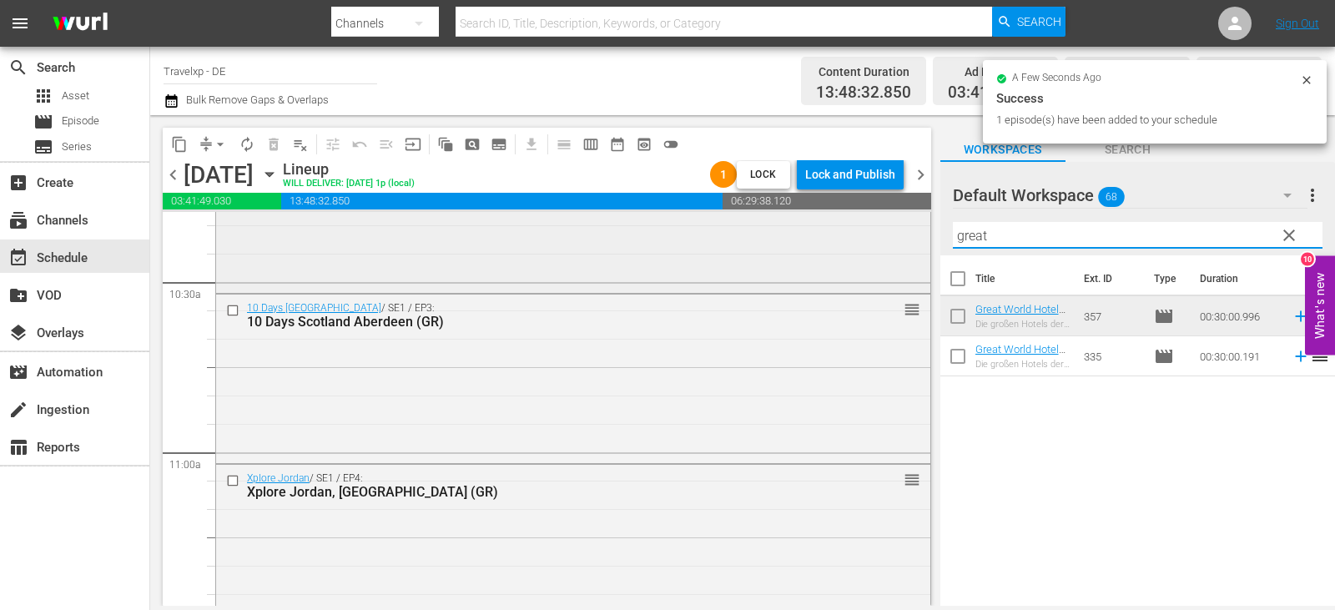
drag, startPoint x: 933, startPoint y: 233, endPoint x: 899, endPoint y: 228, distance: 33.7
click at [899, 228] on div "content_copy compress arrow_drop_down autorenew_outlined delete_forever_outline…" at bounding box center [742, 360] width 1185 height 491
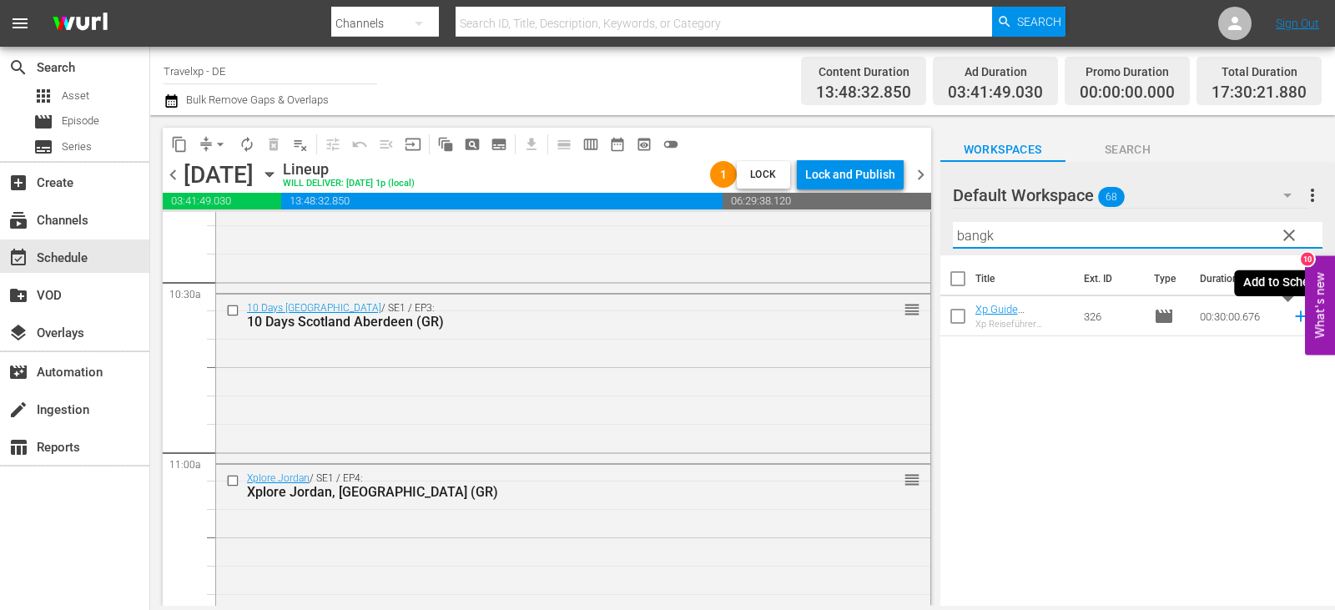
click at [1291, 315] on icon at bounding box center [1300, 316] width 18 height 18
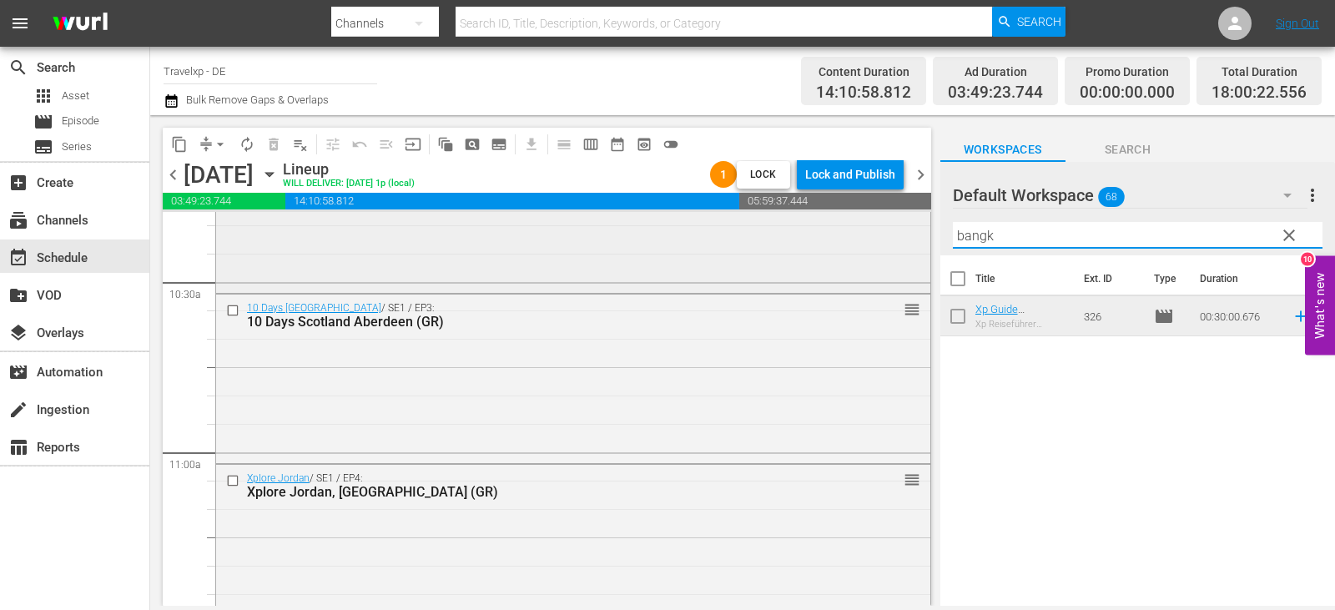
drag, startPoint x: 921, startPoint y: 237, endPoint x: 881, endPoint y: 237, distance: 40.0
click at [881, 237] on div "content_copy compress arrow_drop_down autorenew_outlined delete_forever_outline…" at bounding box center [742, 360] width 1185 height 491
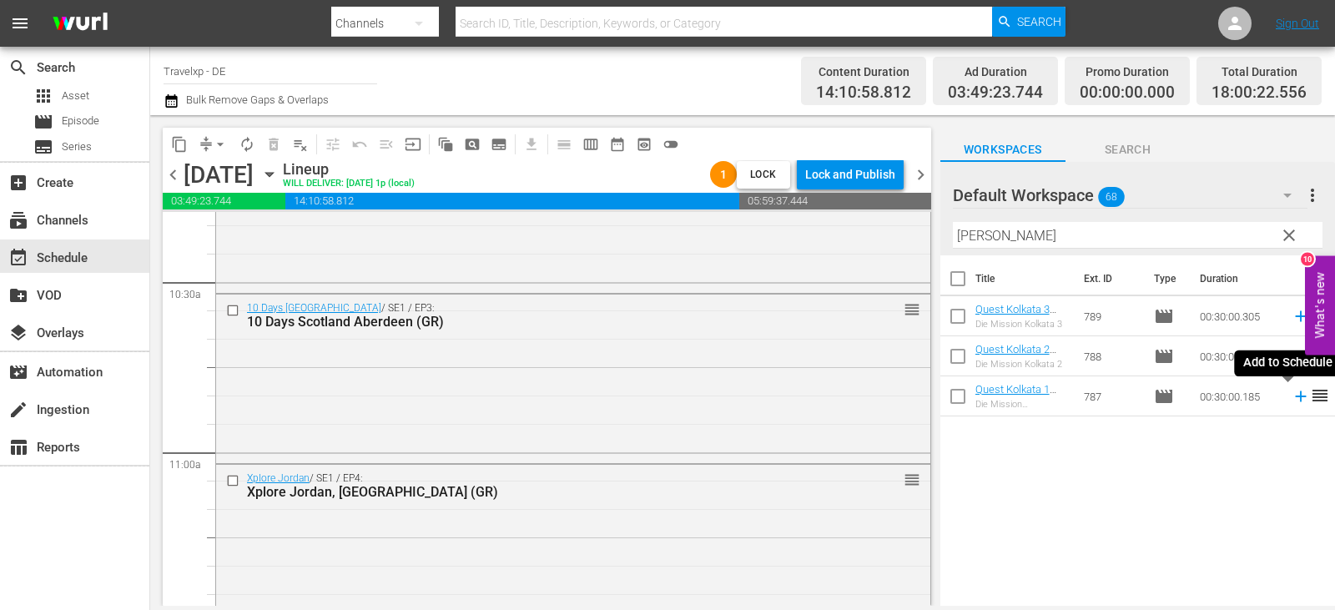
click at [1295, 397] on icon at bounding box center [1300, 396] width 11 height 11
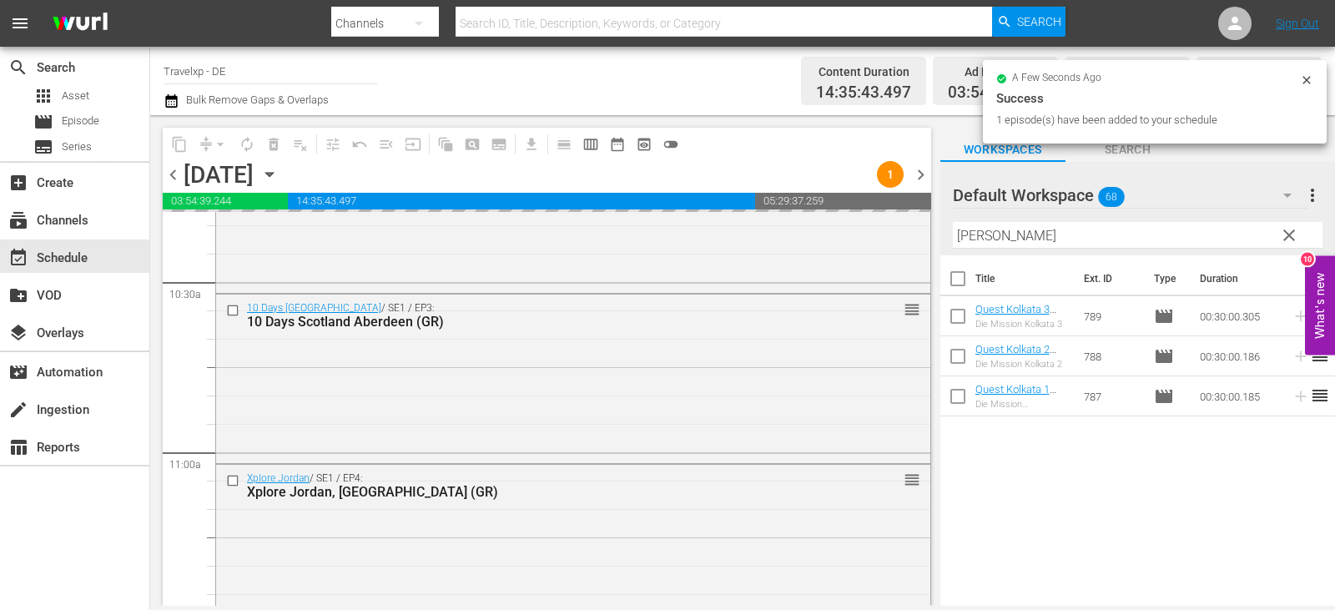
click at [947, 243] on div "Default Workspace 68 Default more_vert clear Filter by Title [PERSON_NAME]" at bounding box center [1137, 208] width 395 height 93
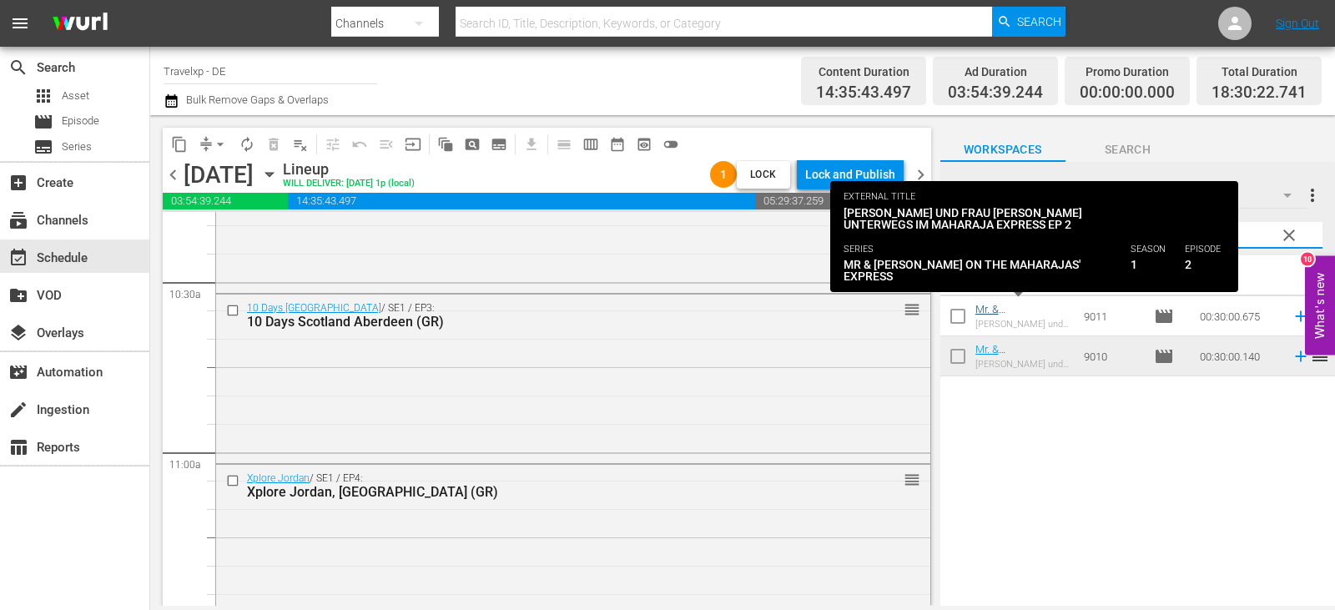
type input "maha"
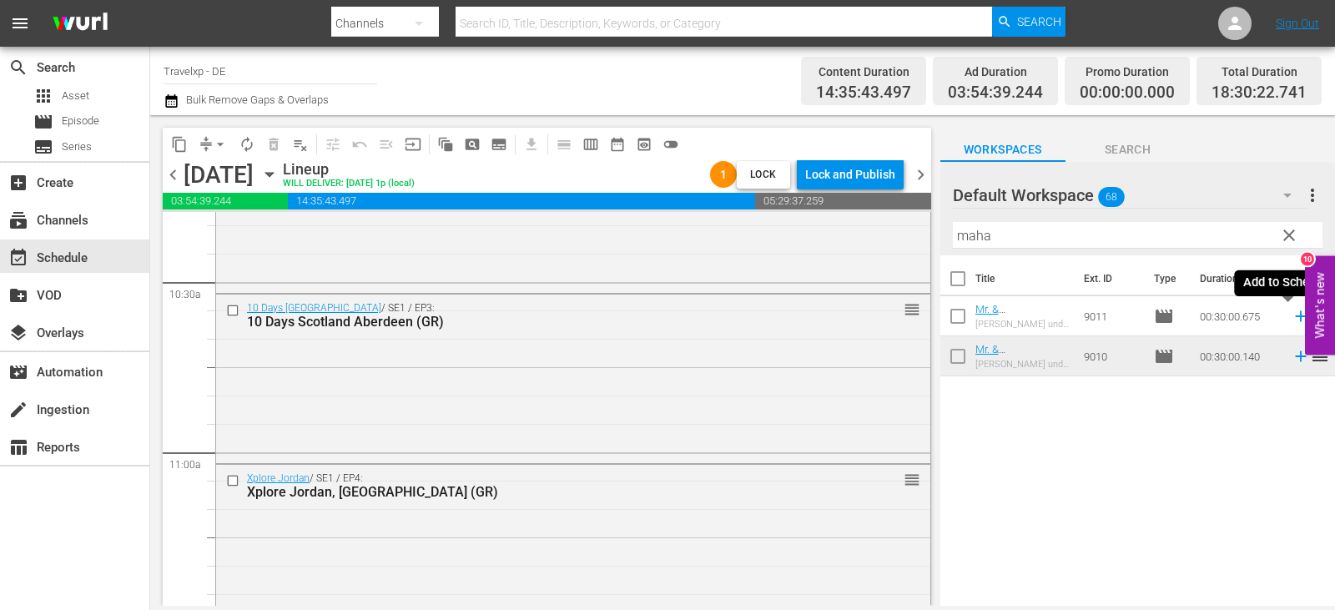
click at [1291, 320] on icon at bounding box center [1300, 316] width 18 height 18
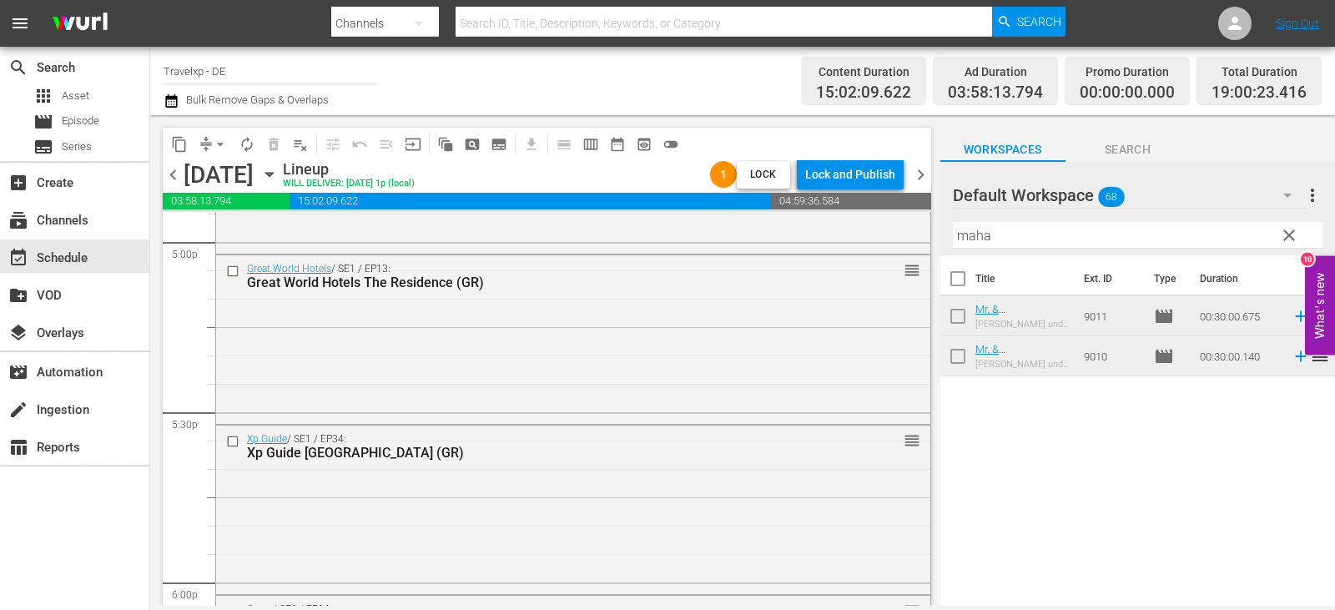
scroll to position [6256, 0]
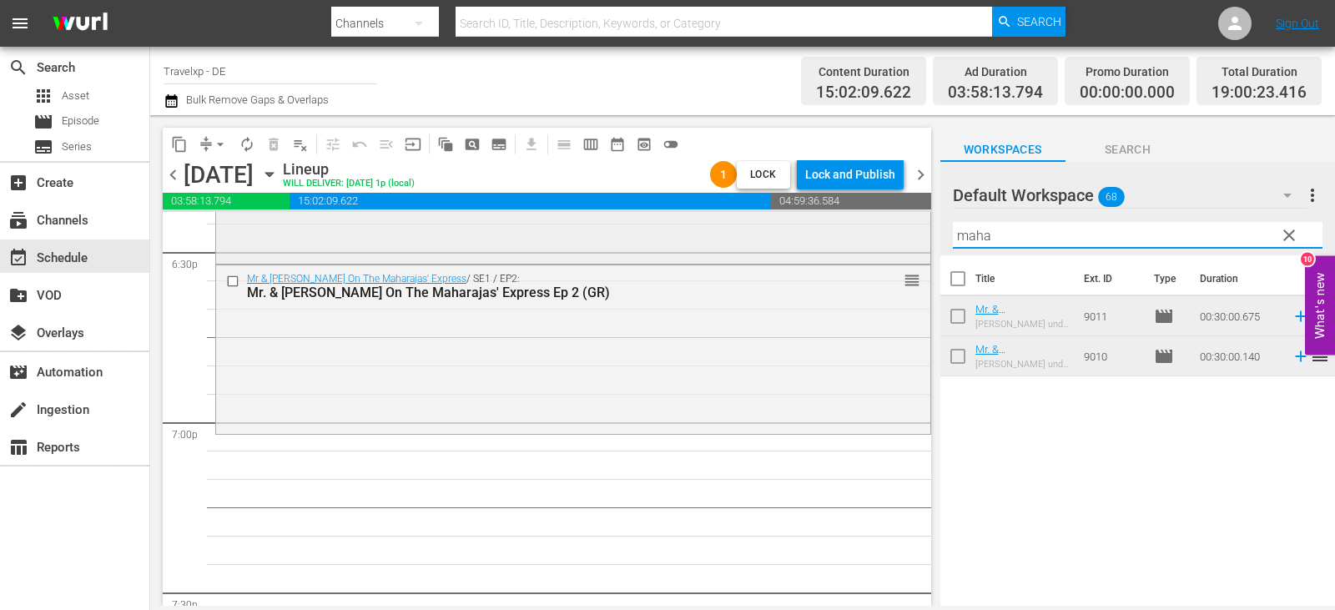
drag, startPoint x: 1000, startPoint y: 235, endPoint x: 839, endPoint y: 259, distance: 162.7
click at [839, 259] on div "content_copy compress arrow_drop_down autorenew_outlined delete_forever_outline…" at bounding box center [742, 360] width 1185 height 491
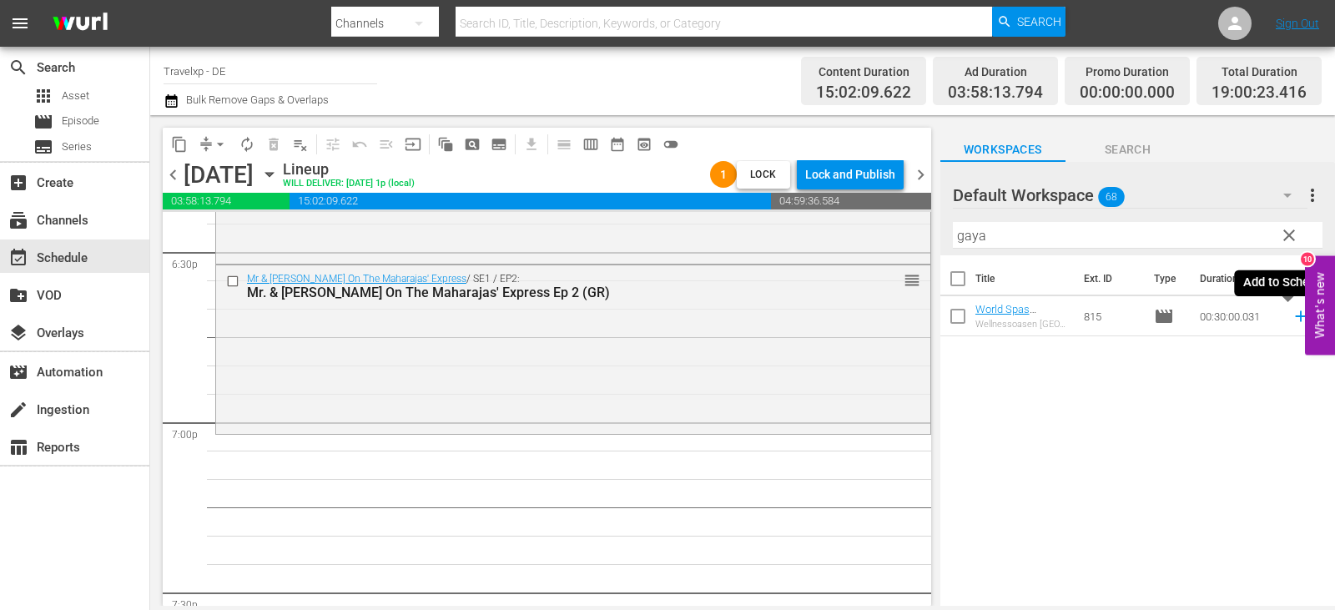
click at [1291, 323] on icon at bounding box center [1300, 316] width 18 height 18
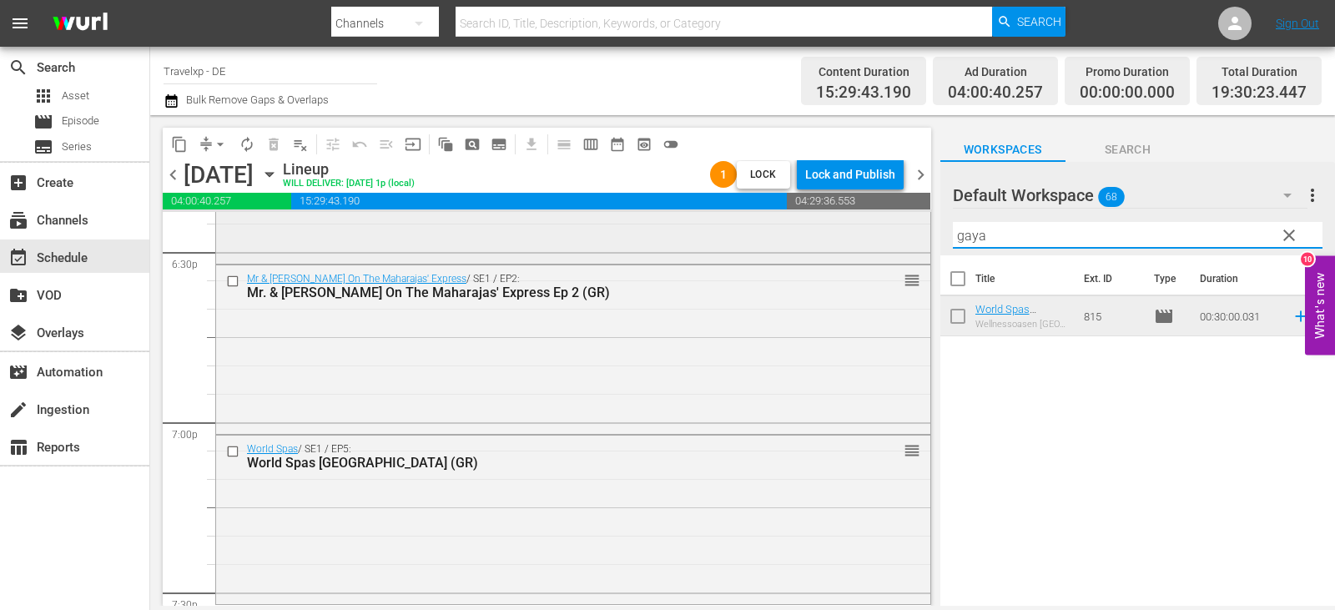
drag, startPoint x: 989, startPoint y: 232, endPoint x: 908, endPoint y: 244, distance: 81.9
click at [908, 244] on div "content_copy compress arrow_drop_down autorenew_outlined delete_forever_outline…" at bounding box center [742, 360] width 1185 height 491
click at [1291, 356] on icon at bounding box center [1300, 356] width 18 height 18
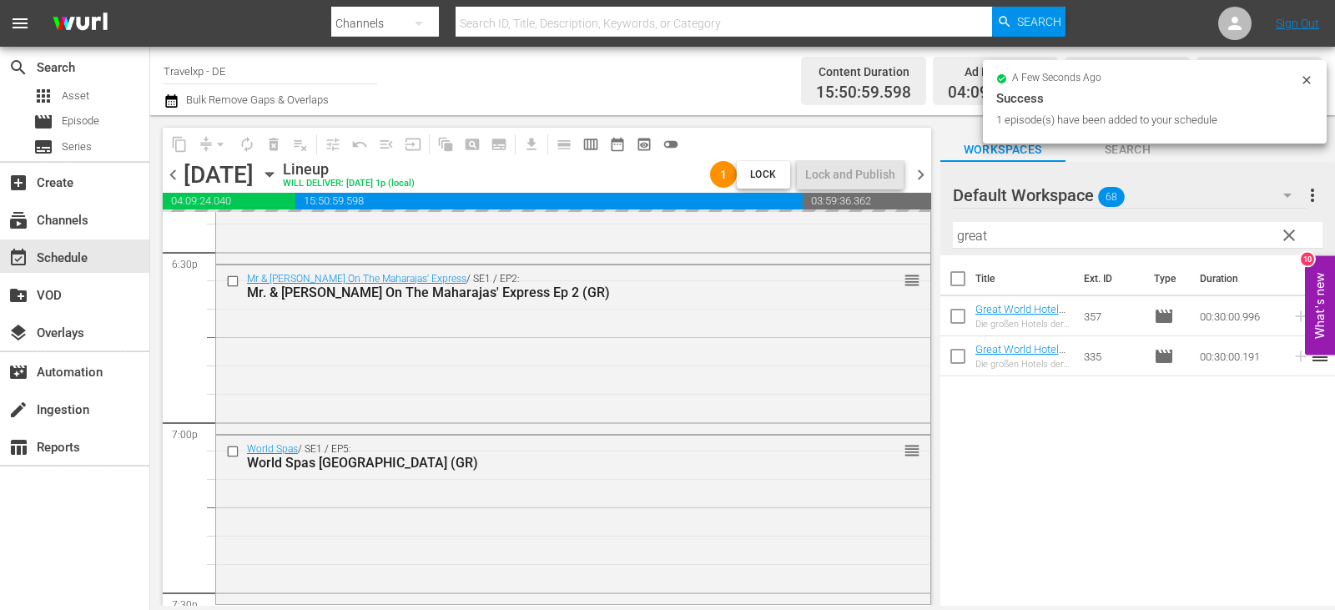
click at [907, 234] on div "content_copy compress arrow_drop_down autorenew_outlined delete_forever_outline…" at bounding box center [742, 360] width 1185 height 491
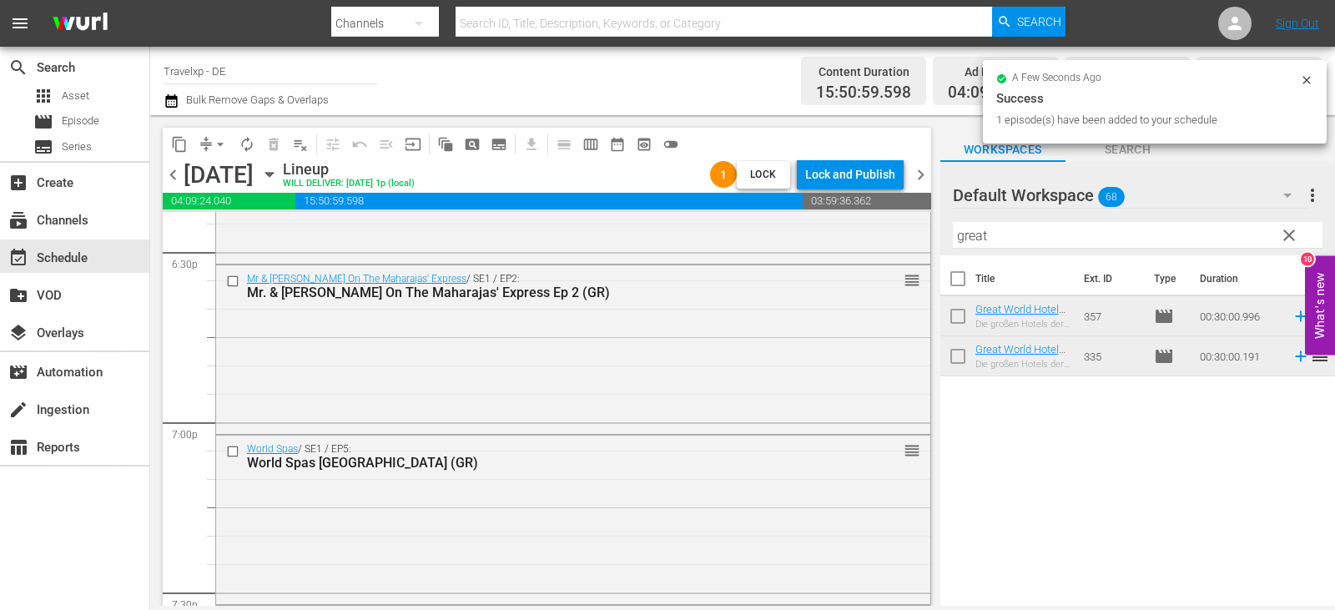
click at [1008, 240] on input "great" at bounding box center [1138, 235] width 370 height 27
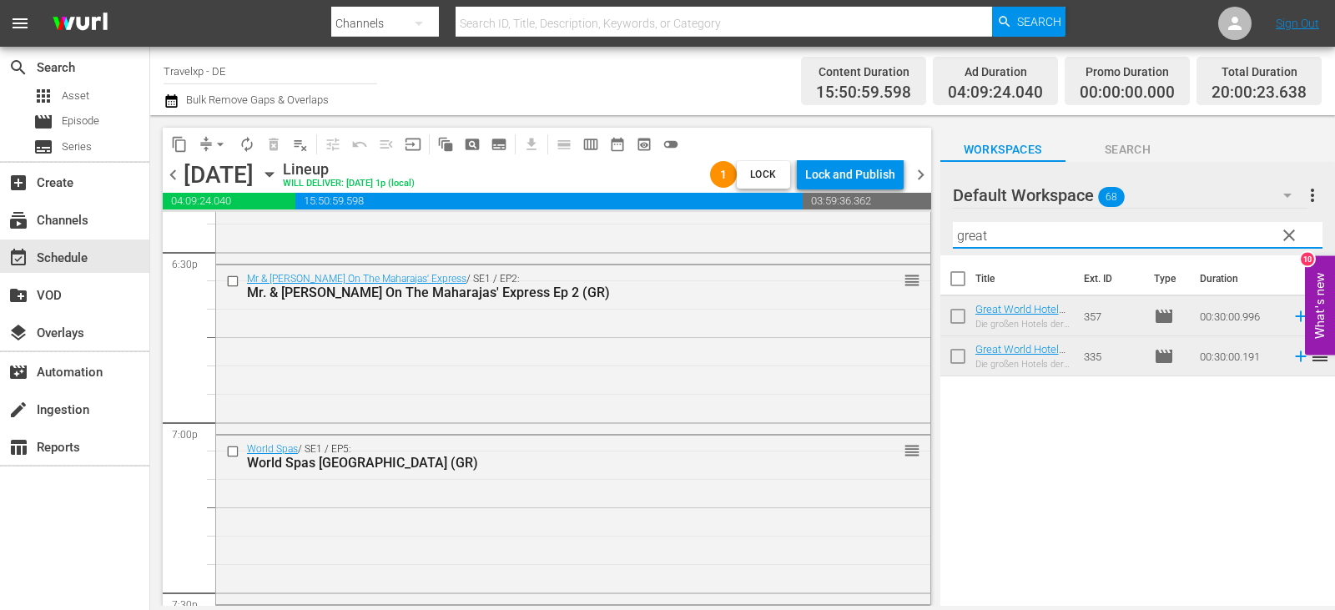
drag, startPoint x: 996, startPoint y: 238, endPoint x: 948, endPoint y: 240, distance: 48.4
click at [948, 240] on div "Default Workspace 68 Default more_vert clear Filter by Title great" at bounding box center [1137, 208] width 395 height 93
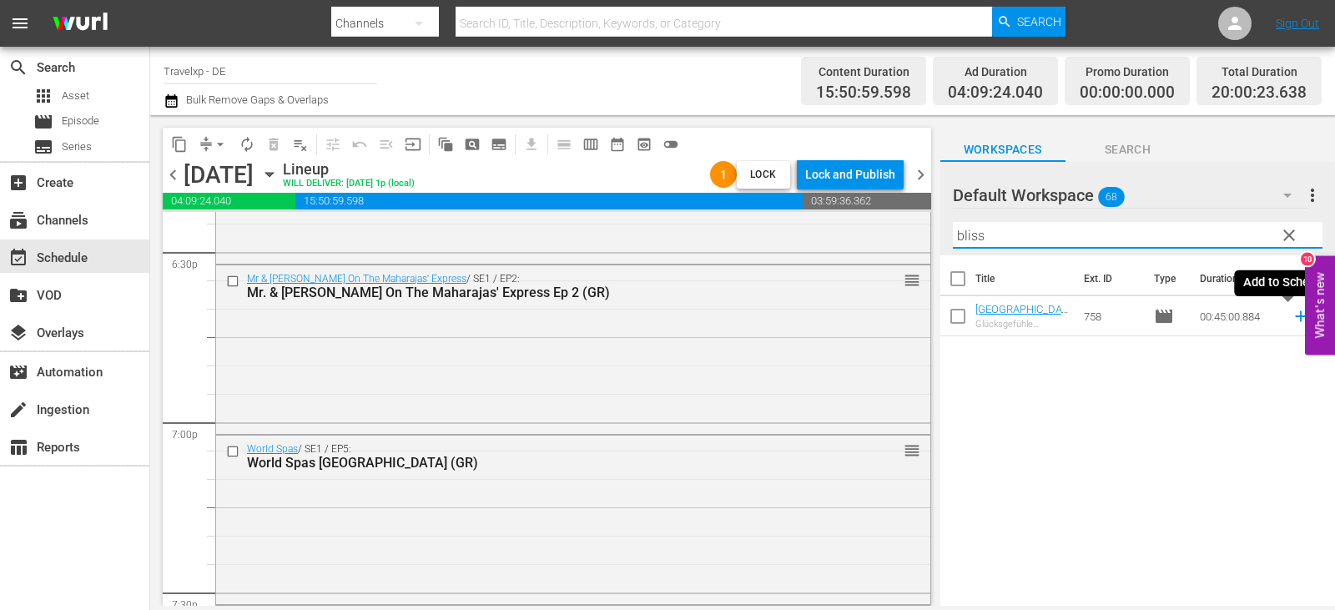
click at [1295, 319] on icon at bounding box center [1300, 316] width 11 height 11
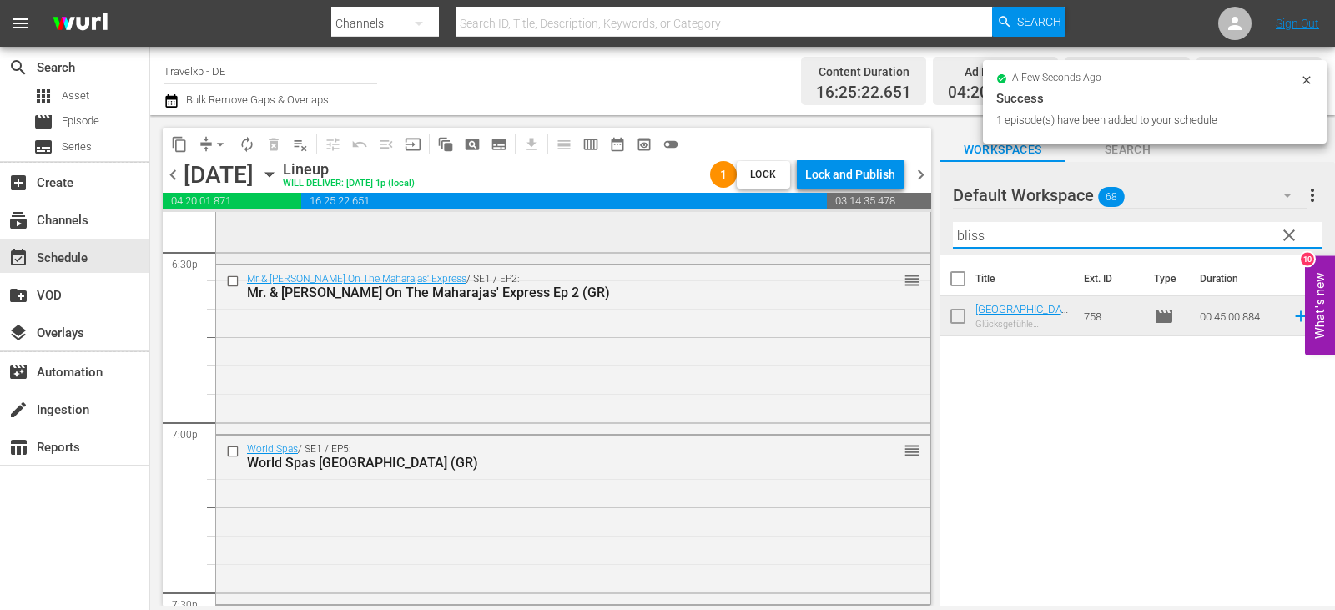
drag, startPoint x: 994, startPoint y: 234, endPoint x: 913, endPoint y: 244, distance: 81.5
click at [913, 244] on div "content_copy compress arrow_drop_down autorenew_outlined delete_forever_outline…" at bounding box center [742, 360] width 1185 height 491
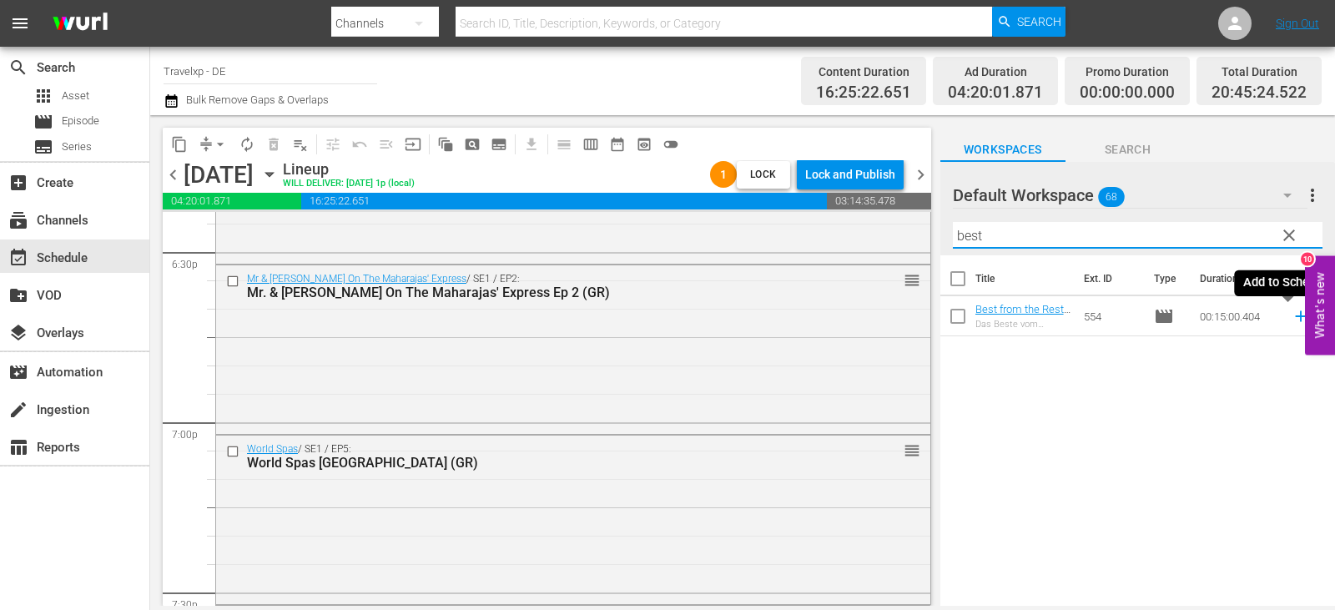
click at [1291, 314] on icon at bounding box center [1300, 316] width 18 height 18
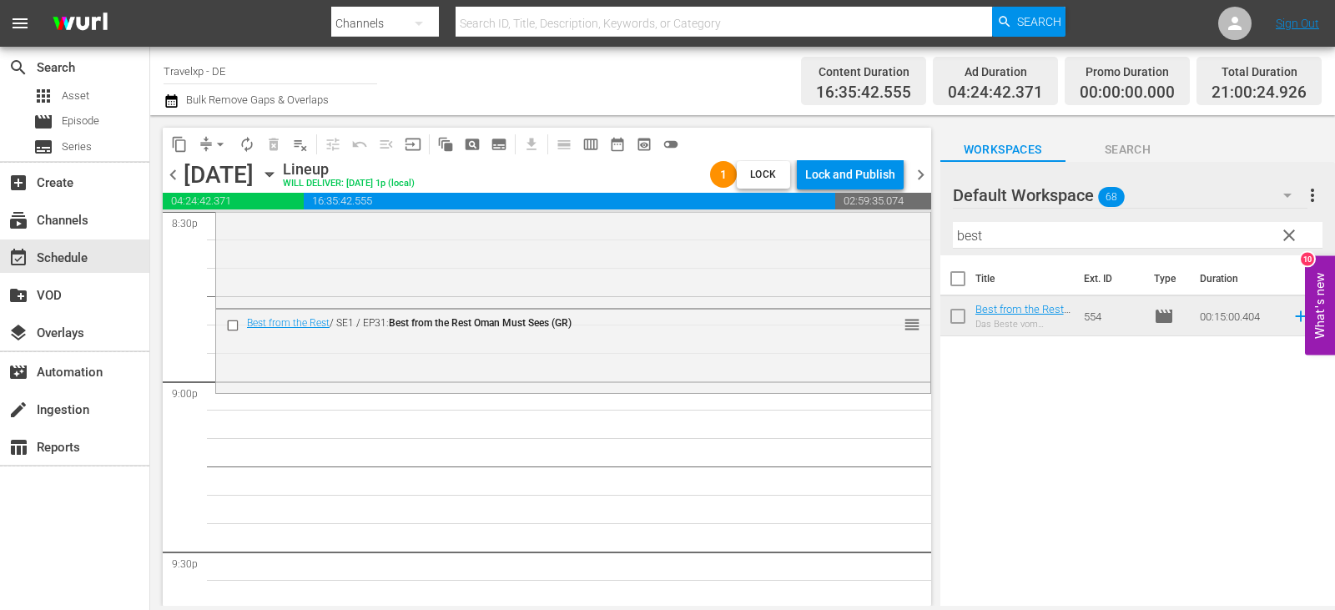
scroll to position [7007, 0]
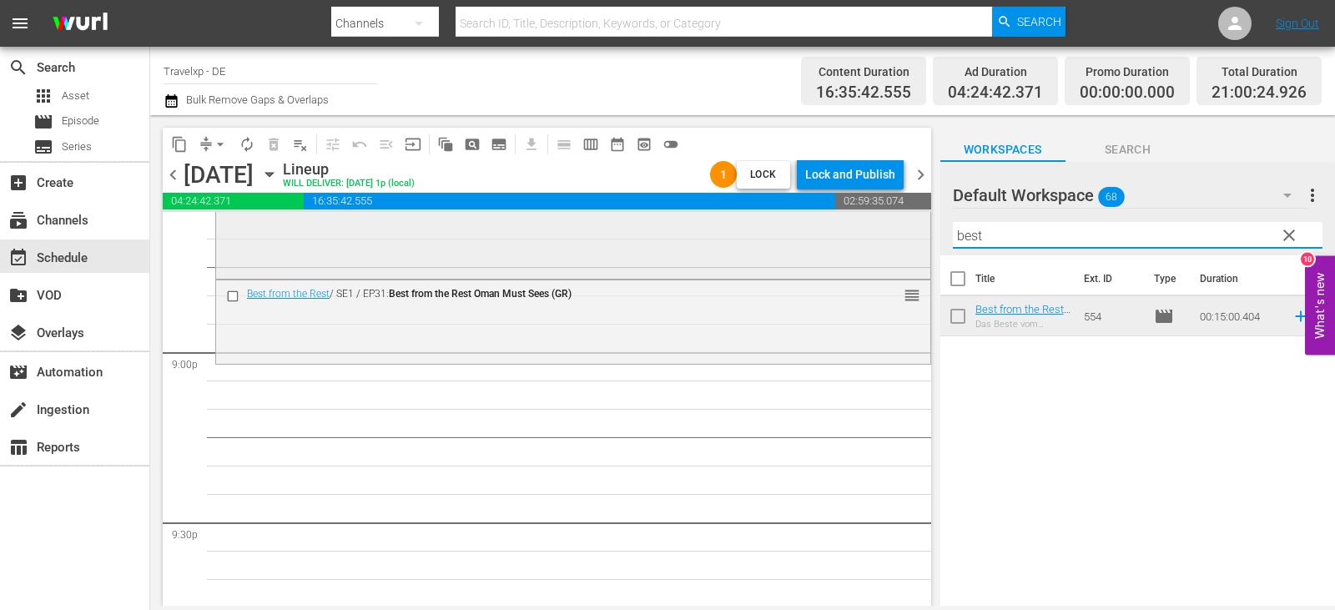
drag, startPoint x: 1001, startPoint y: 237, endPoint x: 898, endPoint y: 236, distance: 103.4
click at [898, 236] on div "content_copy compress arrow_drop_down autorenew_outlined delete_forever_outline…" at bounding box center [742, 360] width 1185 height 491
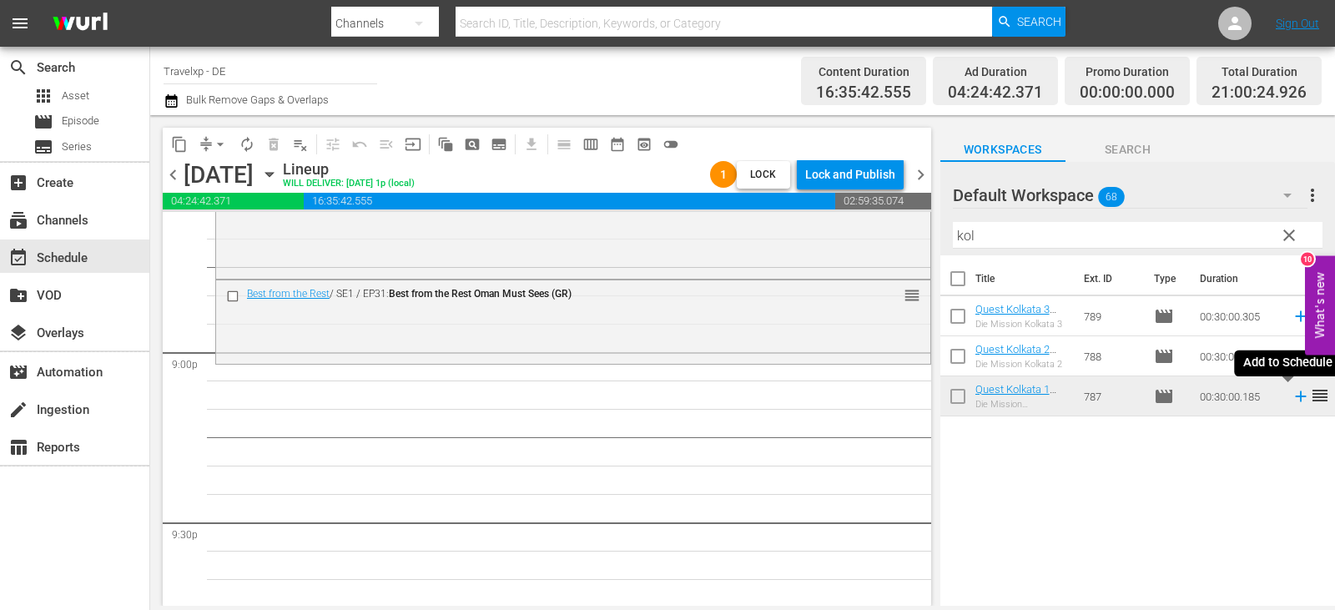
click at [1291, 395] on icon at bounding box center [1300, 396] width 18 height 18
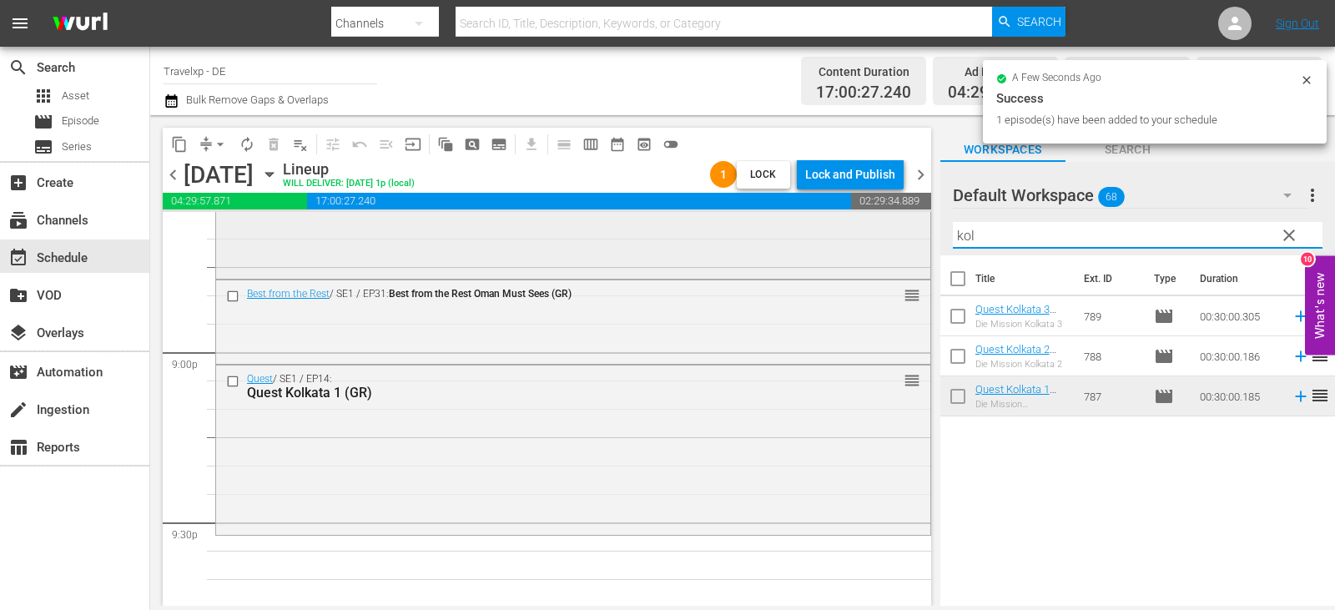
drag, startPoint x: 999, startPoint y: 232, endPoint x: 913, endPoint y: 232, distance: 85.9
click at [913, 232] on div "content_copy compress arrow_drop_down autorenew_outlined delete_forever_outline…" at bounding box center [742, 360] width 1185 height 491
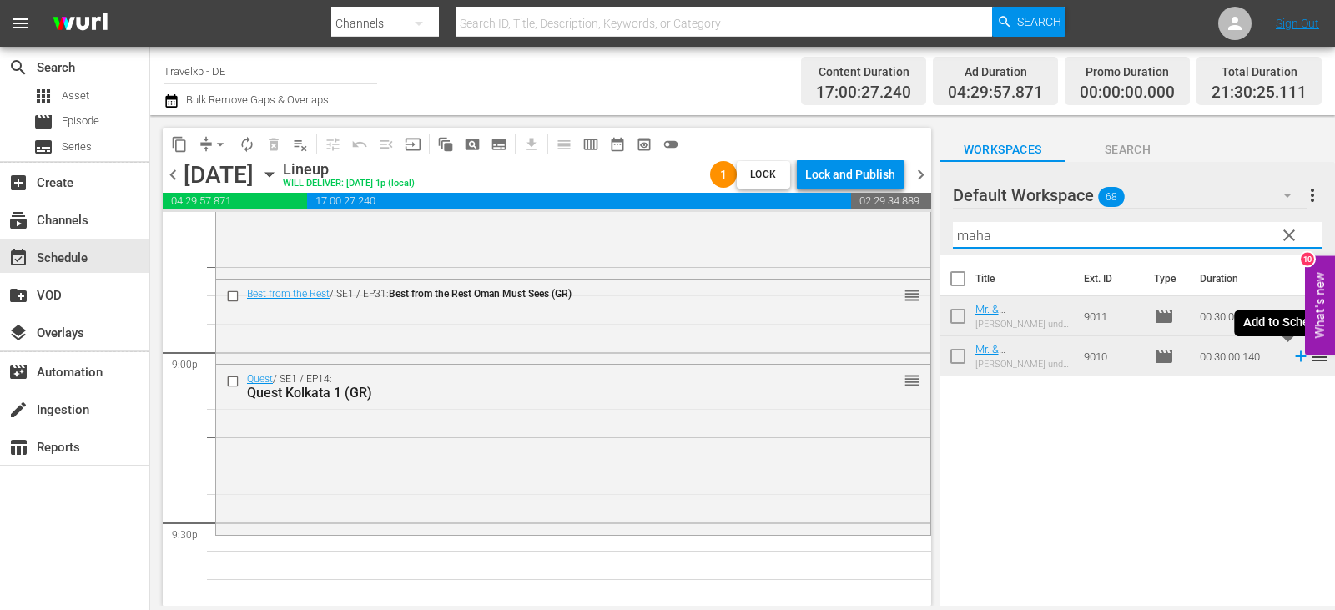
drag, startPoint x: 1289, startPoint y: 358, endPoint x: 1245, endPoint y: 353, distance: 44.5
click at [1291, 358] on icon at bounding box center [1300, 356] width 18 height 18
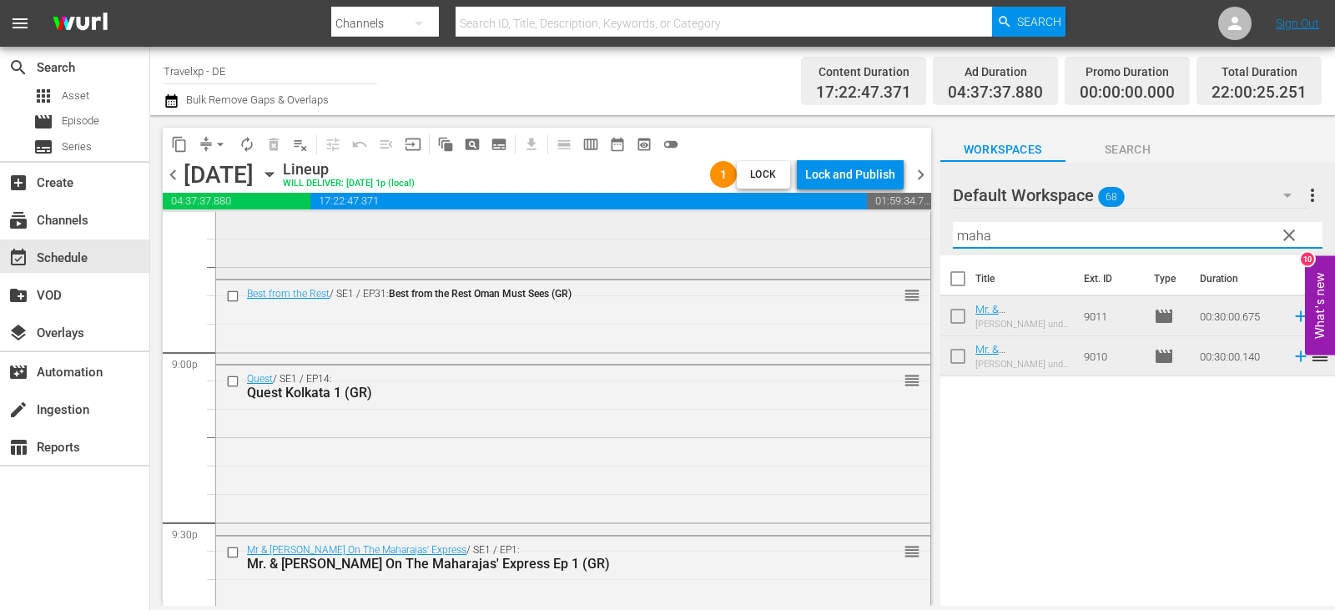
drag, startPoint x: 1024, startPoint y: 238, endPoint x: 908, endPoint y: 238, distance: 116.0
click at [908, 238] on div "content_copy compress arrow_drop_down autorenew_outlined delete_forever_outline…" at bounding box center [742, 360] width 1185 height 491
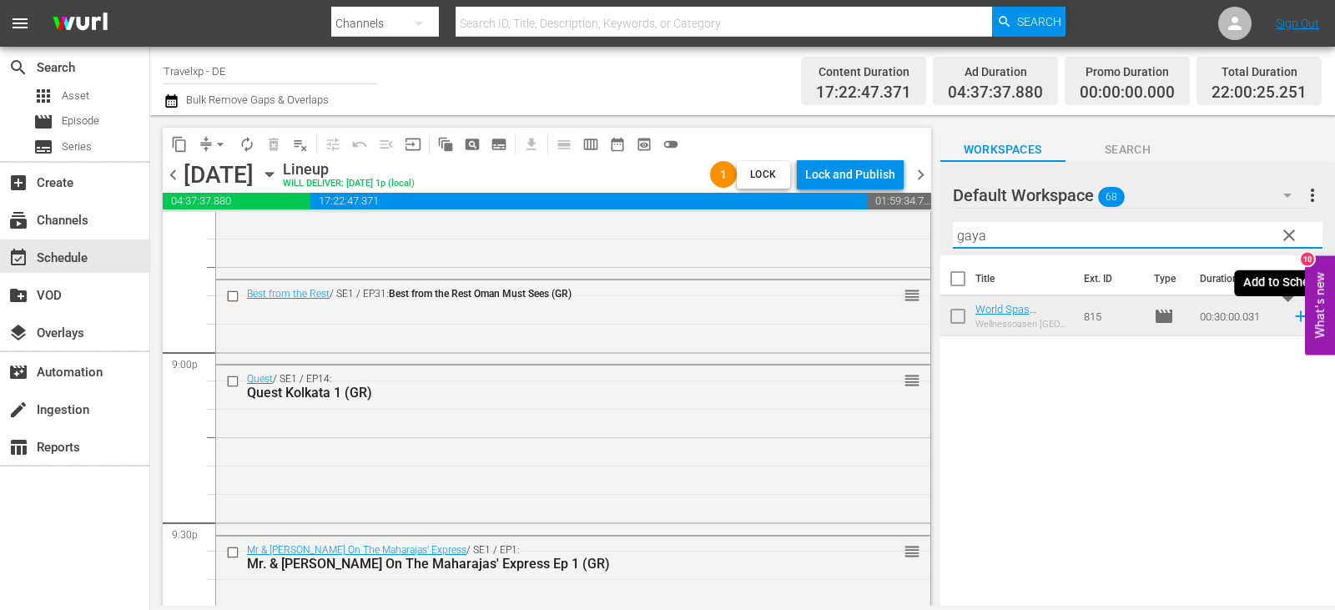
click at [1291, 319] on icon at bounding box center [1300, 316] width 18 height 18
drag, startPoint x: 1009, startPoint y: 236, endPoint x: 906, endPoint y: 236, distance: 102.6
click at [906, 236] on div "content_copy compress arrow_drop_down autorenew_outlined delete_forever_outline…" at bounding box center [742, 360] width 1185 height 491
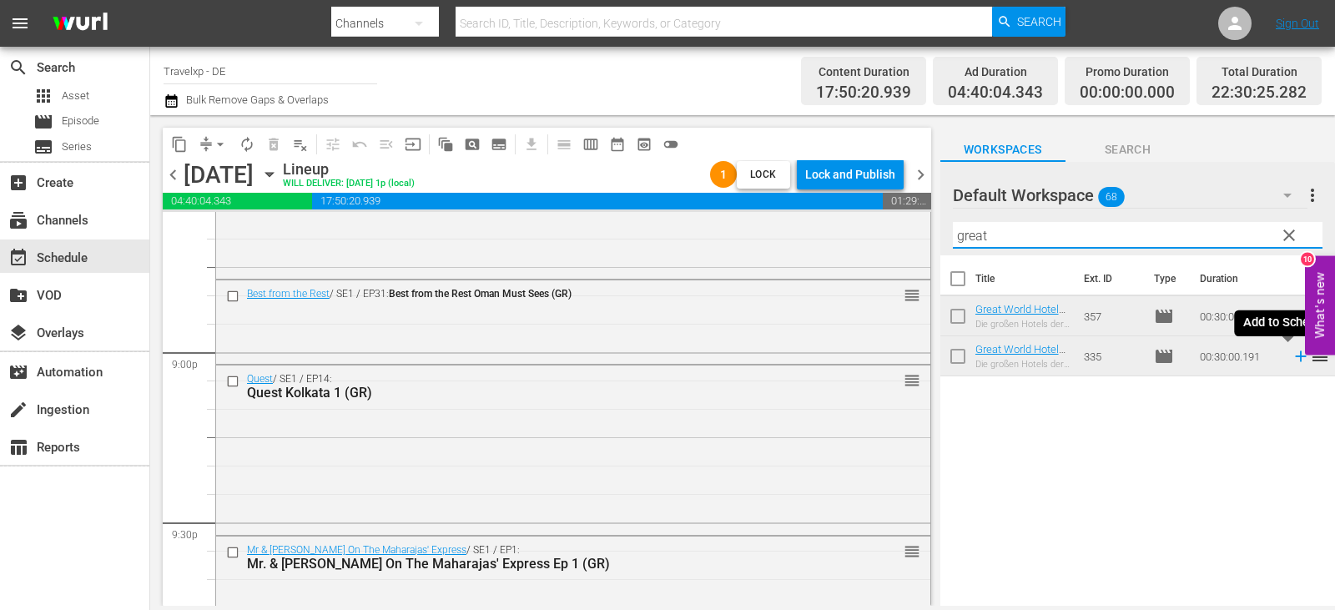
drag, startPoint x: 1286, startPoint y: 353, endPoint x: 1216, endPoint y: 346, distance: 69.6
click at [1291, 353] on icon at bounding box center [1300, 356] width 18 height 18
drag, startPoint x: 1003, startPoint y: 228, endPoint x: 940, endPoint y: 234, distance: 62.9
click at [940, 234] on div "Default Workspace 68 Default more_vert clear Filter by Title great" at bounding box center [1137, 208] width 395 height 93
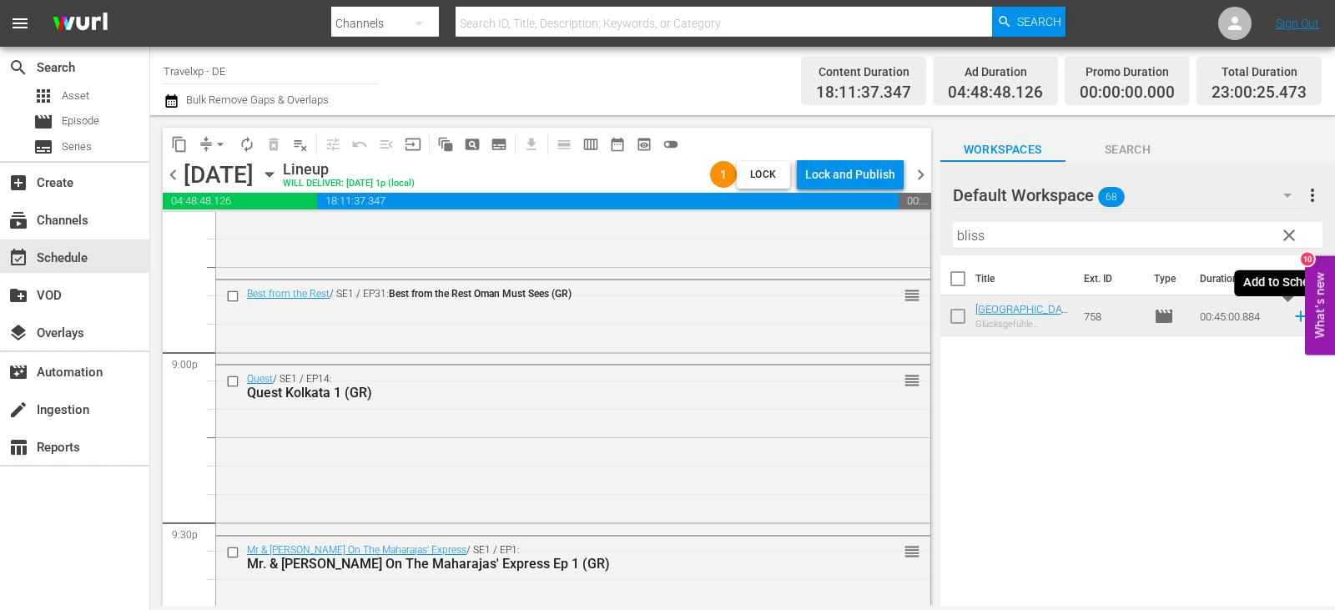
click at [1295, 313] on icon at bounding box center [1300, 316] width 11 height 11
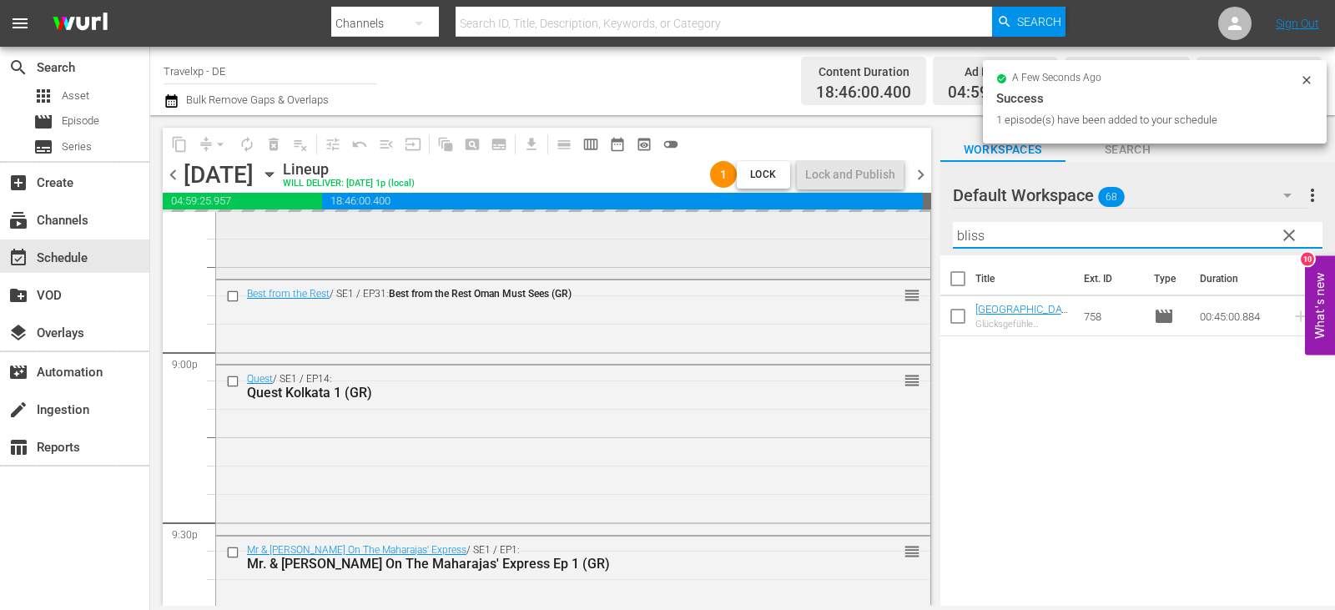
drag, startPoint x: 984, startPoint y: 238, endPoint x: 884, endPoint y: 238, distance: 100.1
click at [884, 238] on div "content_copy compress arrow_drop_down autorenew_outlined delete_forever_outline…" at bounding box center [742, 360] width 1185 height 491
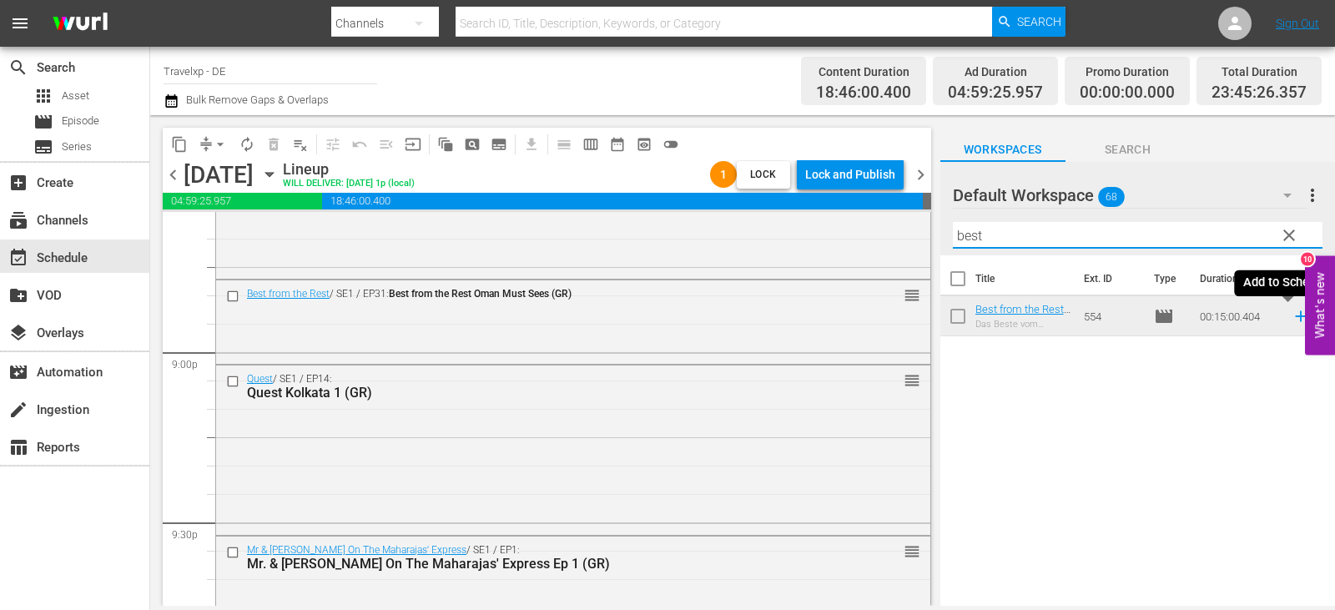
type input "best"
click at [1291, 316] on icon at bounding box center [1300, 316] width 18 height 18
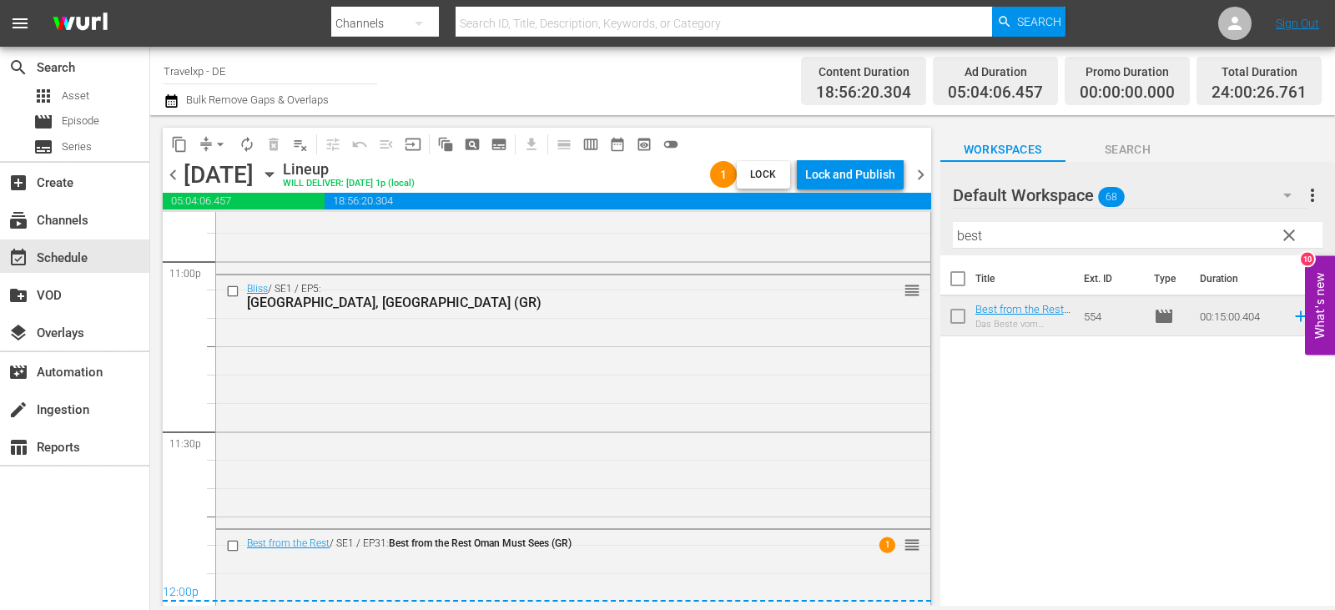
scroll to position [7788, 0]
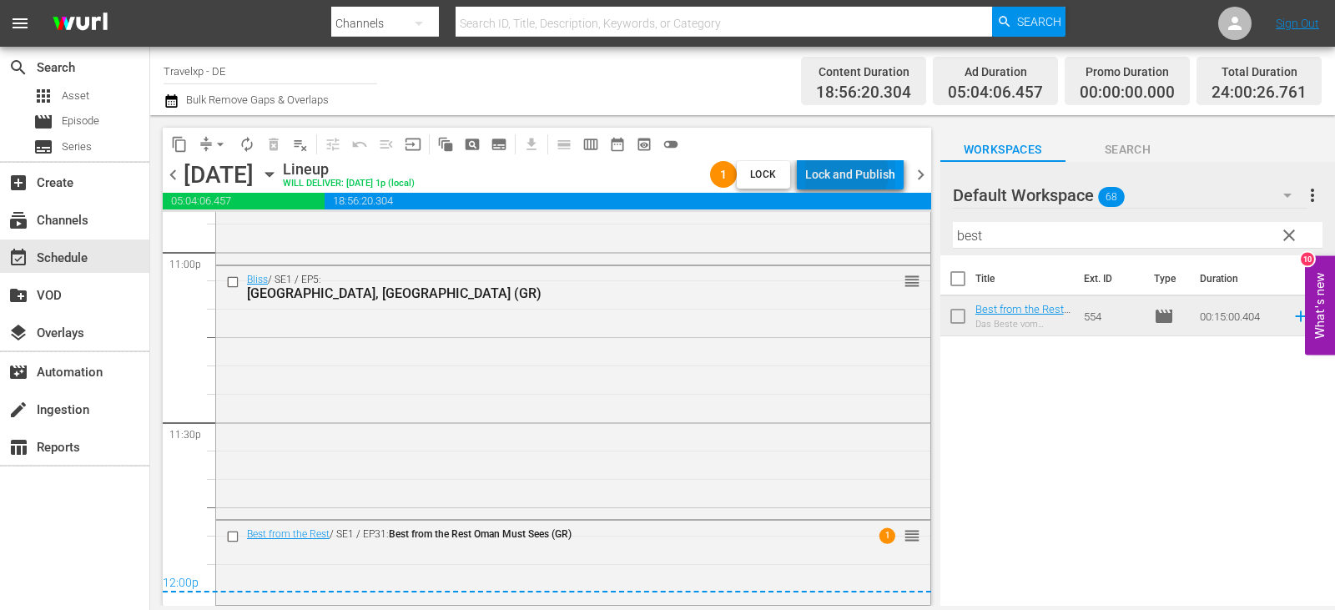
click at [850, 174] on div "Lock and Publish" at bounding box center [850, 174] width 90 height 30
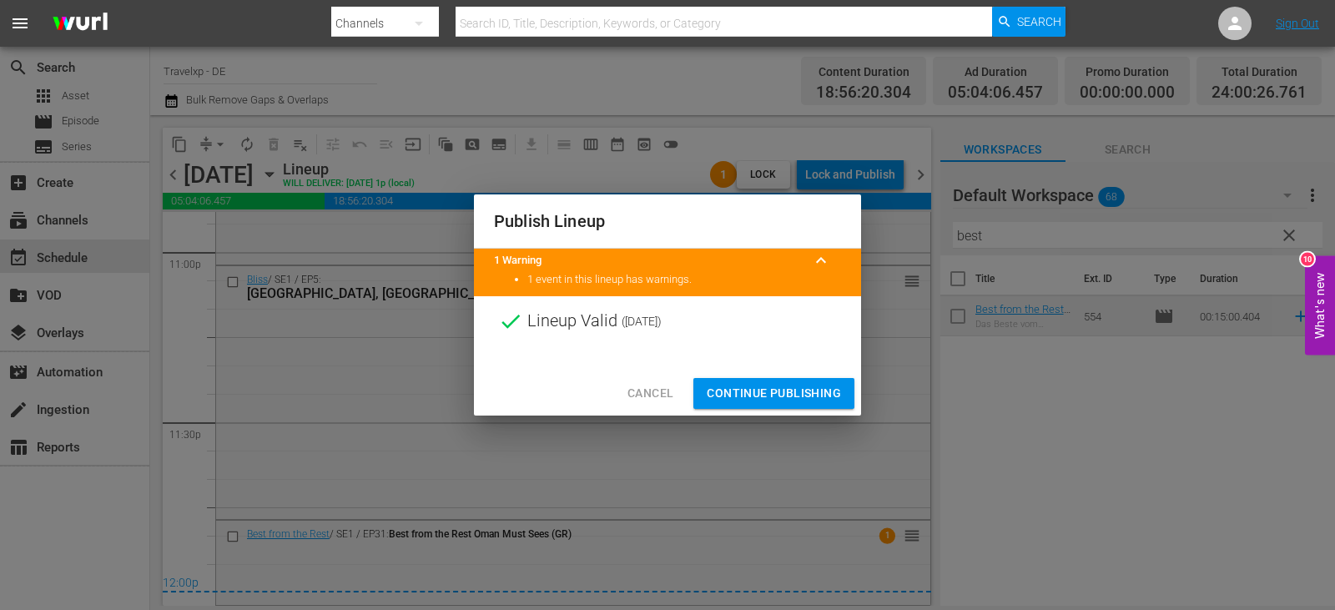
click at [772, 390] on span "Continue Publishing" at bounding box center [774, 393] width 134 height 21
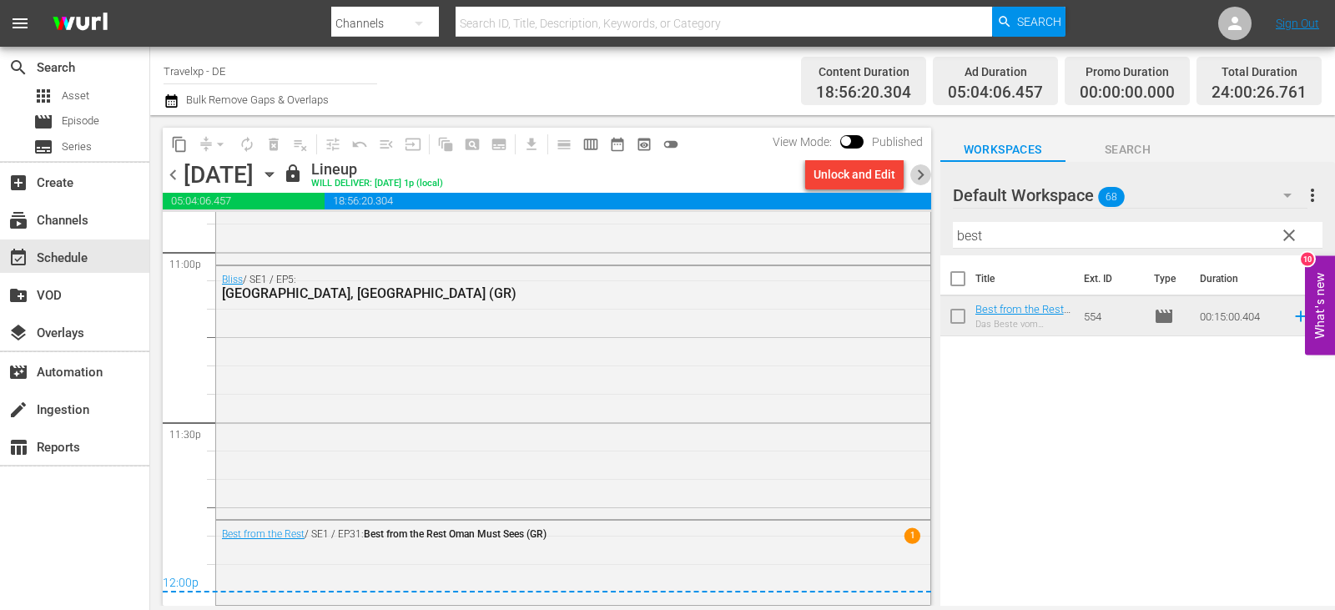
click at [917, 173] on span "chevron_right" at bounding box center [920, 174] width 21 height 21
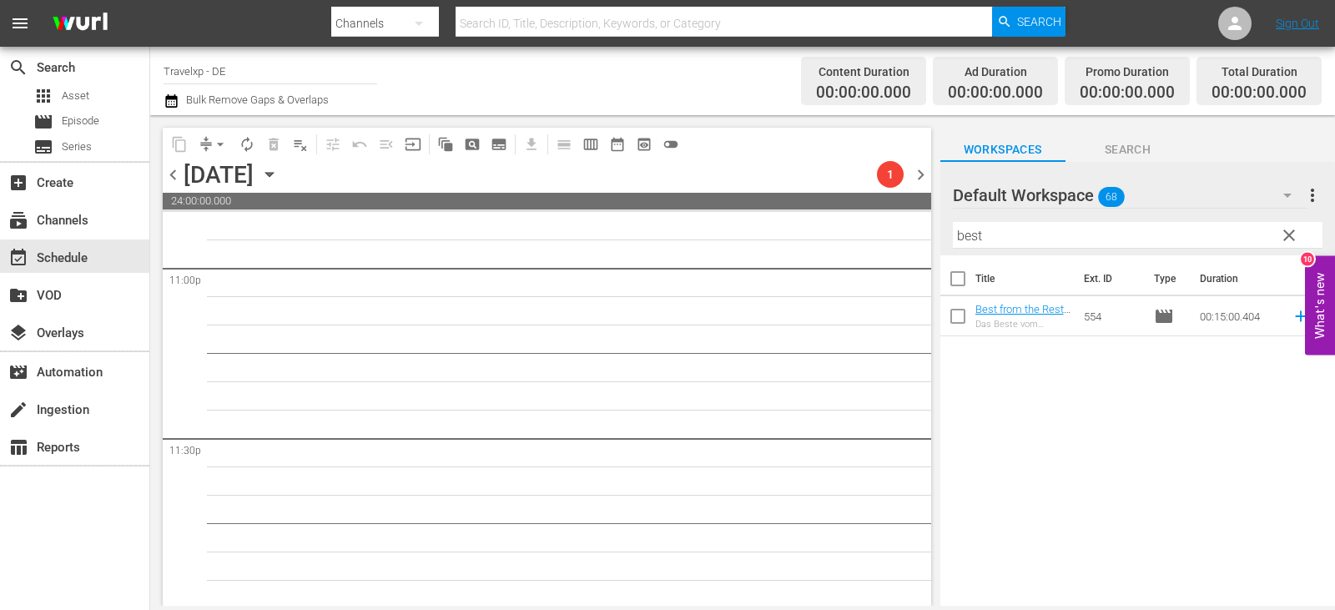
scroll to position [7775, 0]
